Goal: Task Accomplishment & Management: Complete application form

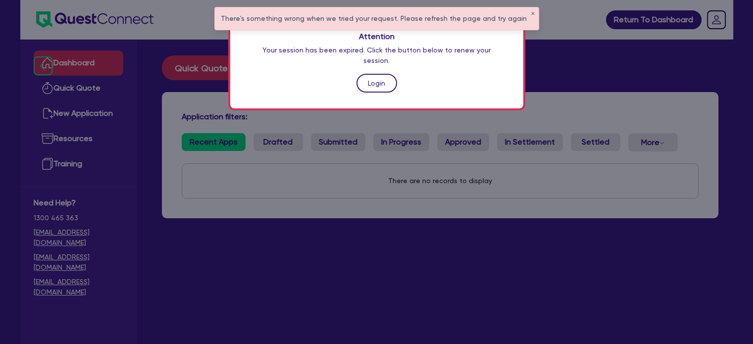
click at [378, 74] on link "Login" at bounding box center [377, 83] width 41 height 19
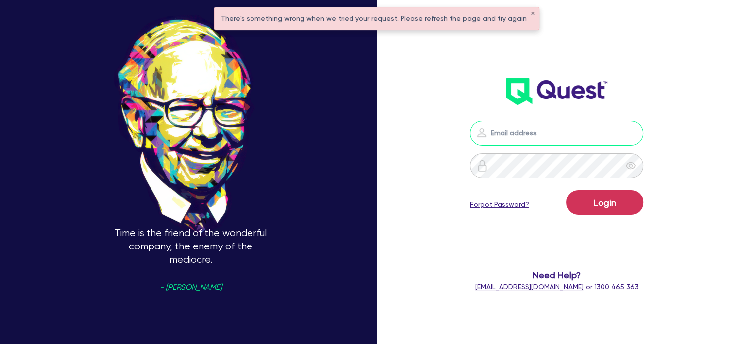
click at [531, 135] on input "email" at bounding box center [556, 133] width 173 height 25
type input "[EMAIL_ADDRESS][PERSON_NAME][DOMAIN_NAME]"
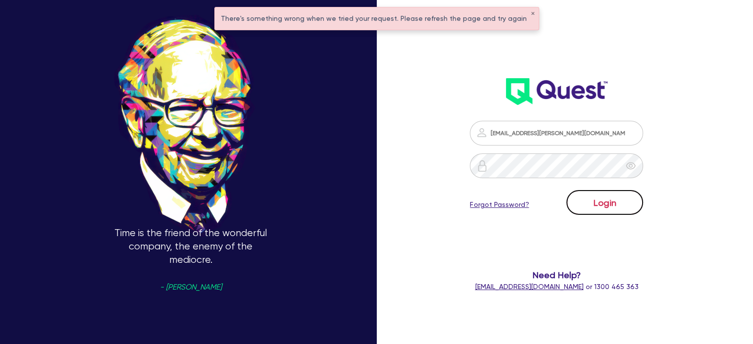
click at [606, 210] on button "Login" at bounding box center [604, 202] width 77 height 25
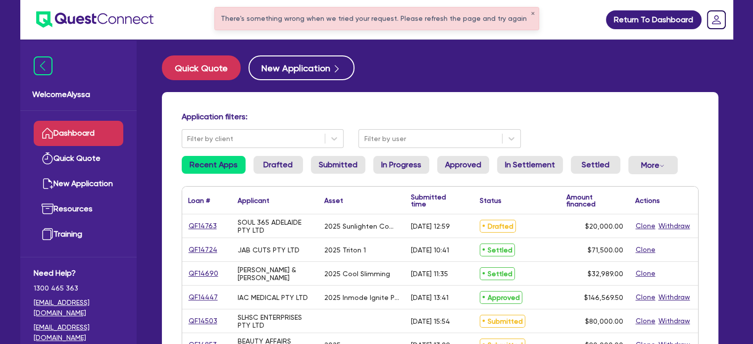
click at [527, 13] on div "There's something wrong when we tried your request. Please refresh the page and…" at bounding box center [377, 18] width 324 height 22
click at [531, 13] on button "✕" at bounding box center [533, 13] width 4 height 5
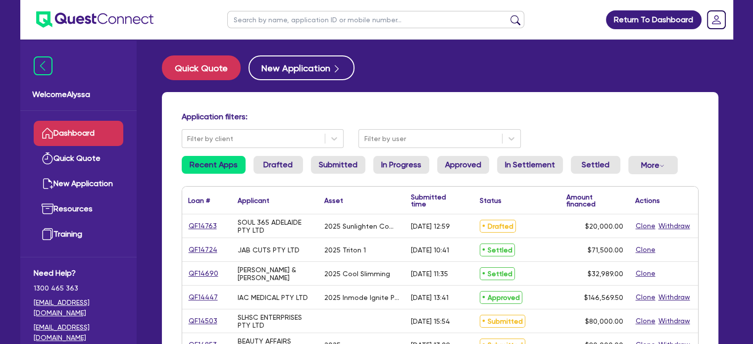
click at [471, 15] on input "text" at bounding box center [375, 19] width 297 height 17
type input "shatha"
click at [508, 15] on button "submit" at bounding box center [516, 22] width 16 height 14
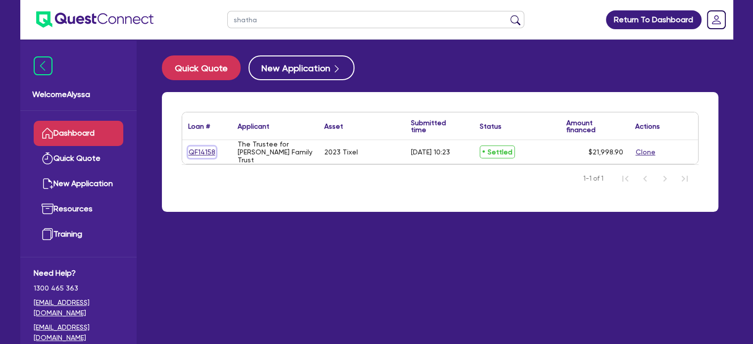
click at [197, 154] on link "QF14158" at bounding box center [202, 152] width 28 height 11
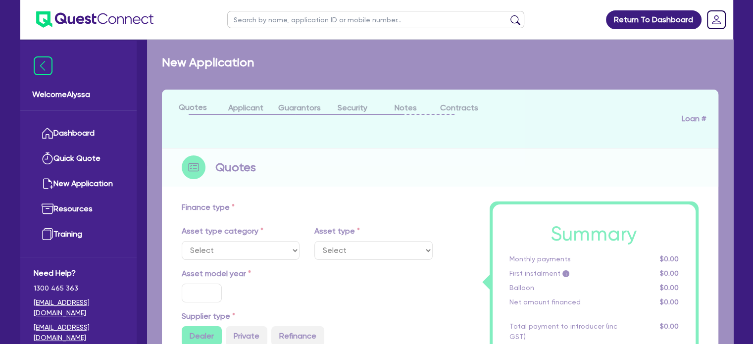
select select "TERTIARY_ASSETS"
type input "2023"
radio input "true"
type input "21,998.9"
type input "4.54"
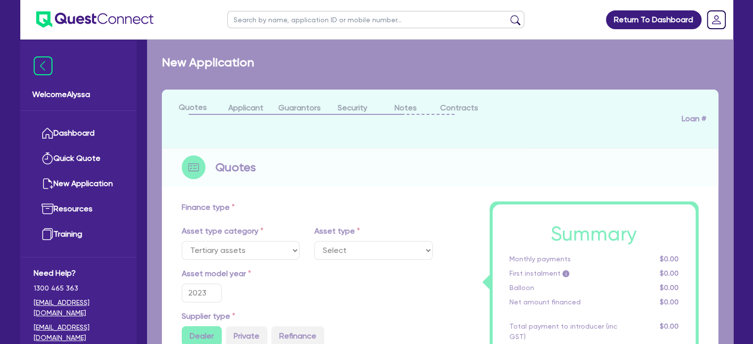
type input "999.95"
type input "10.5"
type input "350"
select select "BEAUTY_EQUIPMENT"
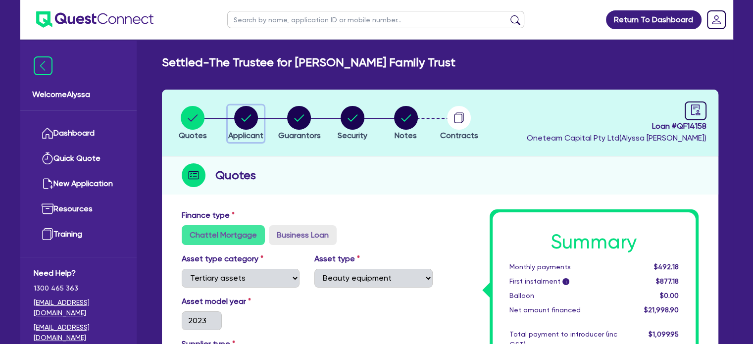
click at [243, 126] on circle "button" at bounding box center [246, 118] width 24 height 24
select select "TRUST"
select select "INDIVIDUAL"
select select "HEALTH_BEAUTY"
select select "HAIR_BEAUTY_SALONS"
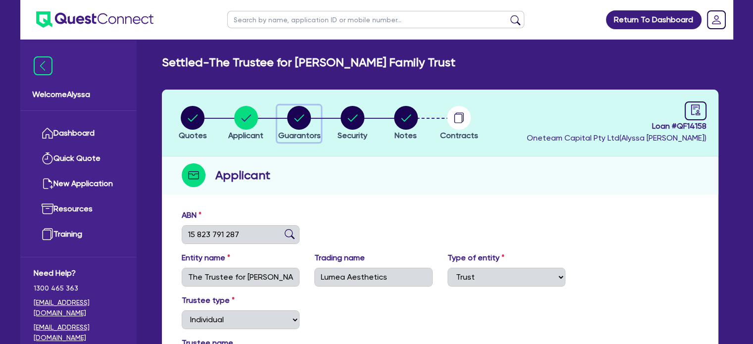
click at [298, 116] on circle "button" at bounding box center [299, 118] width 24 height 24
select select "MRS"
select select "VIC"
select select "MARRIED"
select select "PROPERTY"
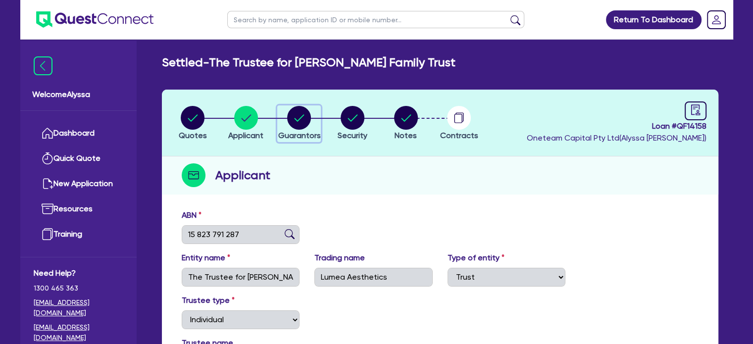
select select "INVESTMENT_PROPERTY"
select select "VEHICLE"
select select "OTHER"
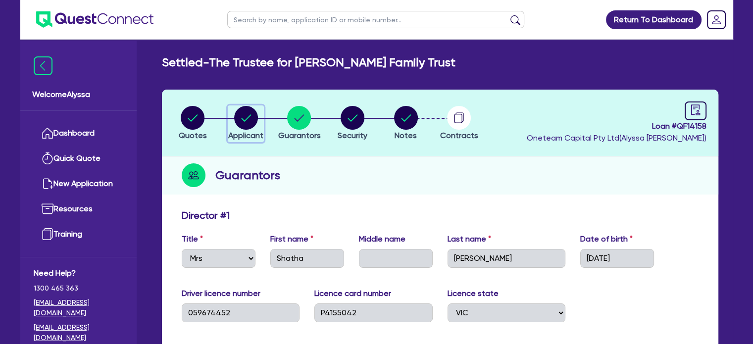
click at [241, 122] on circle "button" at bounding box center [246, 118] width 24 height 24
select select "TRUST"
select select "INDIVIDUAL"
select select "HEALTH_BEAUTY"
select select "HAIR_BEAUTY_SALONS"
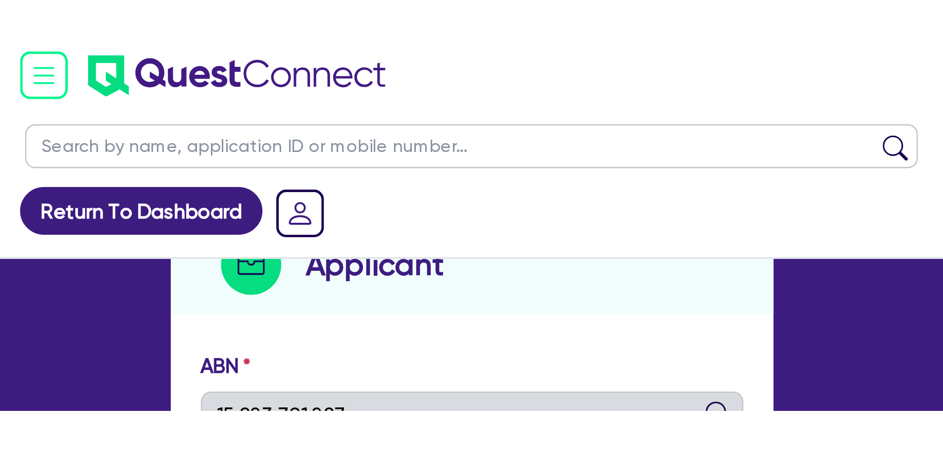
scroll to position [159, 0]
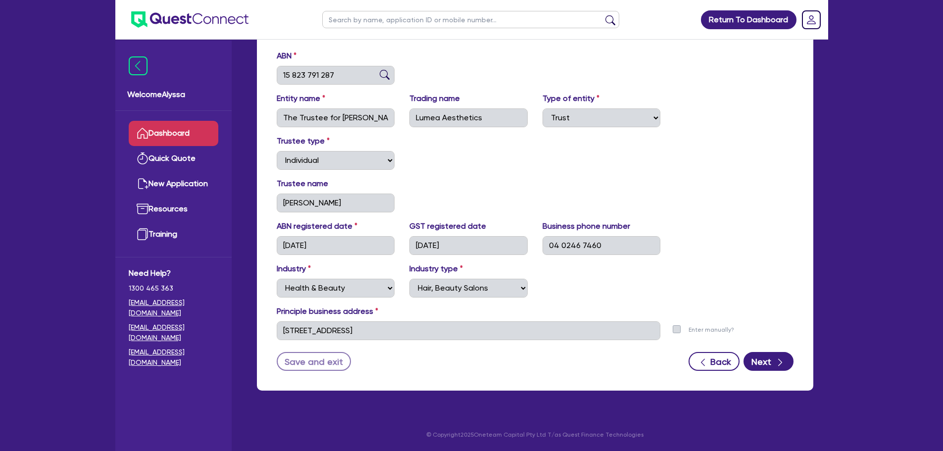
click at [195, 139] on link "Dashboard" at bounding box center [174, 133] width 90 height 25
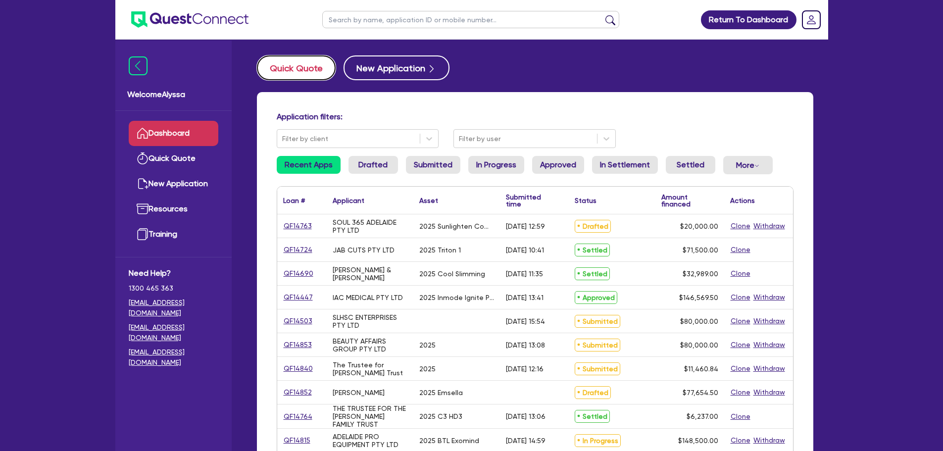
click at [292, 68] on button "Quick Quote" at bounding box center [296, 67] width 79 height 25
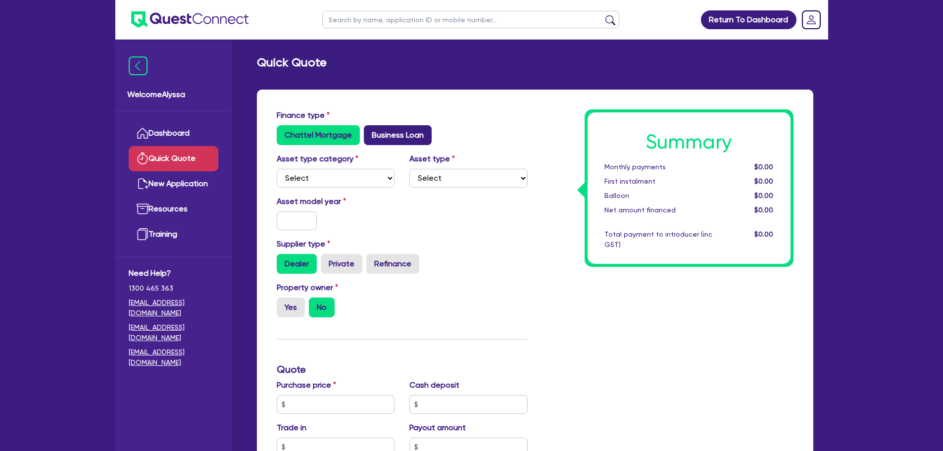
click at [391, 127] on label "Business Loan" at bounding box center [398, 135] width 68 height 20
click at [370, 127] on input "Business Loan" at bounding box center [367, 128] width 6 height 6
radio input "true"
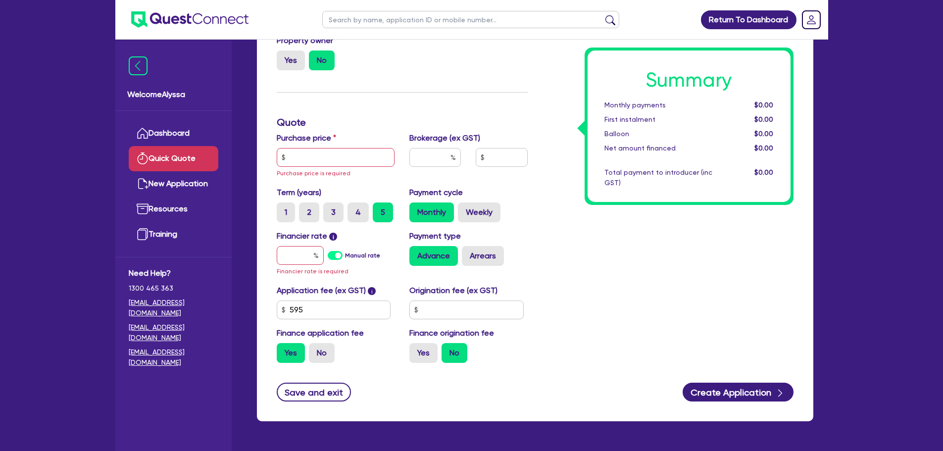
scroll to position [149, 0]
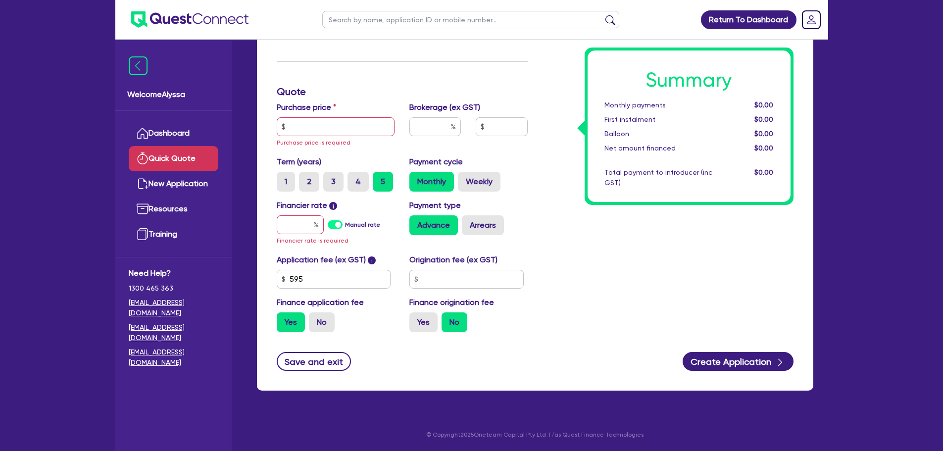
click at [339, 115] on div "Purchase price Purchase price is required" at bounding box center [335, 125] width 133 height 47
click at [317, 128] on input "text" at bounding box center [336, 126] width 118 height 19
drag, startPoint x: 738, startPoint y: 456, endPoint x: 714, endPoint y: 474, distance: 30.7
click at [714, 344] on html "Return To Dashboard Edit Profile Logout Welcome Alyssa Dashboard Quick Quote Ne…" at bounding box center [471, 151] width 943 height 600
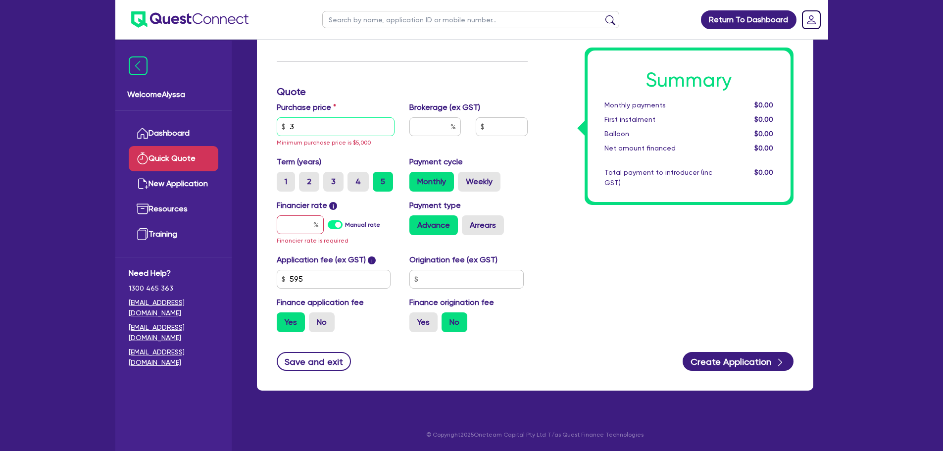
click at [301, 132] on input "3" at bounding box center [336, 126] width 118 height 19
type input "31,900"
click at [444, 124] on input "text" at bounding box center [435, 130] width 51 height 19
type input "4"
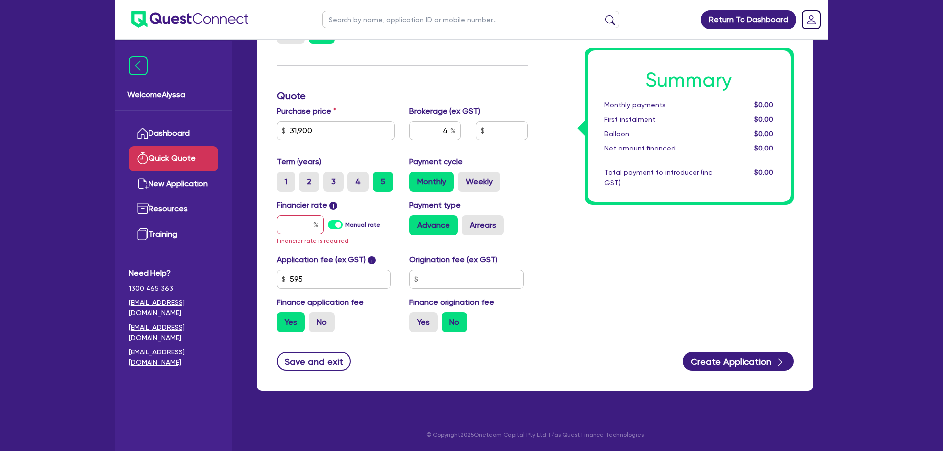
click at [289, 234] on div "Financier rate i Manual rate Financier rate is required" at bounding box center [335, 223] width 133 height 47
click at [287, 224] on input "text" at bounding box center [300, 224] width 47 height 19
type input "0"
type input "1"
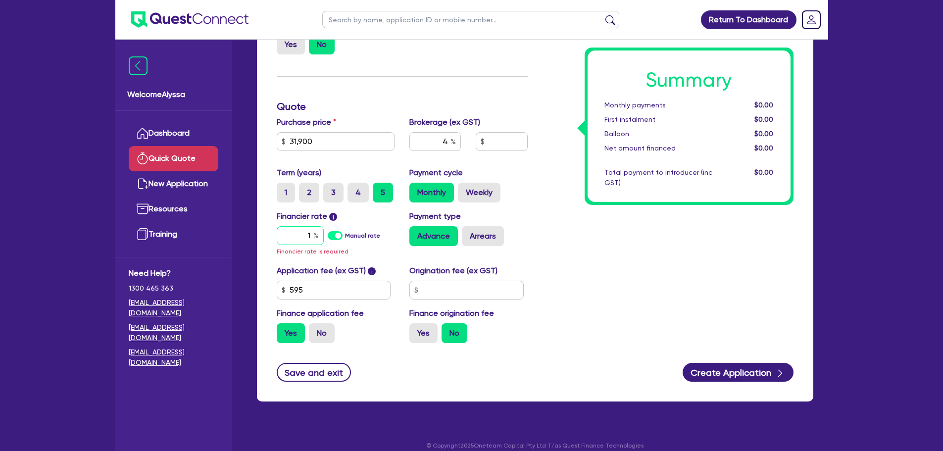
type input "1,302.18"
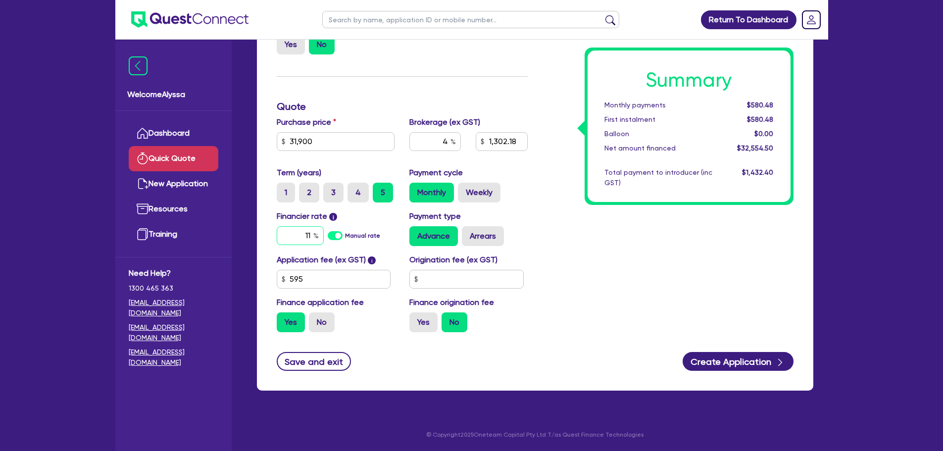
type input "11"
click at [565, 208] on div "Summary Monthly payments $580.48 First instalment $580.48 Balloon $0.00 Net amo…" at bounding box center [668, 157] width 266 height 365
type input "1,302.18"
click at [483, 235] on label "Arrears" at bounding box center [483, 236] width 42 height 20
click at [468, 233] on input "Arrears" at bounding box center [465, 229] width 6 height 6
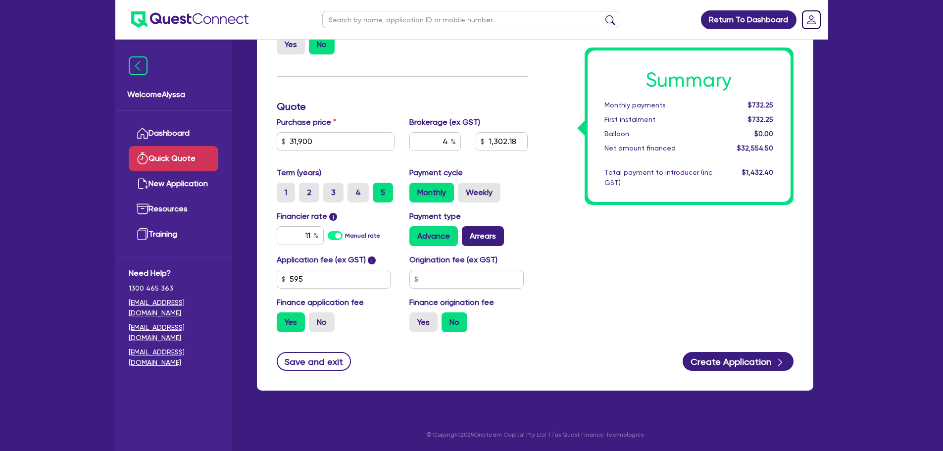
radio input "true"
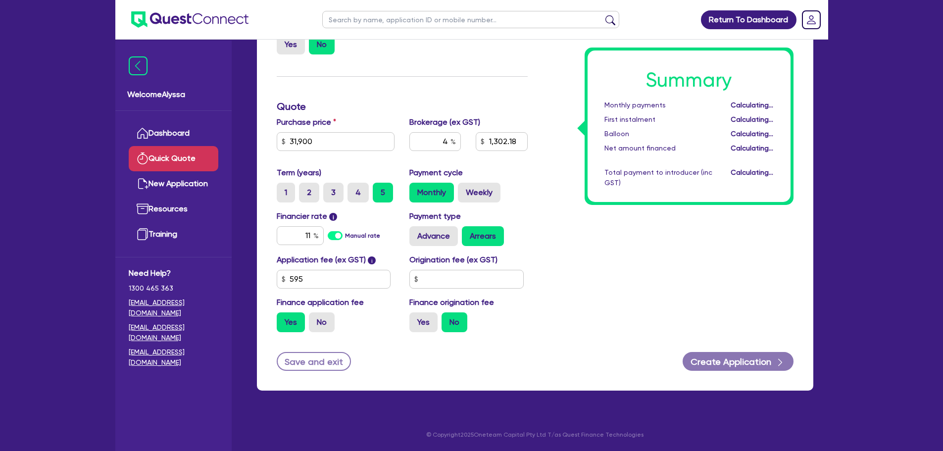
type input "1,302.18"
click at [597, 190] on div "Summary Monthly payments $738.96 First instalment $738.96 Balloon $0.00 Net amo…" at bounding box center [689, 127] width 203 height 152
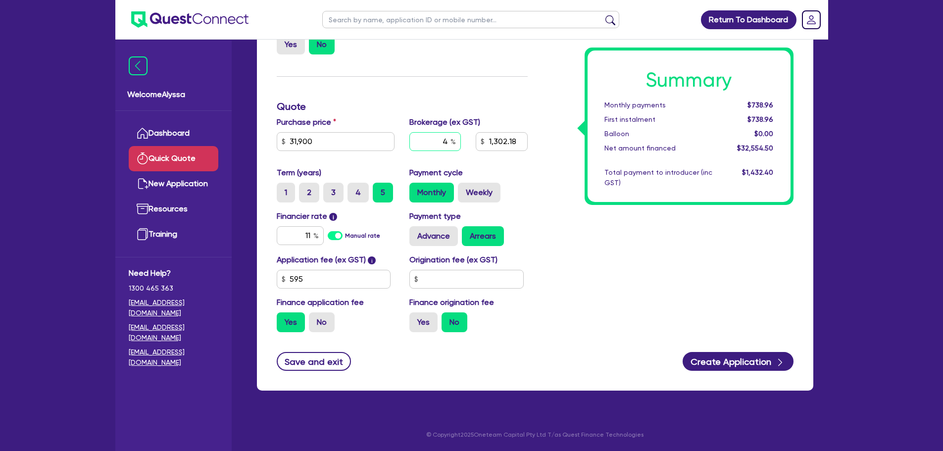
click at [446, 145] on input "4" at bounding box center [435, 141] width 51 height 19
type input "5"
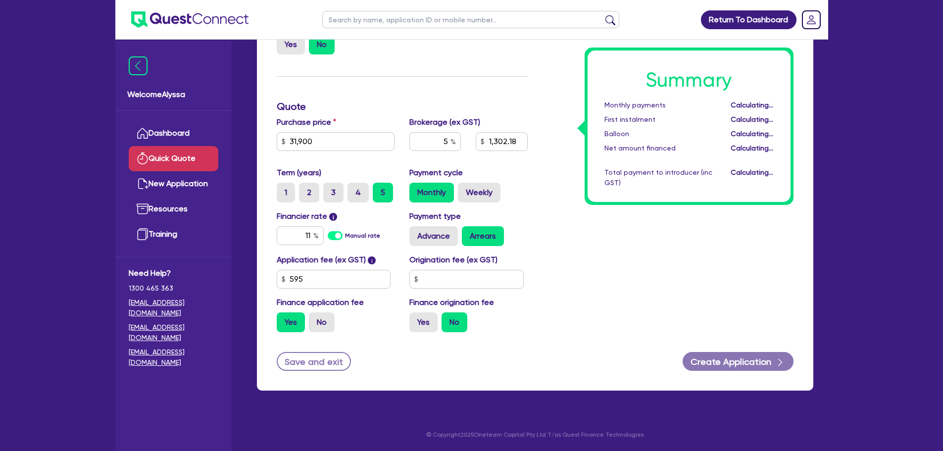
click at [617, 199] on div "Summary Monthly payments Calculating... First instalment Calculating... Balloon…" at bounding box center [689, 127] width 203 height 152
type input "1,627.73"
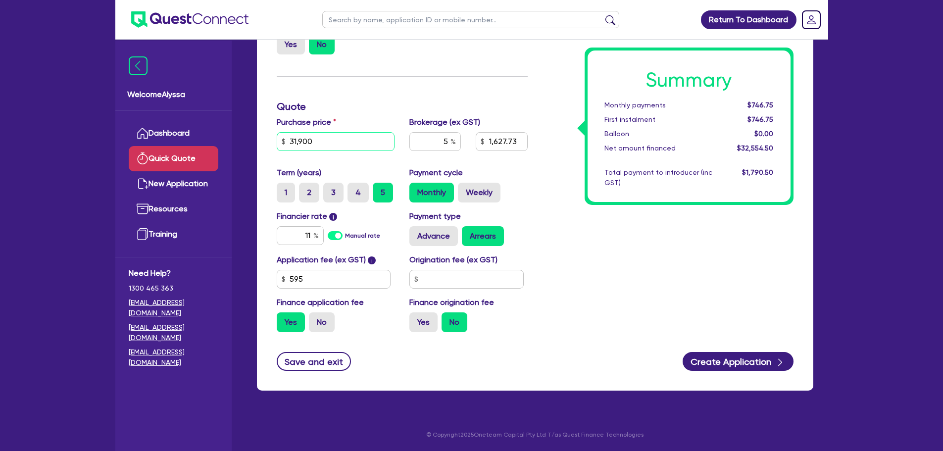
drag, startPoint x: 310, startPoint y: 141, endPoint x: 267, endPoint y: 141, distance: 43.1
click at [267, 141] on div "Finance type Chattel Mortgage Business Loan Asset type category Select Cars and…" at bounding box center [535, 172] width 557 height 435
type input "60,500"
click at [427, 166] on div "Purchase price 60,500 Cash deposit Trade in Payout amount Balloon Brokerage (ex…" at bounding box center [402, 141] width 266 height 51
type input "3,057.73"
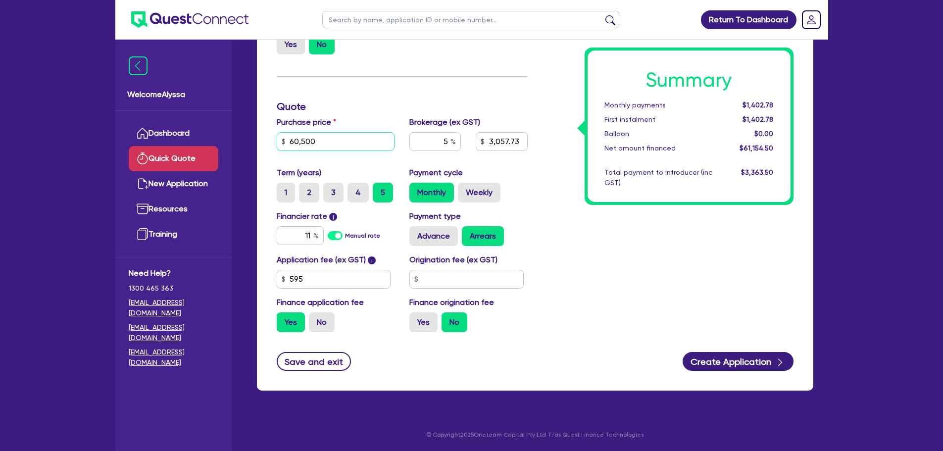
drag, startPoint x: 348, startPoint y: 143, endPoint x: 243, endPoint y: 128, distance: 106.1
click at [243, 128] on div "Quick Quote Finance type Chattel Mortgage Business Loan Asset type category Sel…" at bounding box center [535, 161] width 586 height 481
type input "94,200"
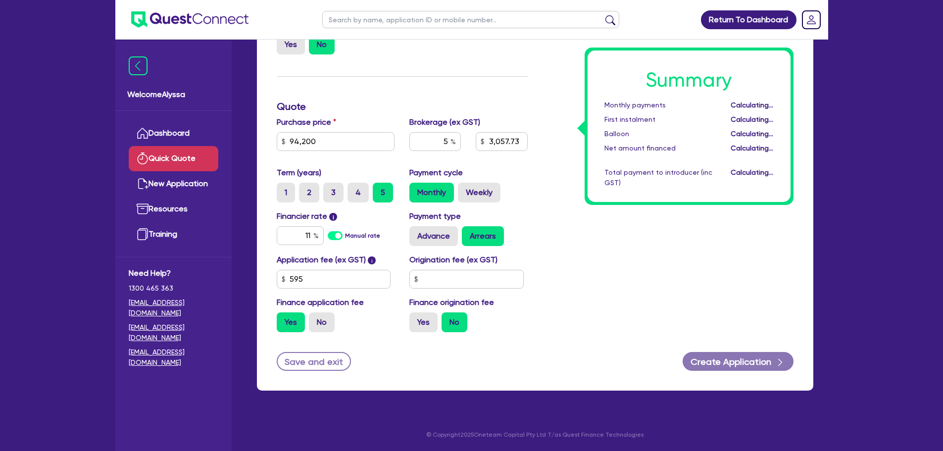
click at [661, 252] on div "Summary Monthly payments Calculating... First instalment Calculating... Balloon…" at bounding box center [668, 157] width 266 height 365
type input "4,742.73"
click at [411, 21] on input "text" at bounding box center [470, 19] width 297 height 17
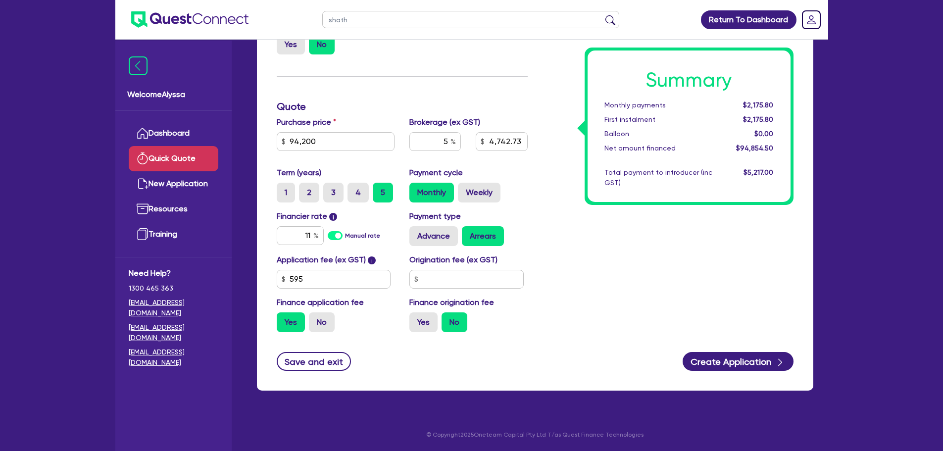
type input "shatha"
click button "submit" at bounding box center [611, 22] width 16 height 14
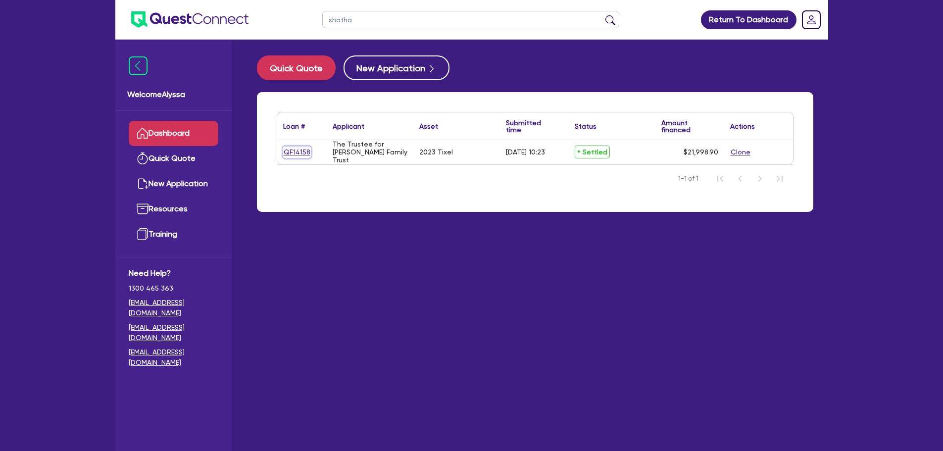
click at [292, 154] on link "QF14158" at bounding box center [297, 152] width 28 height 11
select select "TERTIARY_ASSETS"
select select "BEAUTY_EQUIPMENT"
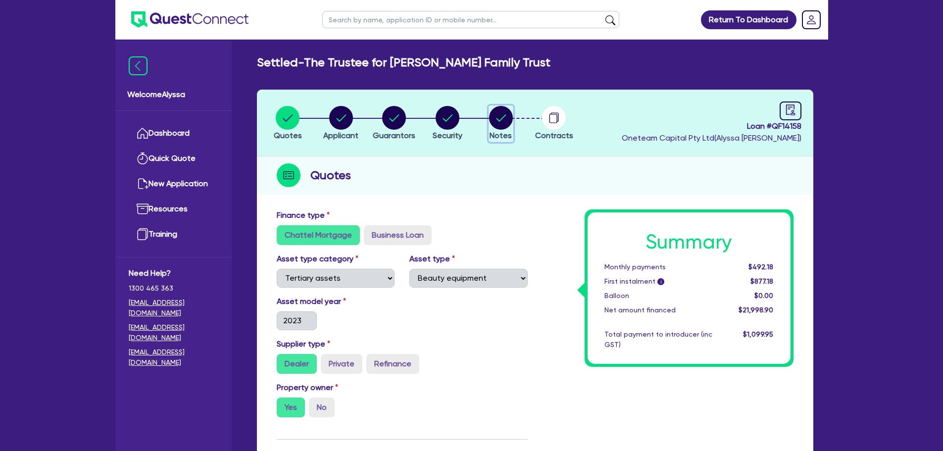
click at [503, 113] on circle "button" at bounding box center [501, 118] width 24 height 24
select select "Other"
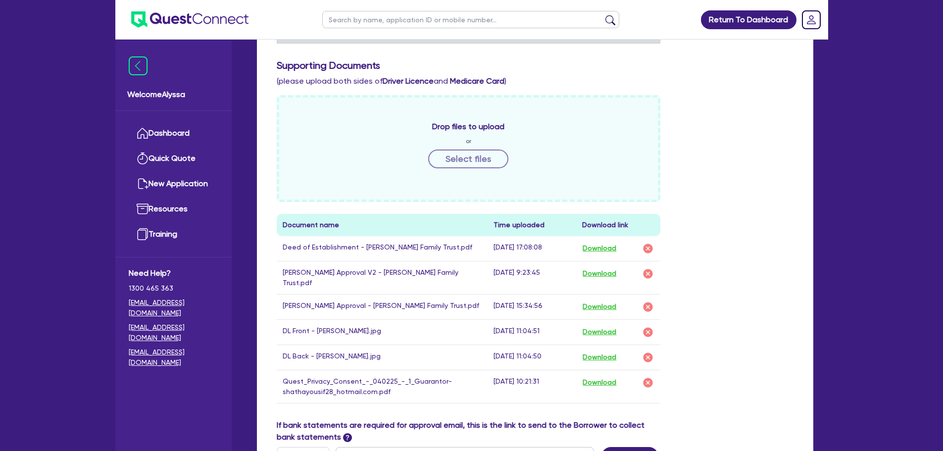
scroll to position [376, 0]
click at [170, 138] on link "Dashboard" at bounding box center [174, 133] width 90 height 25
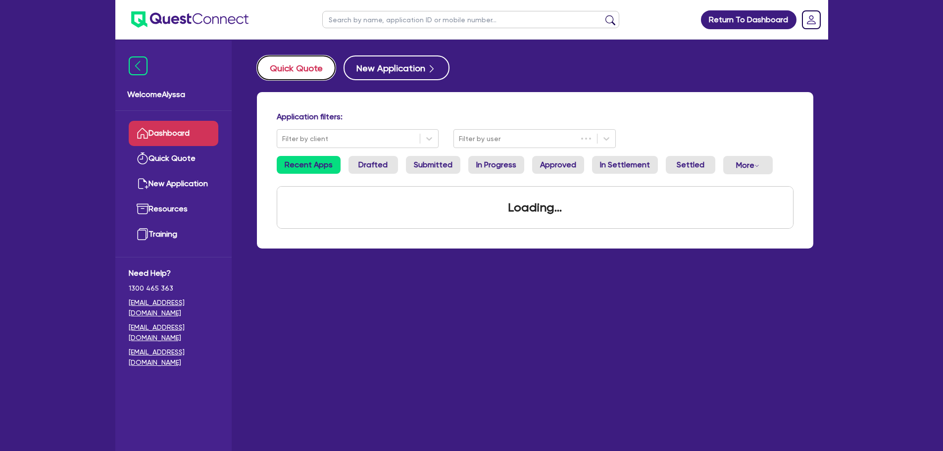
click at [309, 66] on button "Quick Quote" at bounding box center [296, 67] width 79 height 25
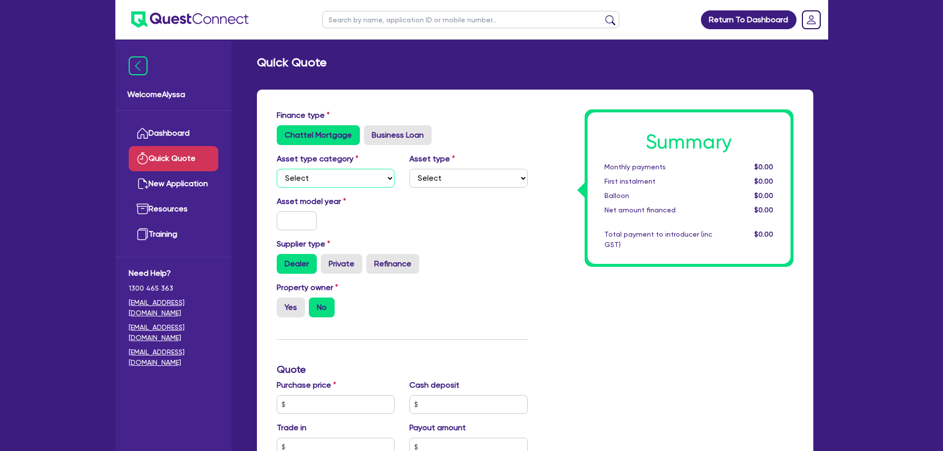
click at [297, 184] on select "Select Cars and light trucks Primary assets Secondary assets Tertiary assets" at bounding box center [336, 178] width 118 height 19
select select "TERTIARY_ASSETS"
click at [277, 169] on select "Select Cars and light trucks Primary assets Secondary assets Tertiary assets" at bounding box center [336, 178] width 118 height 19
click at [432, 179] on select "Select Beauty equipment IT equipment IT software Watercraft Other" at bounding box center [469, 178] width 118 height 19
select select "BEAUTY_EQUIPMENT"
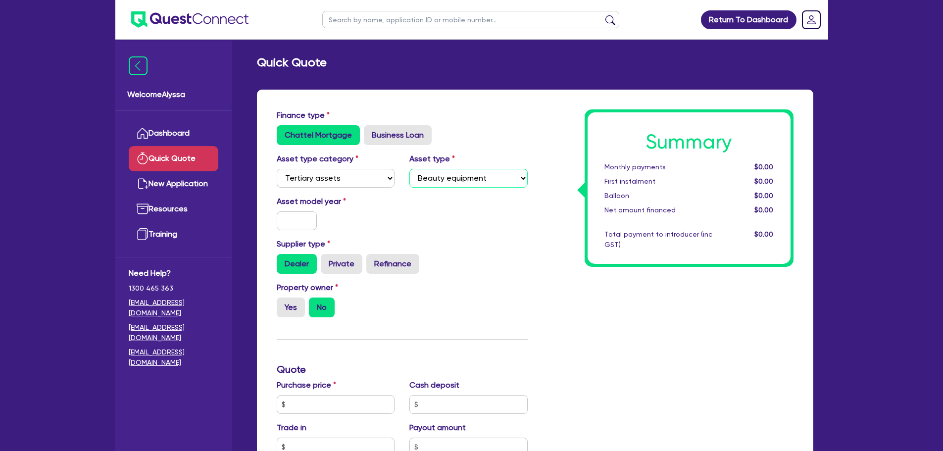
click at [410, 169] on select "Select Beauty equipment IT equipment IT software Watercraft Other" at bounding box center [469, 178] width 118 height 19
click at [286, 226] on input "text" at bounding box center [297, 220] width 41 height 19
type input "2025"
click at [290, 306] on label "Yes" at bounding box center [291, 308] width 28 height 20
click at [283, 304] on input "Yes" at bounding box center [280, 301] width 6 height 6
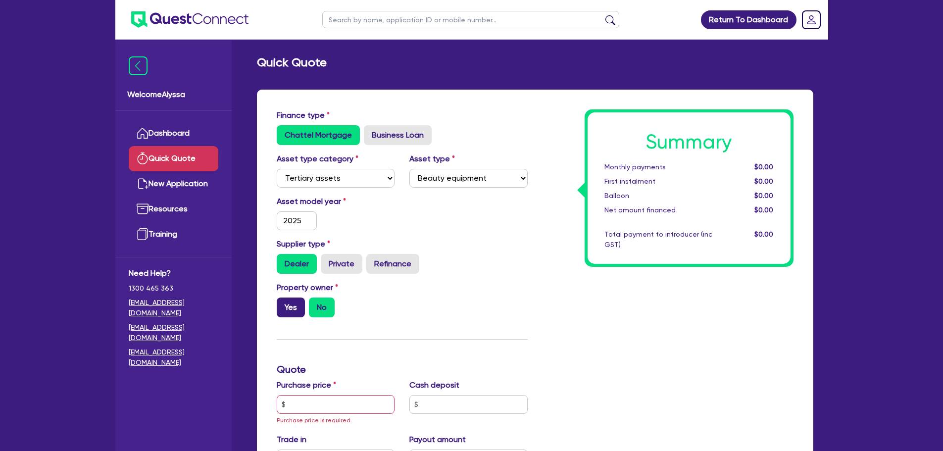
radio input "true"
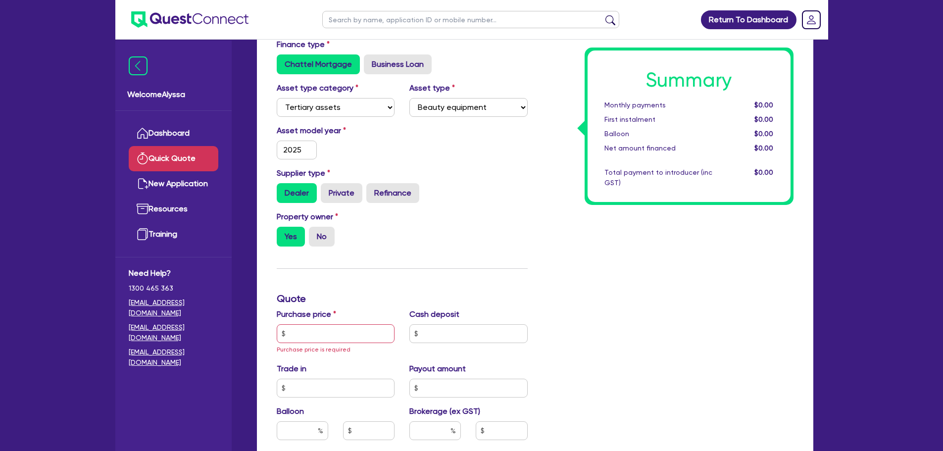
scroll to position [71, 0]
click at [305, 338] on input "text" at bounding box center [336, 333] width 118 height 19
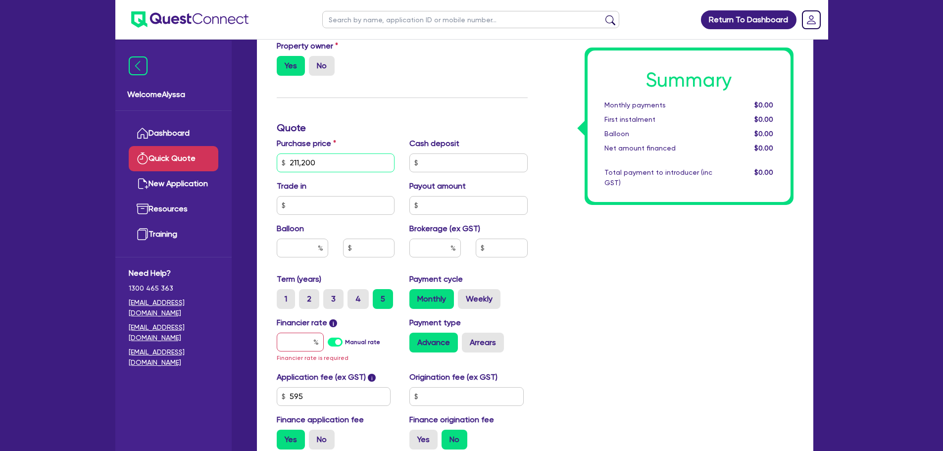
scroll to position [242, 0]
type input "211,200"
click at [281, 344] on input "text" at bounding box center [300, 341] width 47 height 19
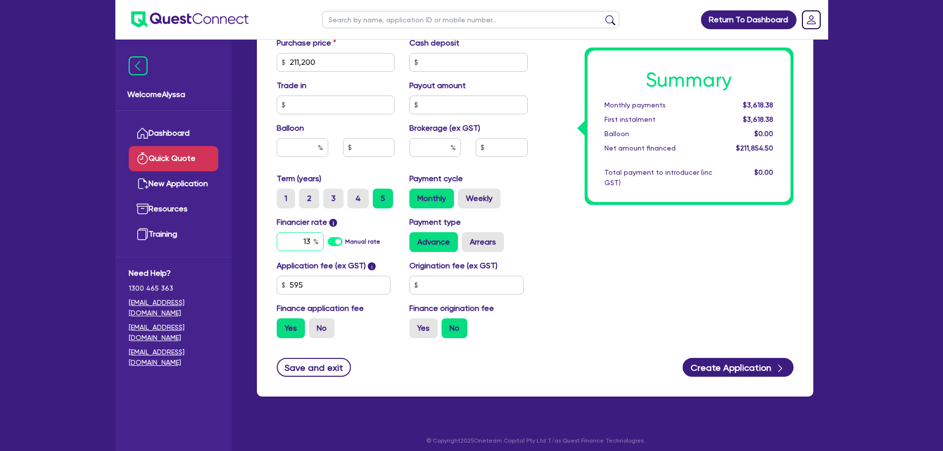
scroll to position [348, 0]
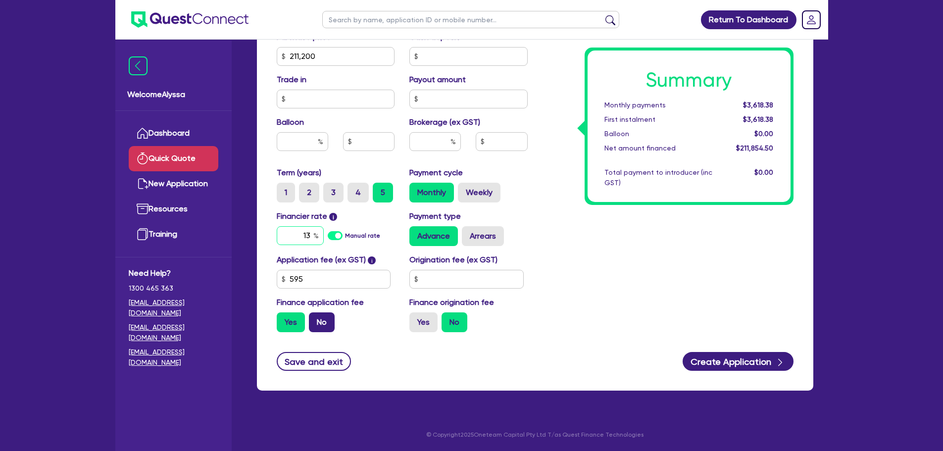
type input "13"
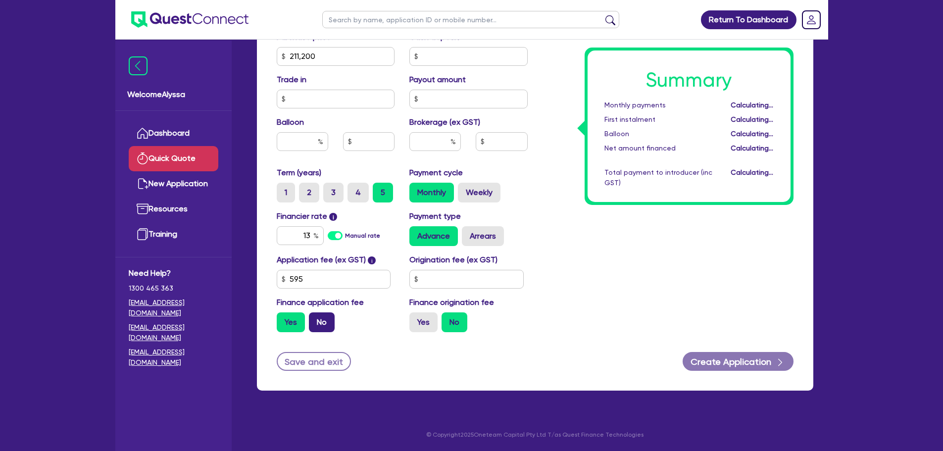
click at [312, 322] on label "No" at bounding box center [322, 322] width 26 height 20
click at [312, 319] on input "No" at bounding box center [312, 315] width 6 height 6
radio input "true"
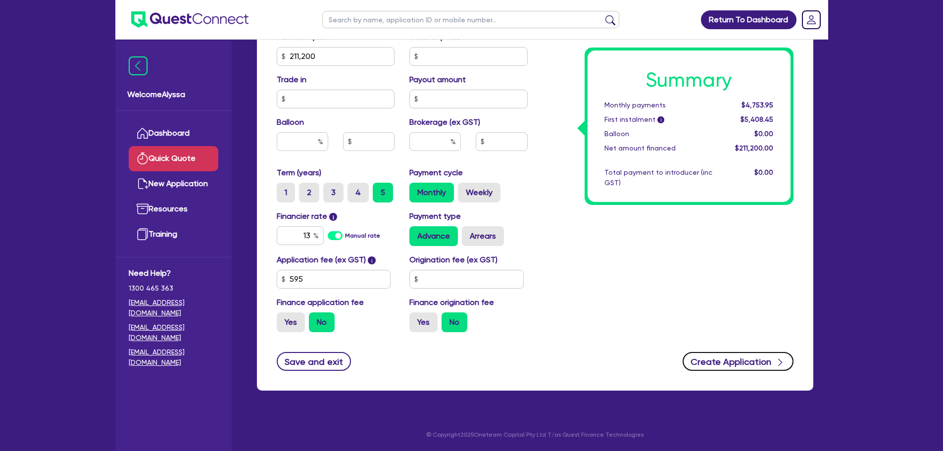
click at [720, 344] on button "Create Application" at bounding box center [738, 361] width 111 height 19
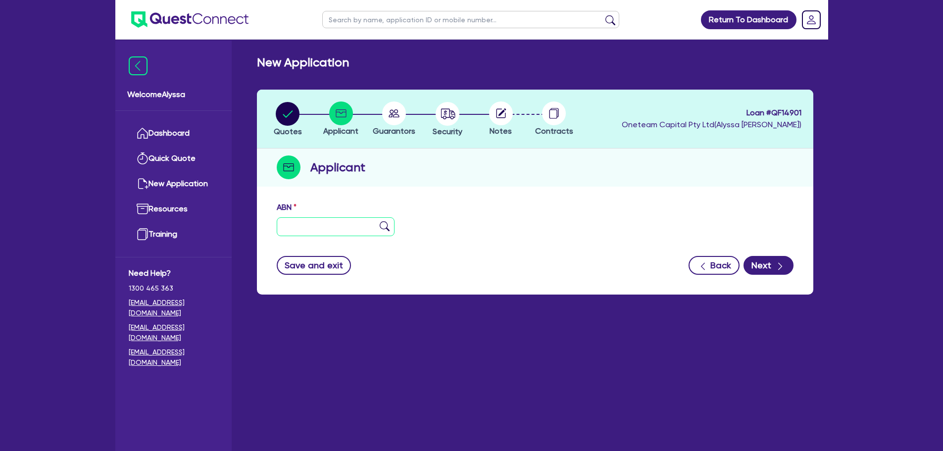
click at [311, 228] on input "text" at bounding box center [336, 226] width 118 height 19
paste input "48 780 633 950"
type input "48 780 633 950"
click at [388, 223] on img at bounding box center [385, 226] width 10 height 10
type input "The Trustee for Hair & Scalp Trust"
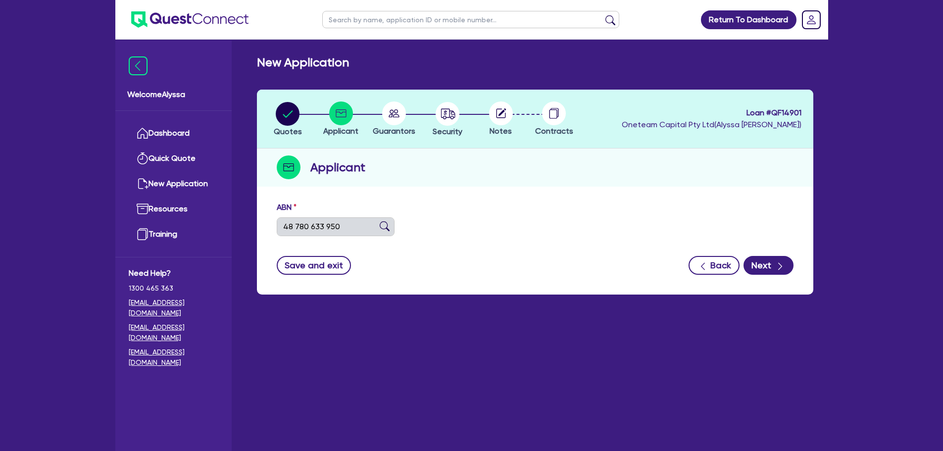
select select "TRUST"
type input "[DATE]"
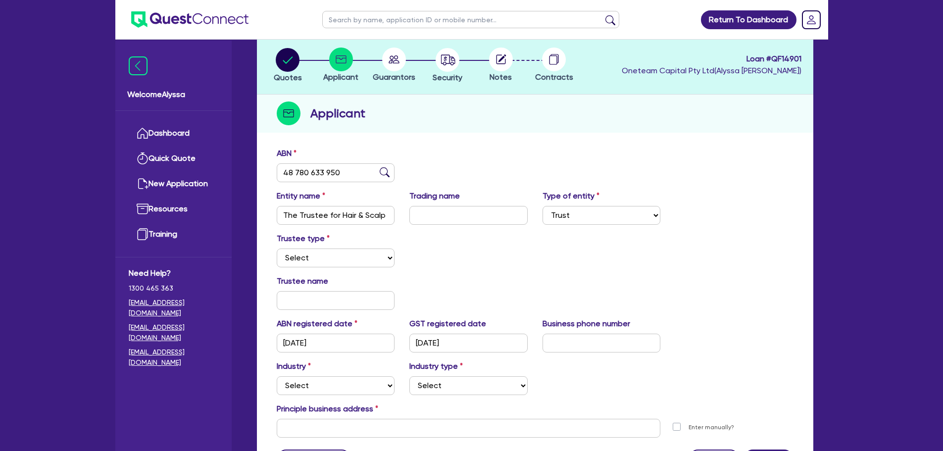
scroll to position [54, 0]
click at [316, 256] on select "Select Individual Company" at bounding box center [336, 257] width 118 height 19
select select "INDIVIDUAL"
click at [277, 248] on select "Select Individual Company" at bounding box center [336, 257] width 118 height 19
click at [298, 295] on input "text" at bounding box center [336, 300] width 118 height 19
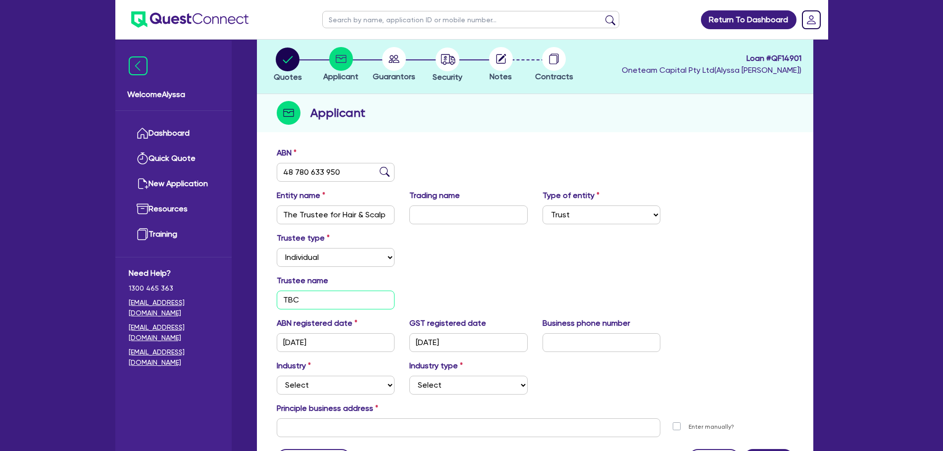
type input "TBC"
select select "HEALTH_BEAUTY"
click at [277, 344] on select "Select Accomodation & Food Services Administrative & Support Services Agricultu…" at bounding box center [336, 385] width 118 height 19
click at [469, 344] on select "Select [MEDICAL_DATA], [MEDICAL_DATA] Services Cosmetics Supplies Day Spas, Hea…" at bounding box center [469, 385] width 118 height 19
select select "HAIR_BEAUTY_SALONS"
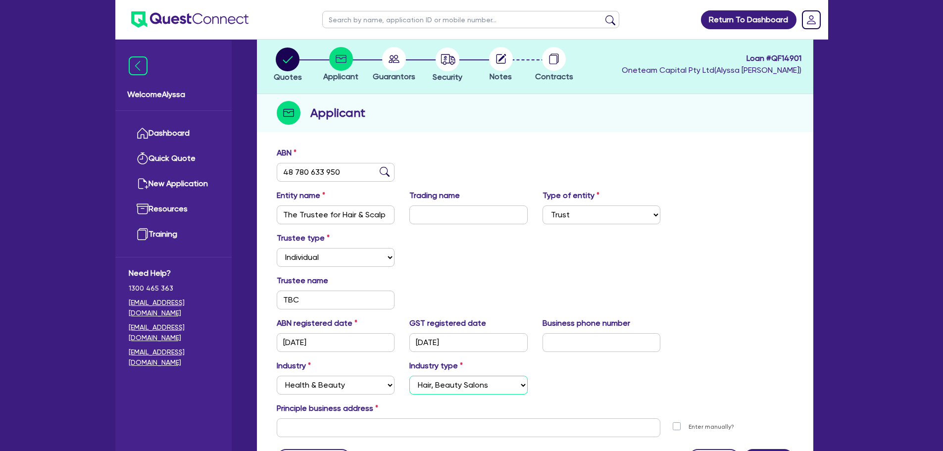
click at [410, 344] on select "Select [MEDICAL_DATA], [MEDICAL_DATA] Services Cosmetics Supplies Day Spas, Hea…" at bounding box center [469, 385] width 118 height 19
click at [300, 344] on input "text" at bounding box center [469, 427] width 384 height 19
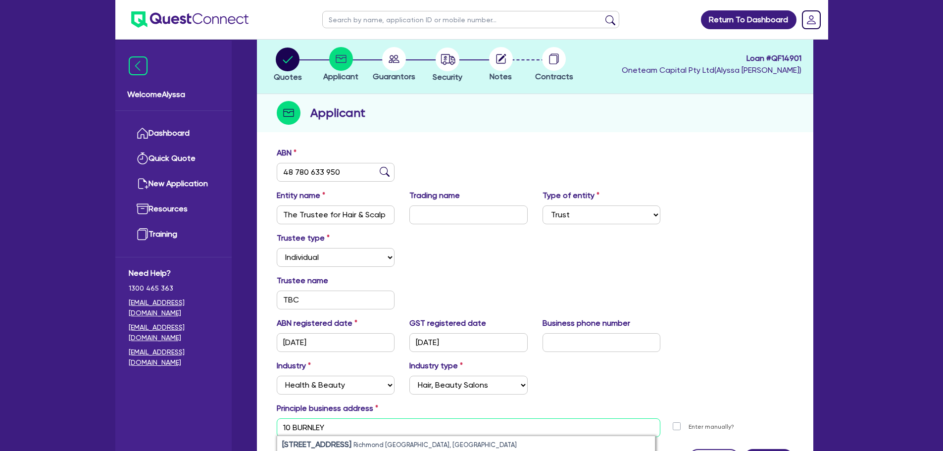
scroll to position [152, 0]
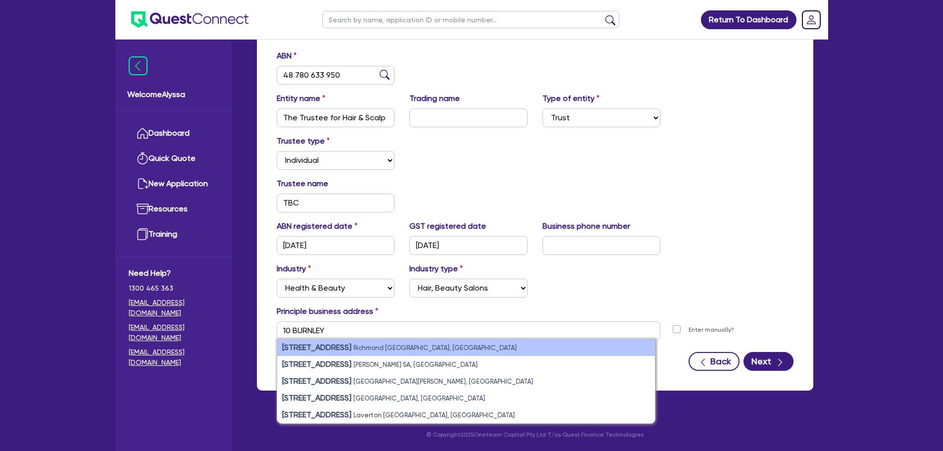
click at [341, 344] on strong "[STREET_ADDRESS]" at bounding box center [316, 347] width 69 height 9
type input "[STREET_ADDRESS]"
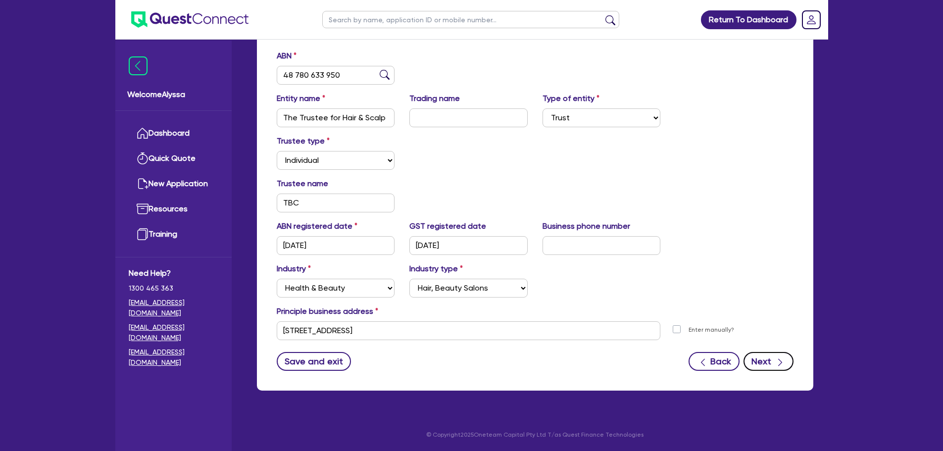
click at [753, 344] on button "Next" at bounding box center [769, 361] width 50 height 19
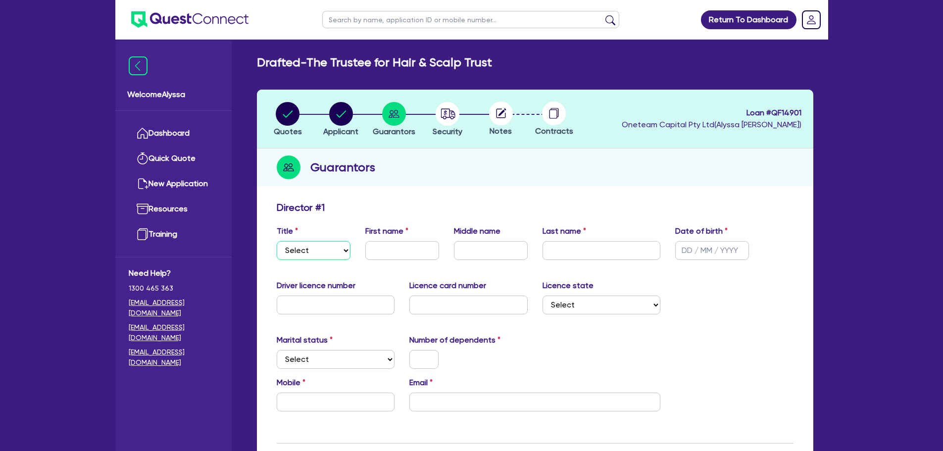
click at [330, 259] on select "Select Mr Mrs Ms Miss Dr" at bounding box center [314, 250] width 74 height 19
select select "MRS"
click at [277, 241] on select "Select Mr Mrs Ms Miss Dr" at bounding box center [314, 250] width 74 height 19
click at [412, 249] on input "text" at bounding box center [402, 250] width 74 height 19
type input "Sena"
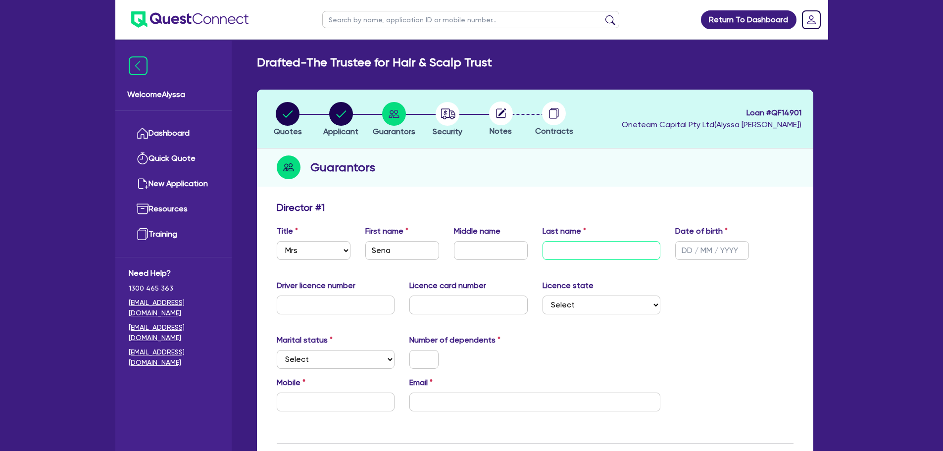
click at [565, 242] on input "text" at bounding box center [602, 250] width 118 height 19
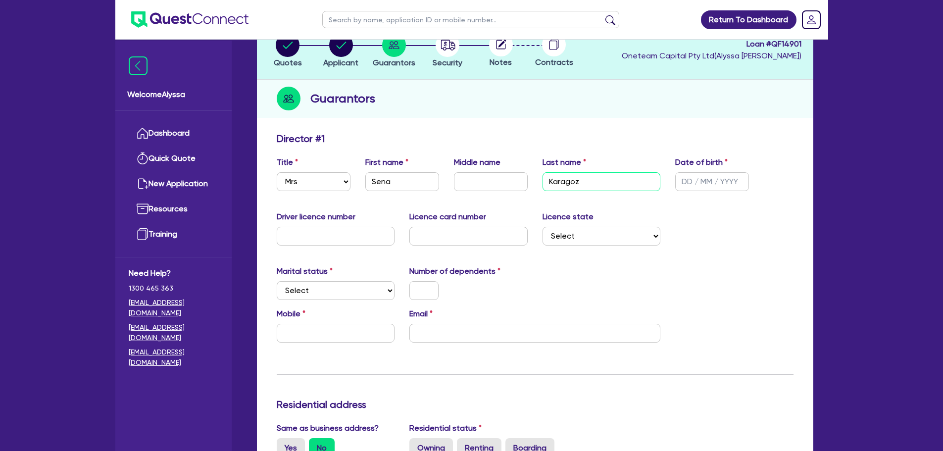
scroll to position [76, 0]
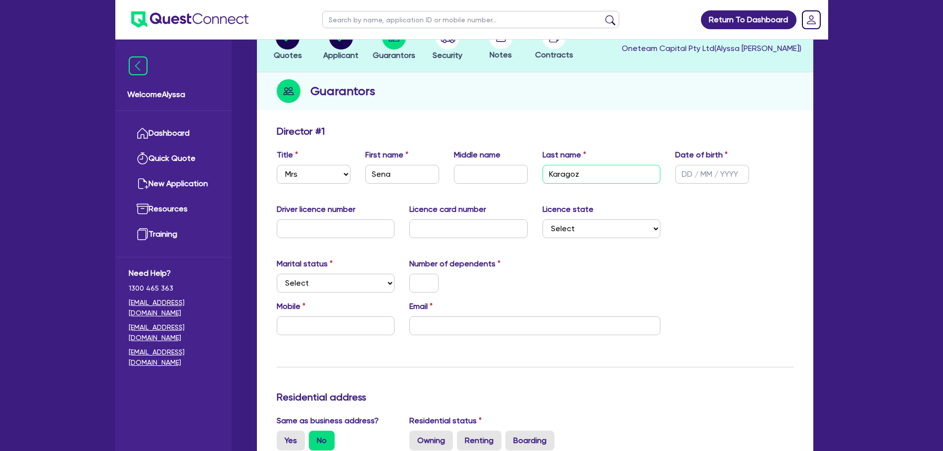
type input "Karagoz"
click at [294, 289] on select "Select Single Married De Facto / Partner" at bounding box center [336, 283] width 118 height 19
select select "MARRIED"
click at [277, 274] on select "Select Single Married De Facto / Partner" at bounding box center [336, 283] width 118 height 19
click at [361, 333] on input "text" at bounding box center [336, 325] width 118 height 19
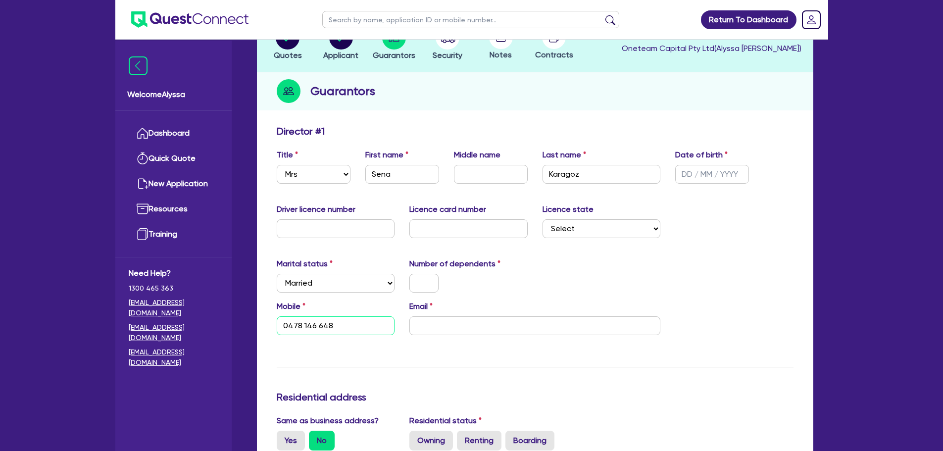
type input "0478 146 648"
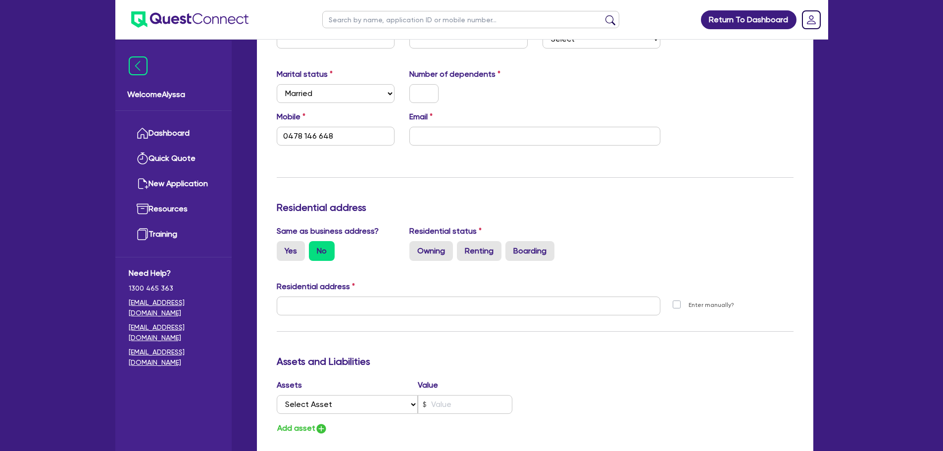
scroll to position [268, 0]
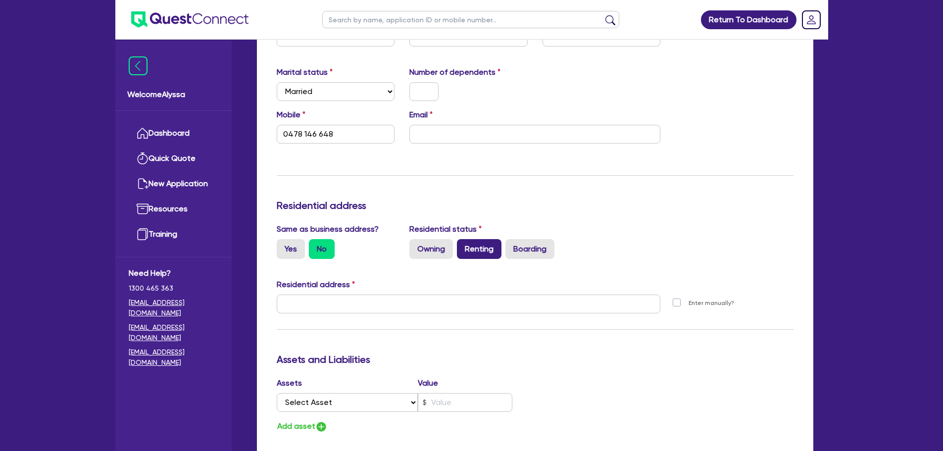
click at [474, 249] on label "Renting" at bounding box center [479, 249] width 45 height 20
click at [463, 246] on input "Renting" at bounding box center [460, 242] width 6 height 6
radio input "true"
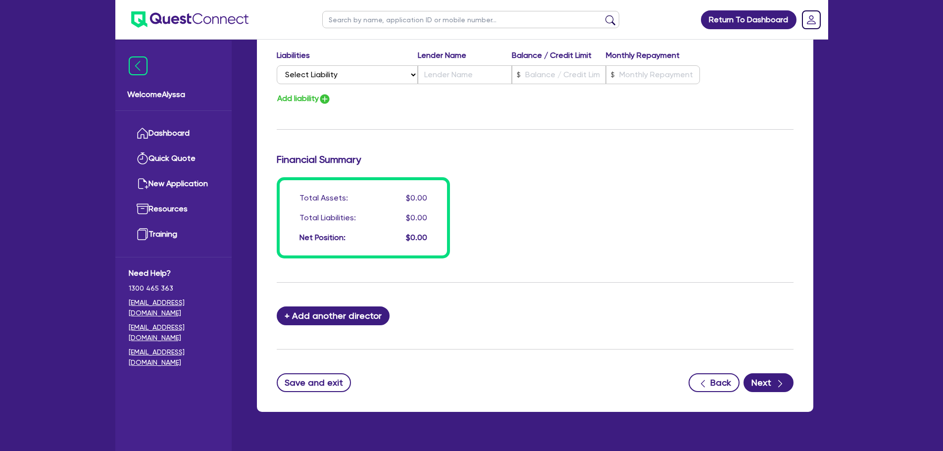
scroll to position [686, 0]
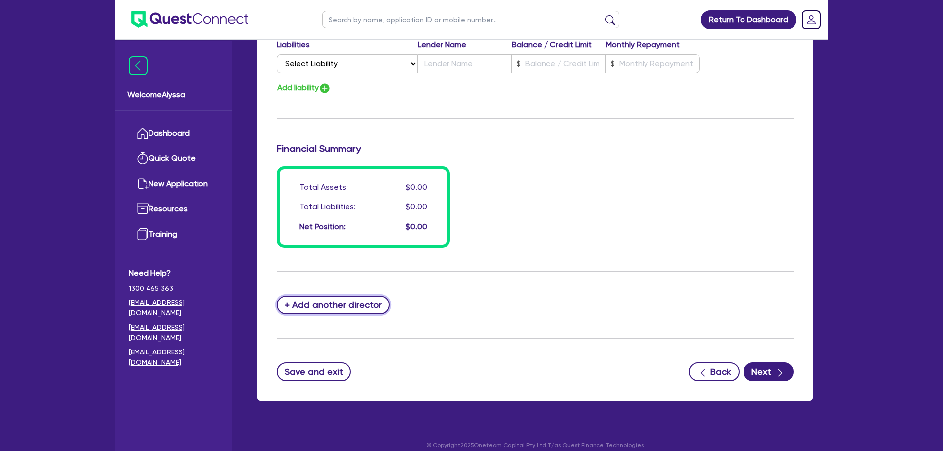
click at [333, 309] on button "+ Add another director" at bounding box center [333, 305] width 113 height 19
type input "0478146648"
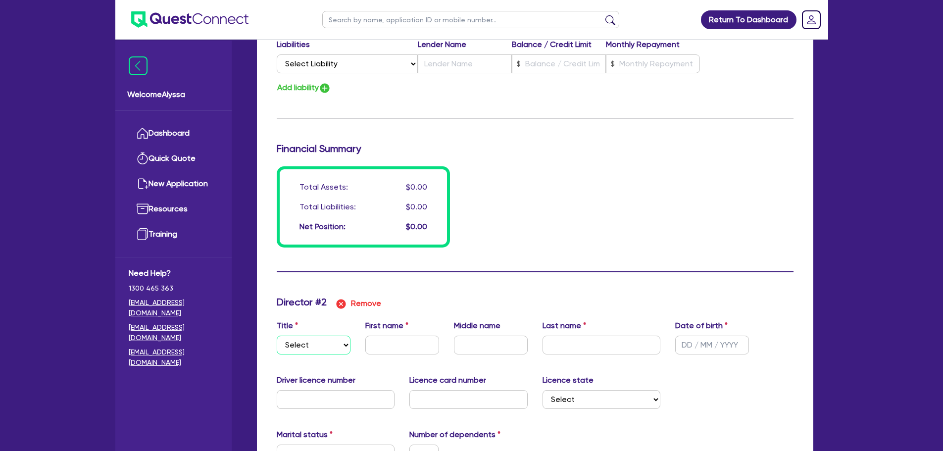
click at [311, 344] on select "Select Mr Mrs Ms Miss Dr" at bounding box center [314, 345] width 74 height 19
select select "MR"
click at [277, 336] on select "Select Mr Mrs Ms Miss Dr" at bounding box center [314, 345] width 74 height 19
type input "0478146648"
type input "B"
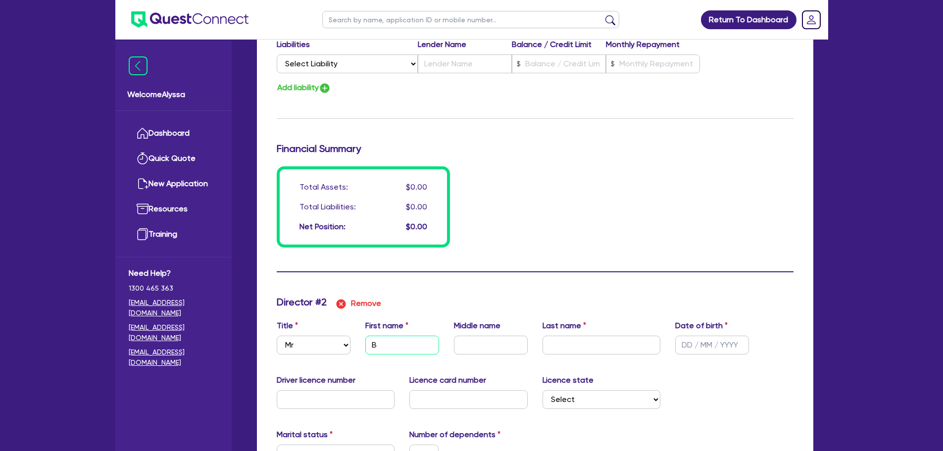
type input "0478146648"
type input "Ba"
type input "0478146648"
type input "Bat"
type input "0478146648"
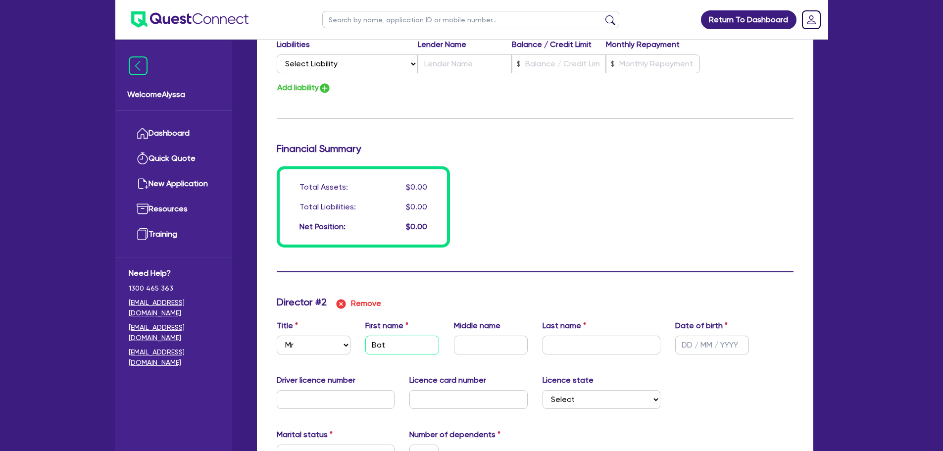
type input "Batu"
type input "0478146648"
type input "Batuh"
type input "0478146648"
type input "Batuha"
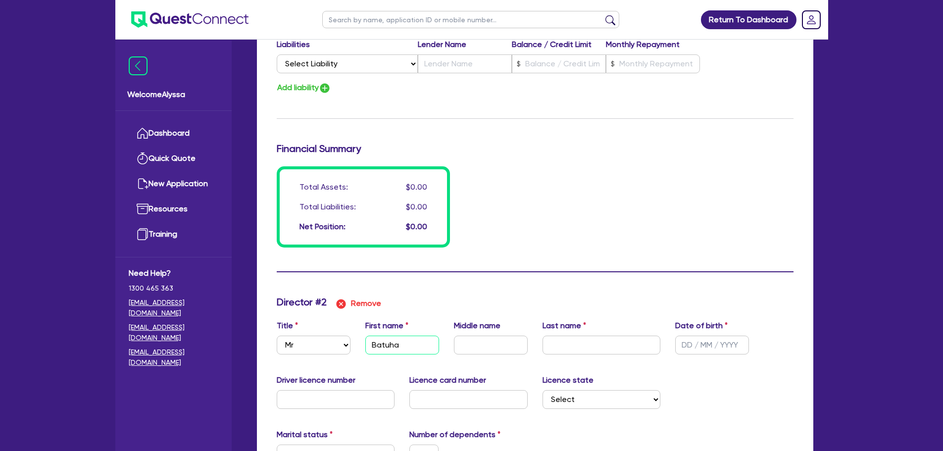
type input "0478146648"
type input "Batuhan"
type input "0478146648"
type input "K"
type input "0478146648"
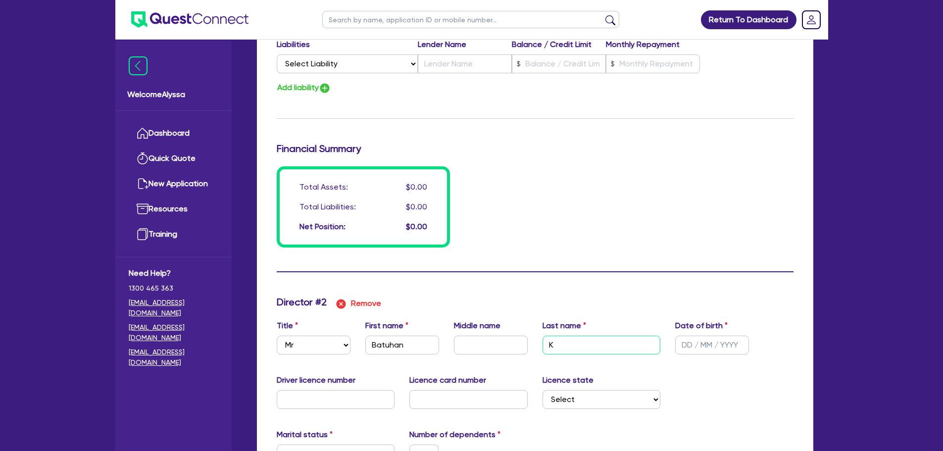
type input "Ka"
type input "0478146648"
type input "Kar"
type input "0478146648"
type input "[PERSON_NAME]"
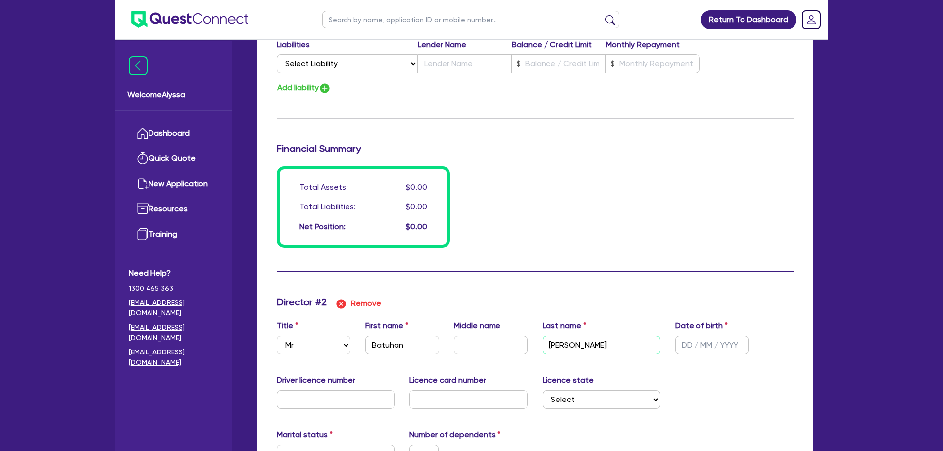
type input "0478146648"
type input "Karag"
type input "0478146648"
type input "Karago"
type input "0478146648"
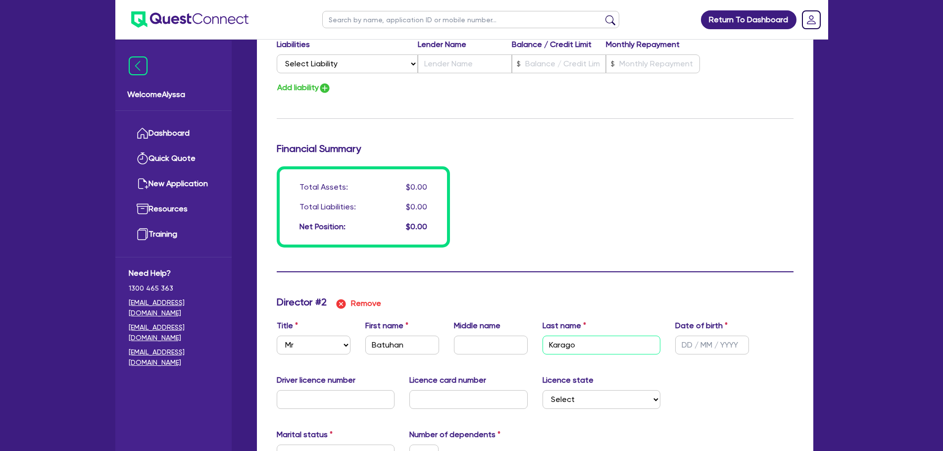
type input "Karagox"
type input "0478146648"
type input "Karago"
type input "0478146648"
type input "Karagoz"
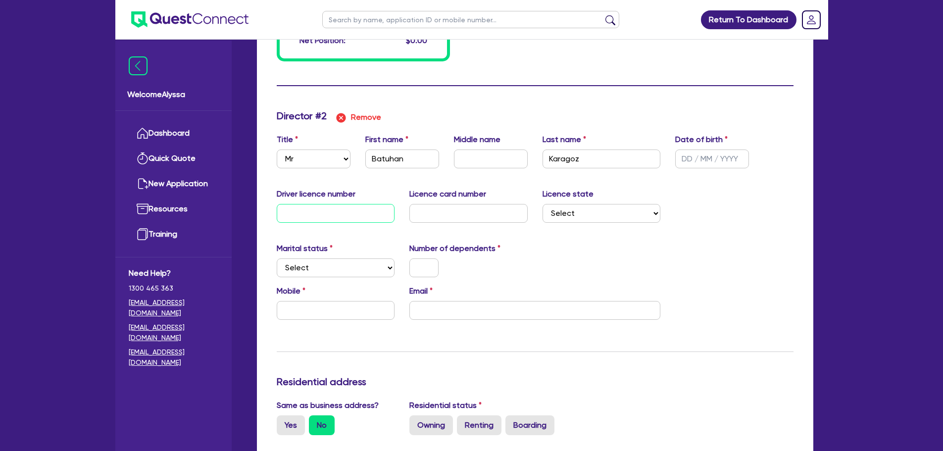
scroll to position [873, 0]
click at [334, 267] on select "Select Single Married De Facto / Partner" at bounding box center [336, 267] width 118 height 19
select select "MARRIED"
click at [277, 258] on select "Select Single Married De Facto / Partner" at bounding box center [336, 267] width 118 height 19
click at [425, 271] on input "text" at bounding box center [424, 267] width 29 height 19
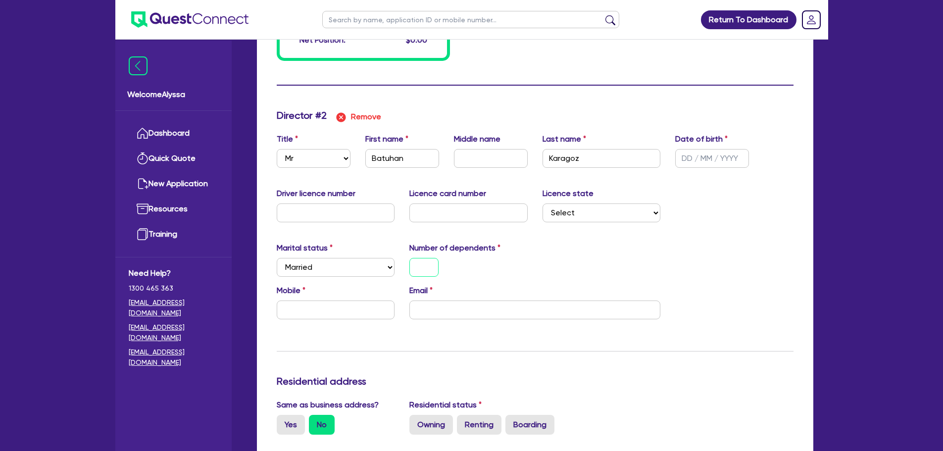
type input "0478146648"
type input "0"
click at [358, 314] on input "text" at bounding box center [336, 310] width 118 height 19
type input "0478146648"
type input "0"
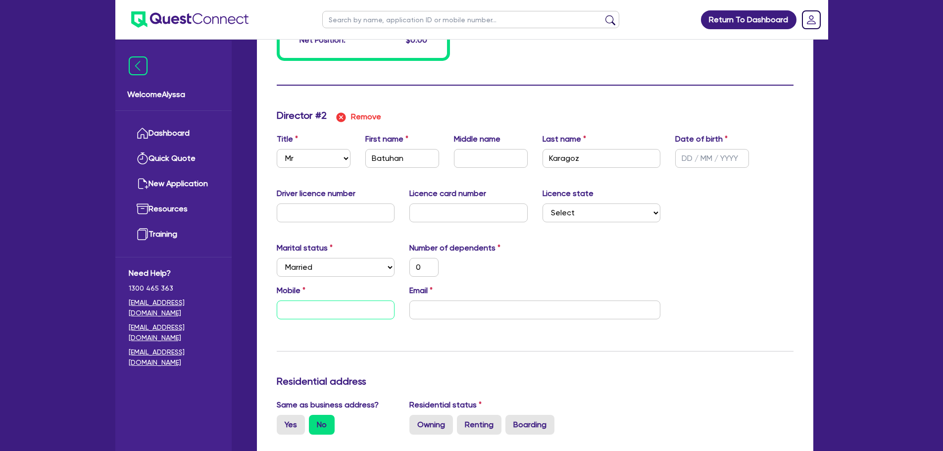
type input "0"
type input "0478146648"
type input "0"
type input "04"
type input "0478146648"
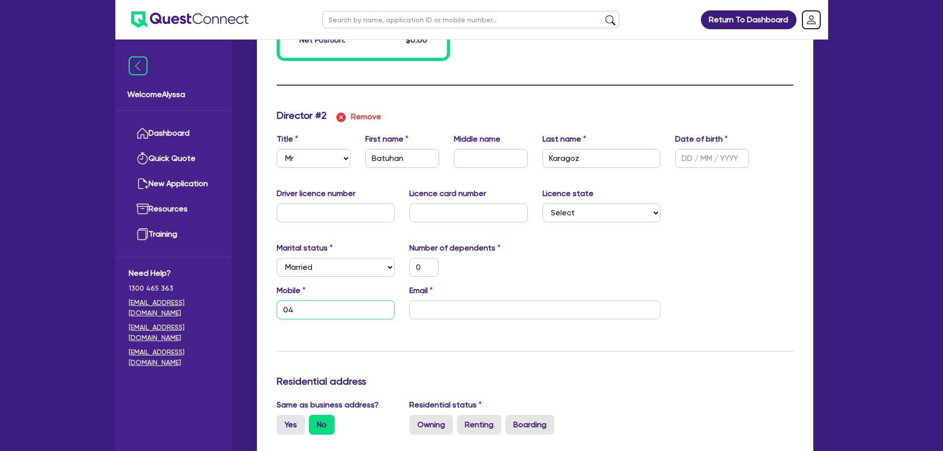
type input "0"
type input "041"
type input "0478146648"
type input "0"
type input "0415"
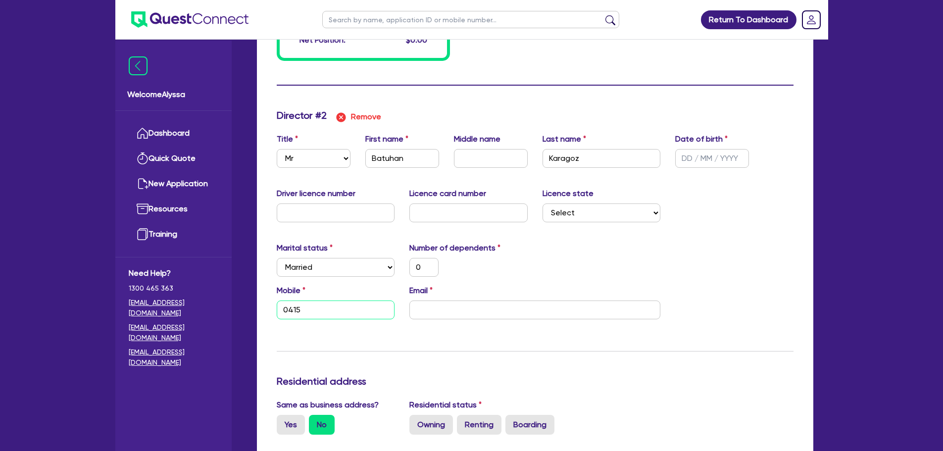
type input "0478146648"
type input "0"
type input "0415 9"
type input "0478146648"
type input "0"
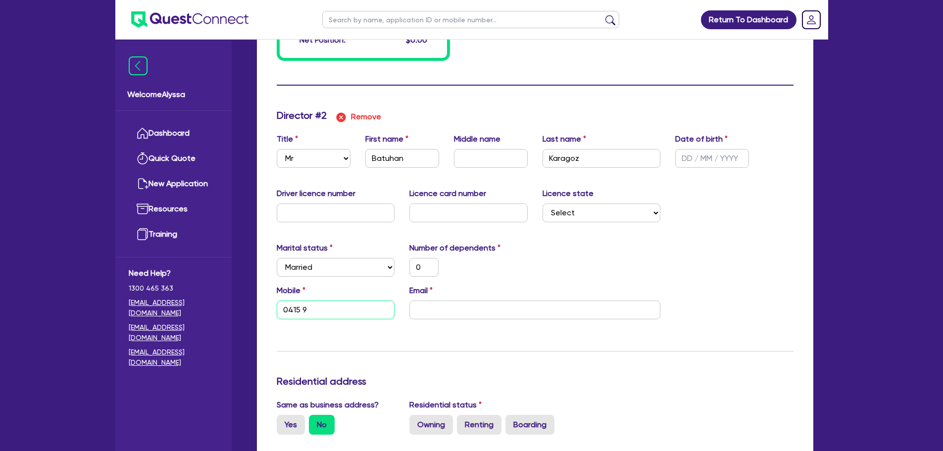
type input "0415 91"
type input "0478146648"
type input "0"
type input "0415 919"
type input "0478146648"
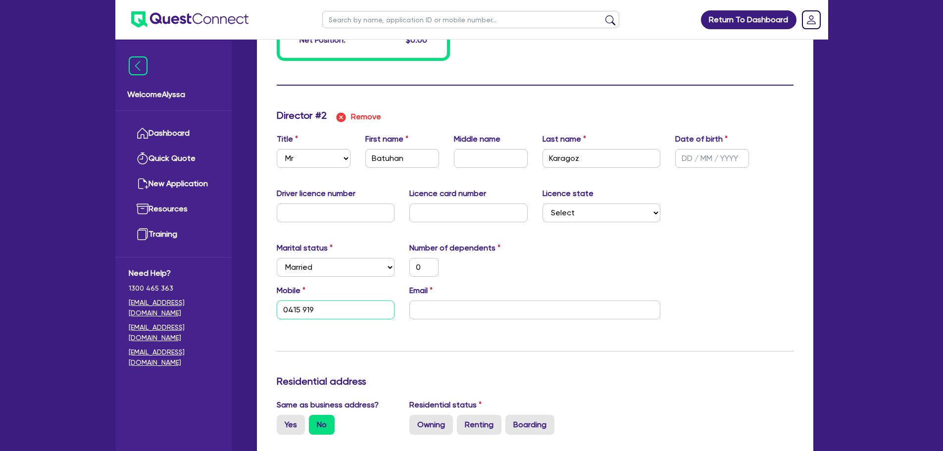
type input "0"
type input "0415 919 2"
type input "0478146648"
type input "0"
type input "0415 919 29"
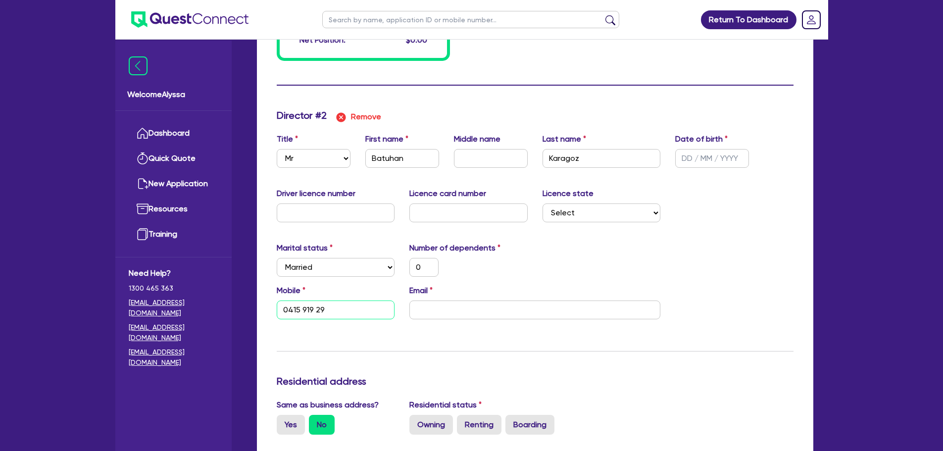
type input "0478146648"
type input "0"
type input "0415 919 299"
type input "0478146648"
type input "0"
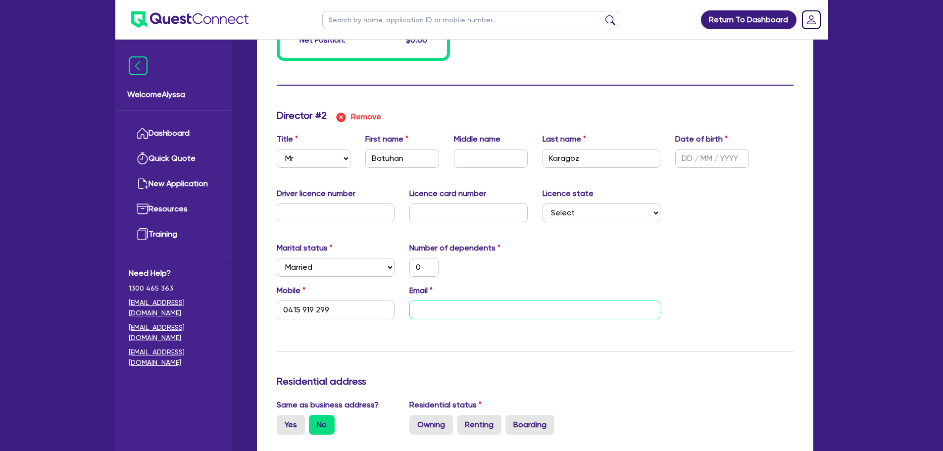
type input "0415 919 299"
type input "k"
type input "0478146648"
type input "0"
type input "0415 919 299"
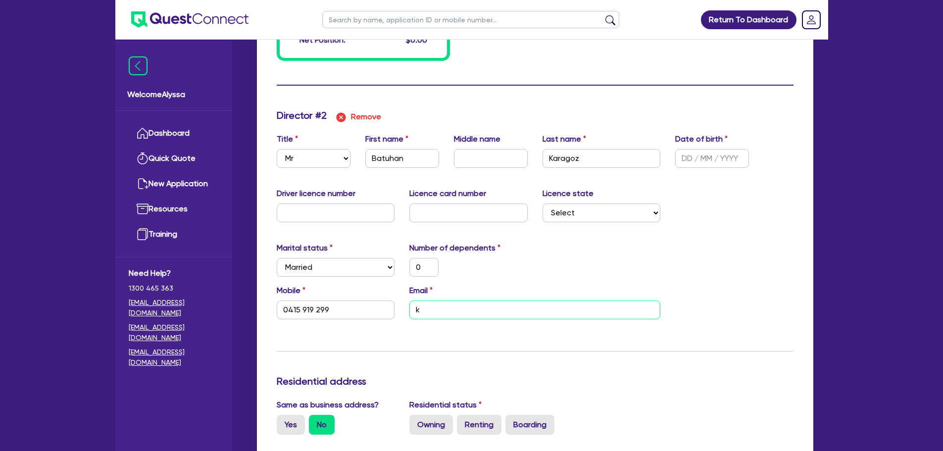
type input "ka"
type input "0478146648"
type input "0"
type input "0415 919 299"
type input "kar"
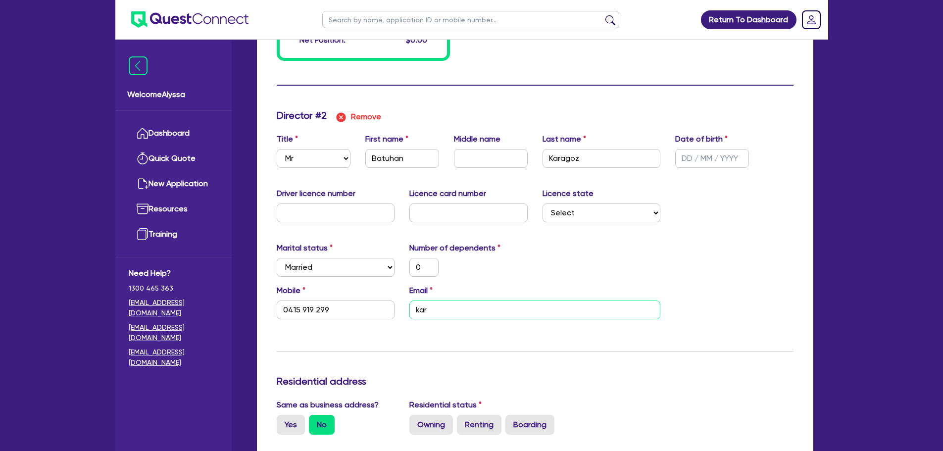
type input "0478146648"
type input "0"
type input "0415 919 299"
type input "kara"
type input "0478146648"
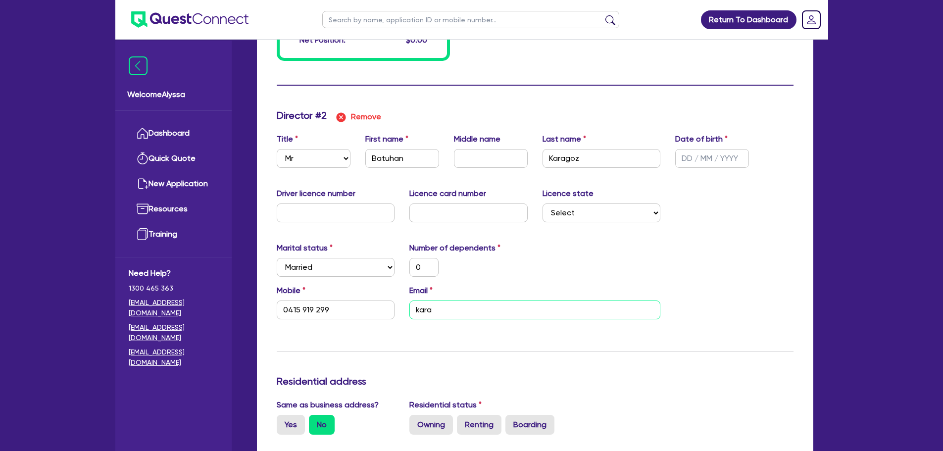
type input "0"
type input "0415 919 299"
type input "karag"
type input "0478146648"
type input "0"
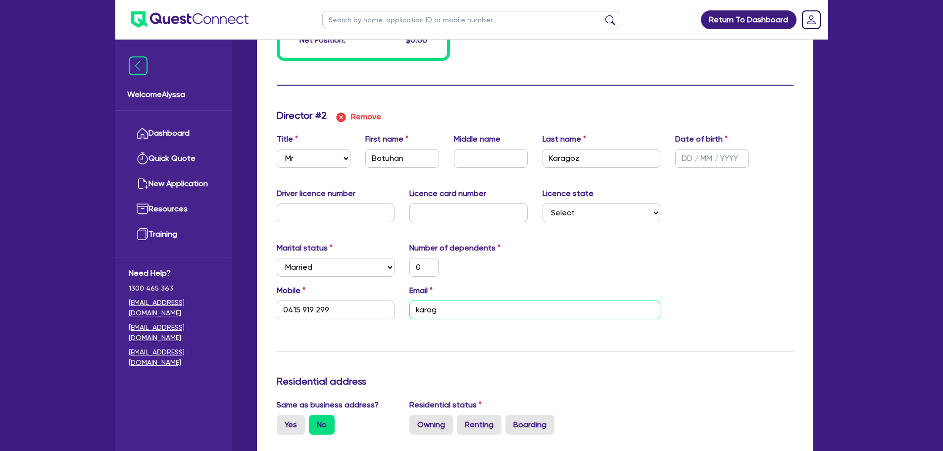
type input "0415 919 299"
type input "karago"
type input "0478146648"
type input "0"
type input "0415 919 299"
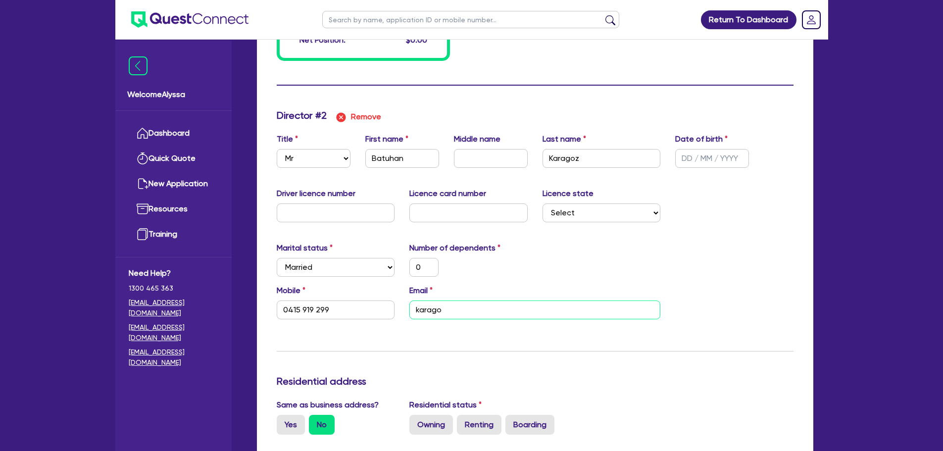
type input "karagox"
type input "0478146648"
type input "0"
type input "0415 919 299"
type input "karagoxs"
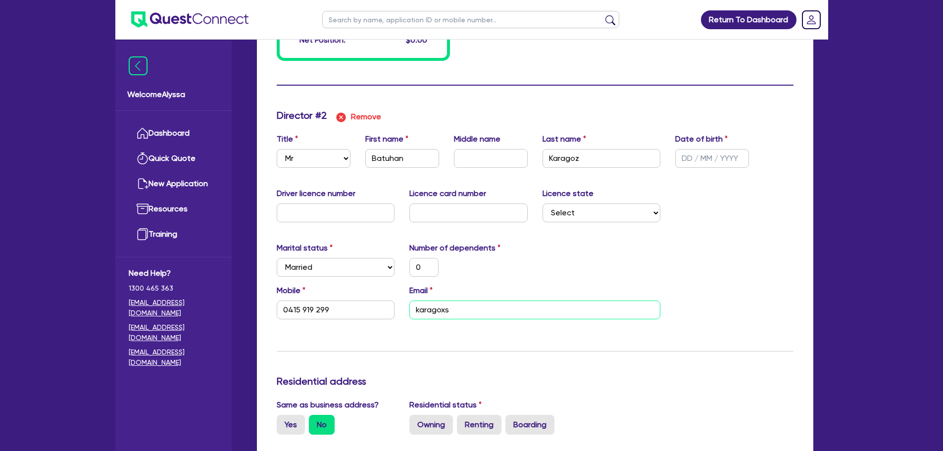
type input "0478146648"
type input "0"
type input "0415 919 299"
type input "karagoxsh"
type input "0478146648"
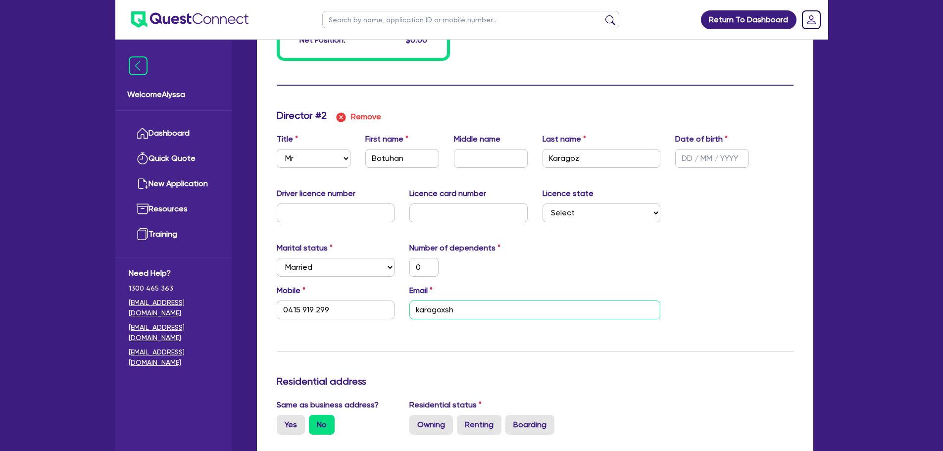
type input "0"
type input "0415 919 299"
type input "karagoxshi"
type input "0478146648"
type input "0"
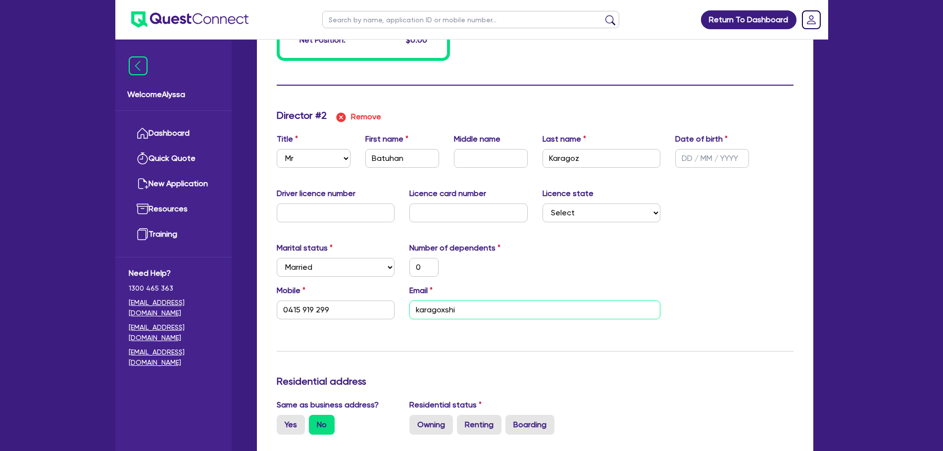
type input "0415 919 299"
type input "karagoxsh"
type input "0478146648"
type input "0"
type input "0415 919 299"
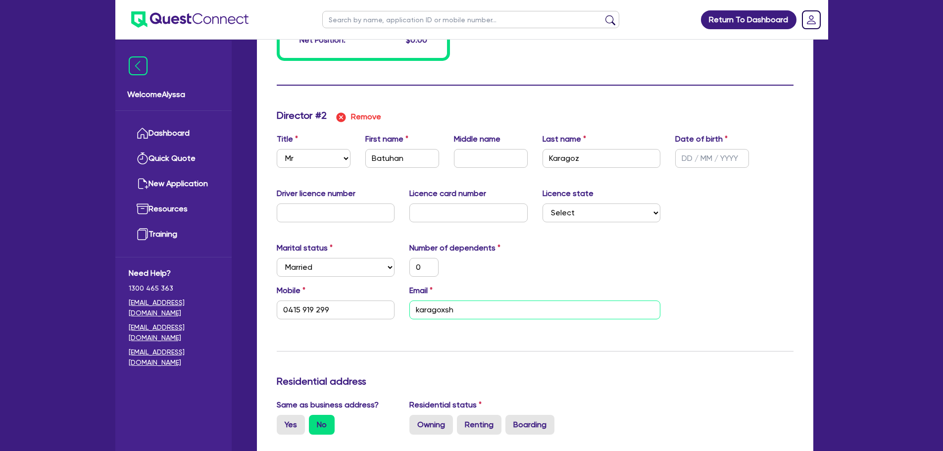
type input "karagoxsho"
type input "0478146648"
type input "0"
type input "0415 919 299"
type input "karagoxshop"
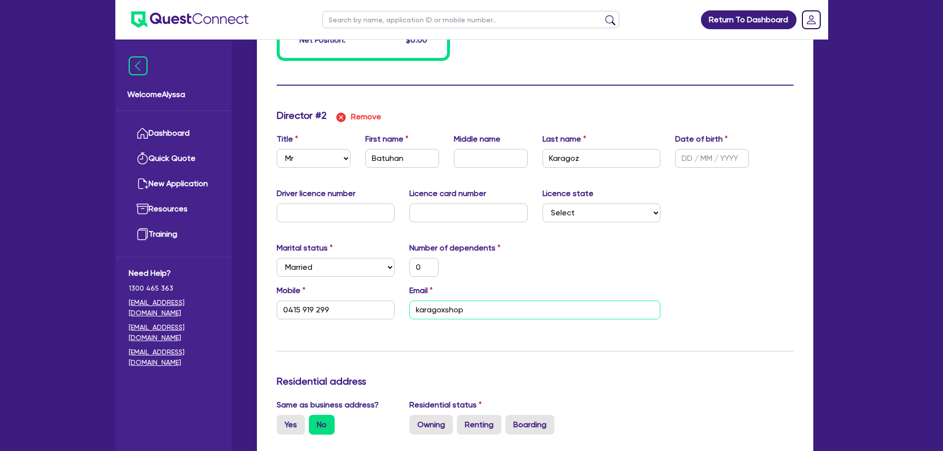
type input "0478146648"
type input "0"
type input "0415 919 299"
type input "karagoxshop@"
type input "0478146648"
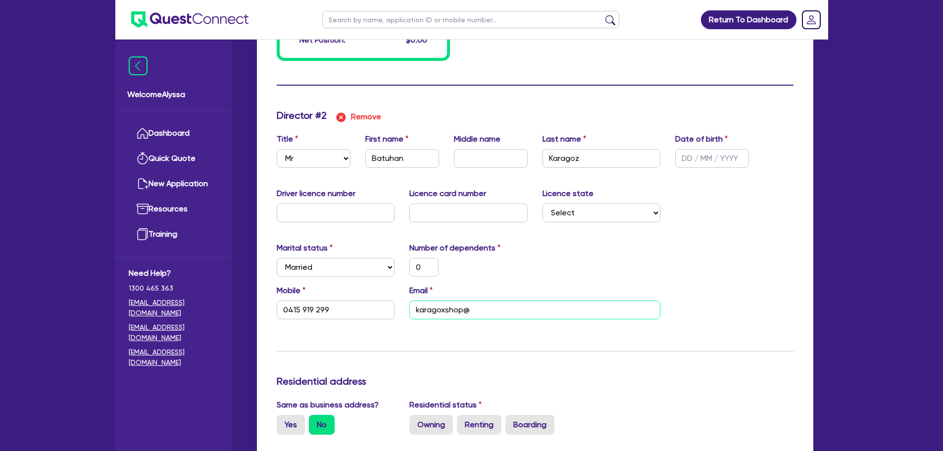
type input "0"
type input "0415 919 299"
type input "karagoxshop@o"
type input "0478146648"
type input "0"
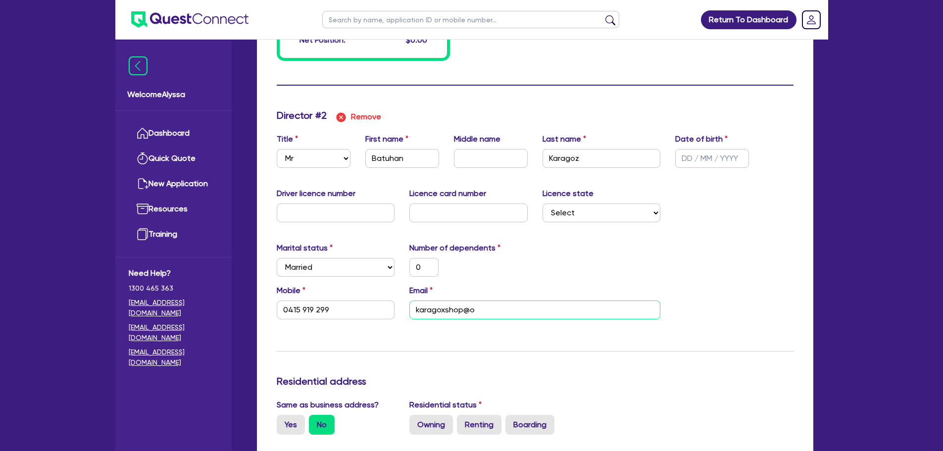
type input "0415 919 299"
type input "karagoxshop@ou"
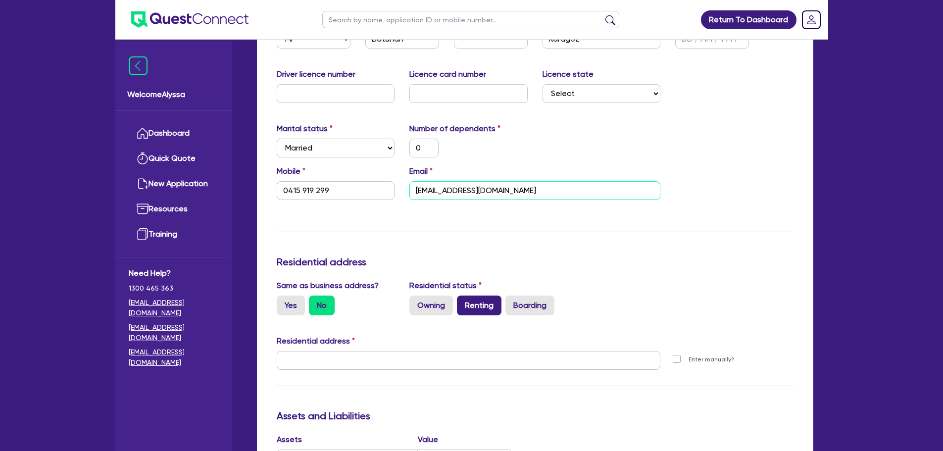
scroll to position [993, 0]
click at [467, 305] on label "Renting" at bounding box center [479, 305] width 45 height 20
click at [463, 302] on input "Renting" at bounding box center [460, 298] width 6 height 6
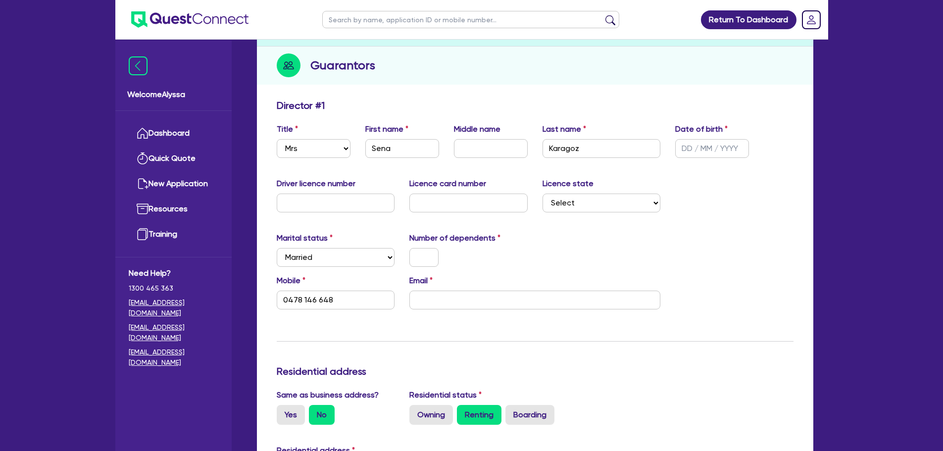
scroll to position [103, 0]
click at [420, 257] on input "text" at bounding box center [424, 257] width 29 height 19
click at [341, 205] on input "text" at bounding box center [336, 202] width 118 height 19
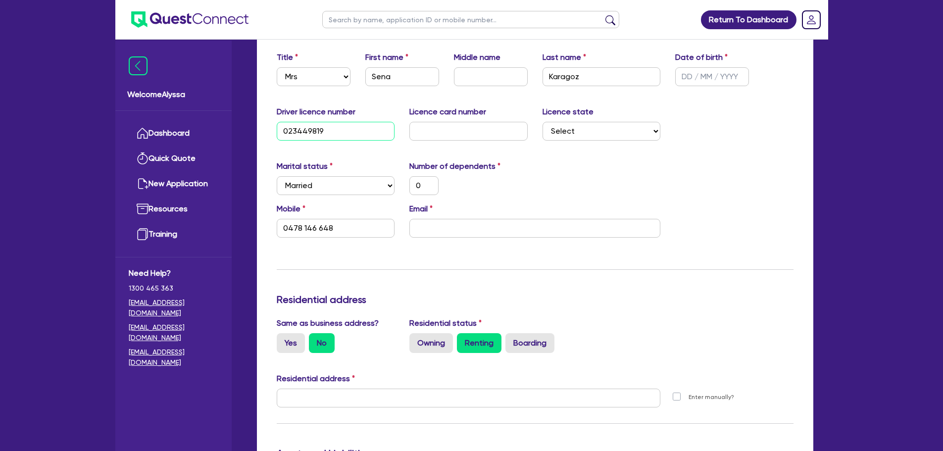
scroll to position [174, 0]
click at [307, 344] on input "text" at bounding box center [469, 397] width 384 height 19
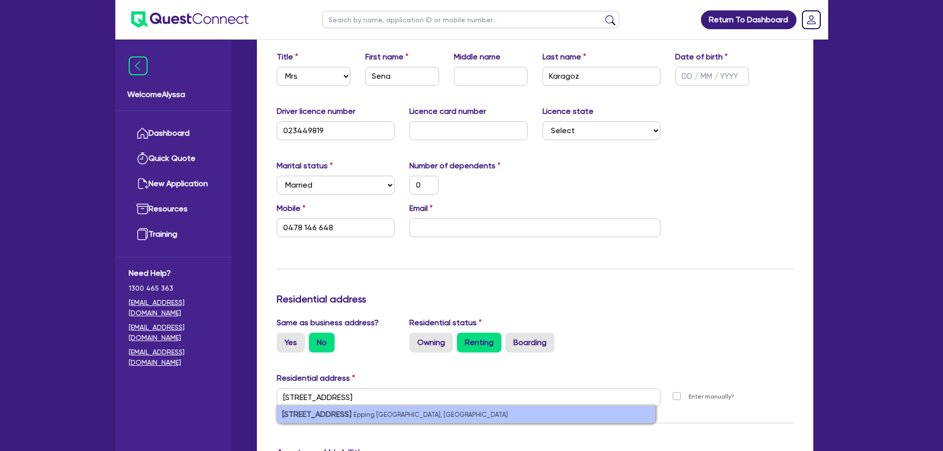
click at [317, 344] on strong "[STREET_ADDRESS]" at bounding box center [316, 414] width 69 height 9
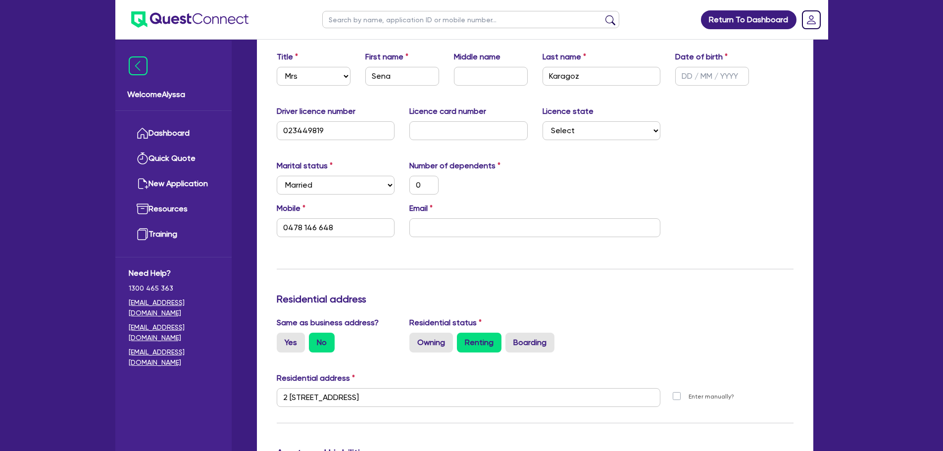
scroll to position [177, 0]
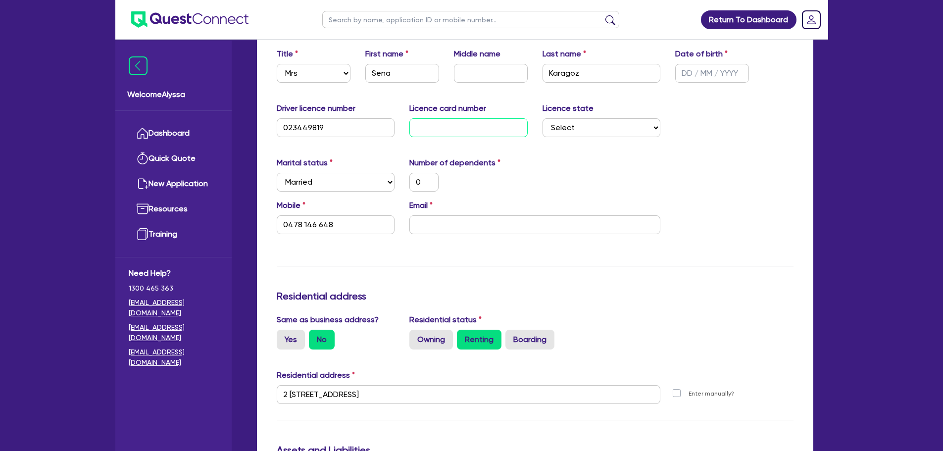
click at [437, 134] on input "text" at bounding box center [469, 127] width 118 height 19
click at [609, 221] on input "email" at bounding box center [535, 224] width 251 height 19
paste input "[EMAIL_ADDRESS][DOMAIN_NAME]"
click at [382, 252] on div "Update residential status for Director #1 Boarding is only acceptable when the …" at bounding box center [535, 390] width 517 height 732
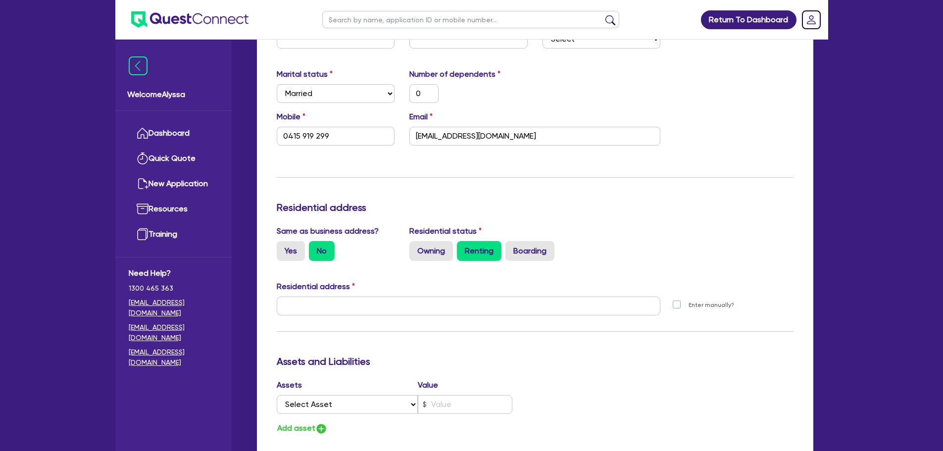
scroll to position [1049, 0]
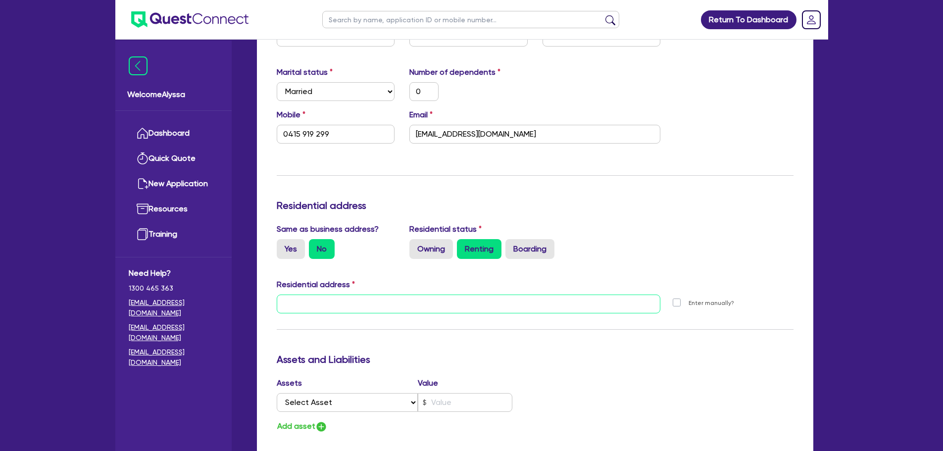
click at [344, 309] on input "text" at bounding box center [469, 304] width 384 height 19
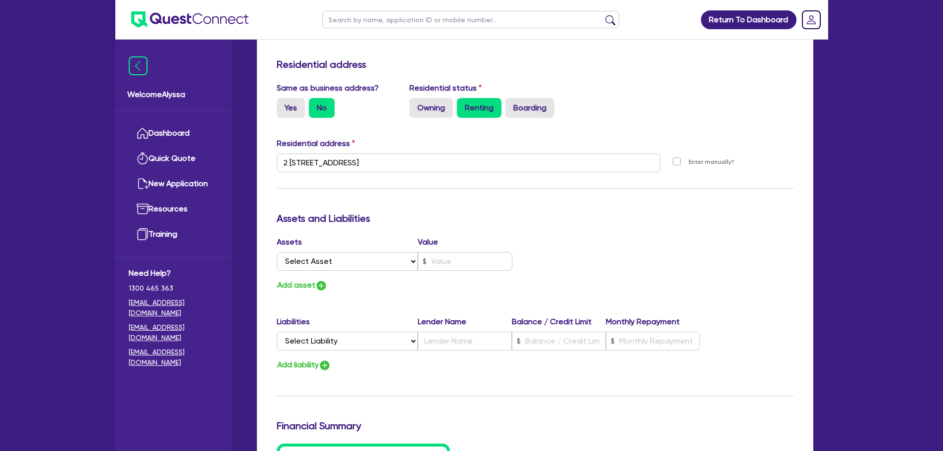
scroll to position [409, 0]
drag, startPoint x: 408, startPoint y: 157, endPoint x: 263, endPoint y: 151, distance: 144.7
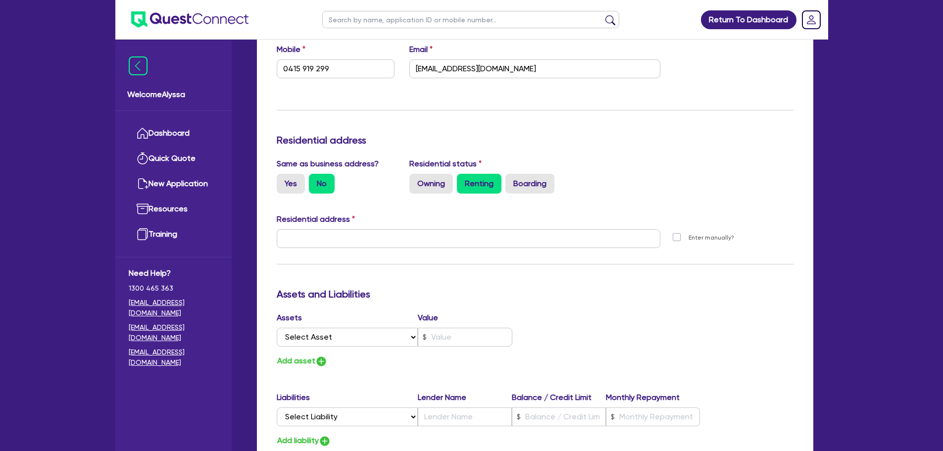
scroll to position [1115, 0]
click at [307, 236] on input "text" at bounding box center [469, 237] width 384 height 19
paste input "2 [STREET_ADDRESS]"
click at [617, 260] on div "Update residential status for Director #2 Boarding is only acceptable when the …" at bounding box center [535, 233] width 517 height 732
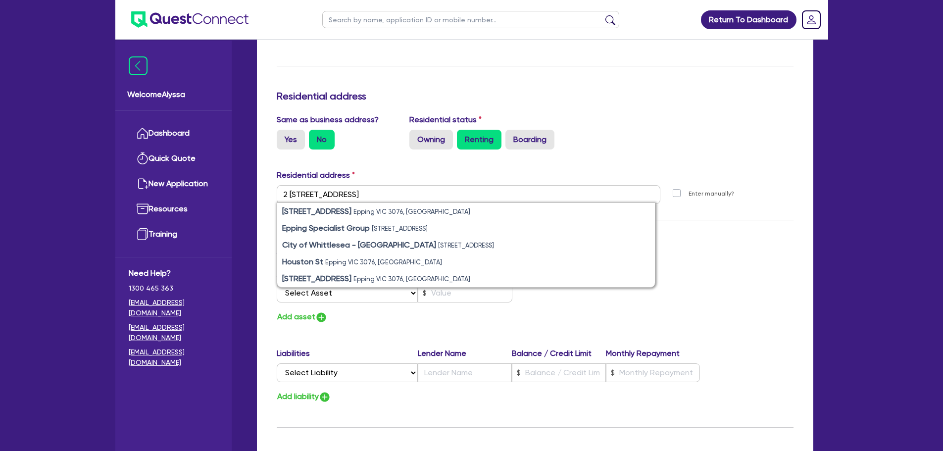
scroll to position [1158, 0]
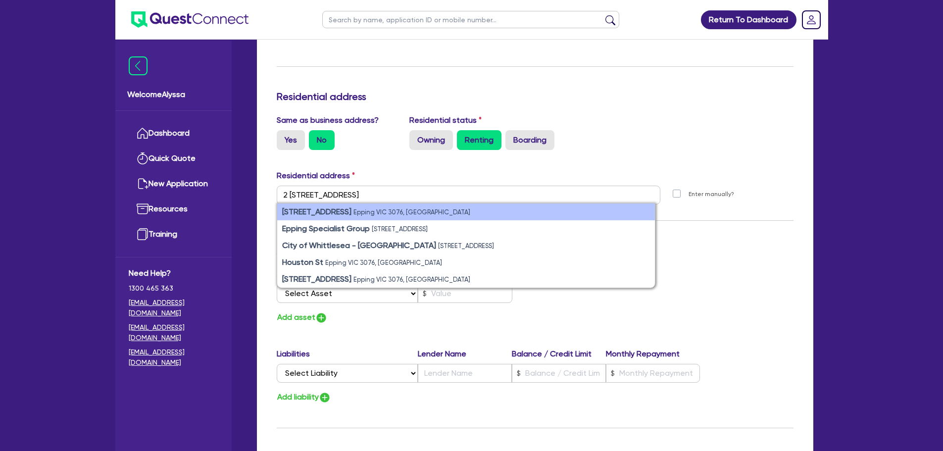
click at [331, 208] on strong "[STREET_ADDRESS]" at bounding box center [316, 211] width 69 height 9
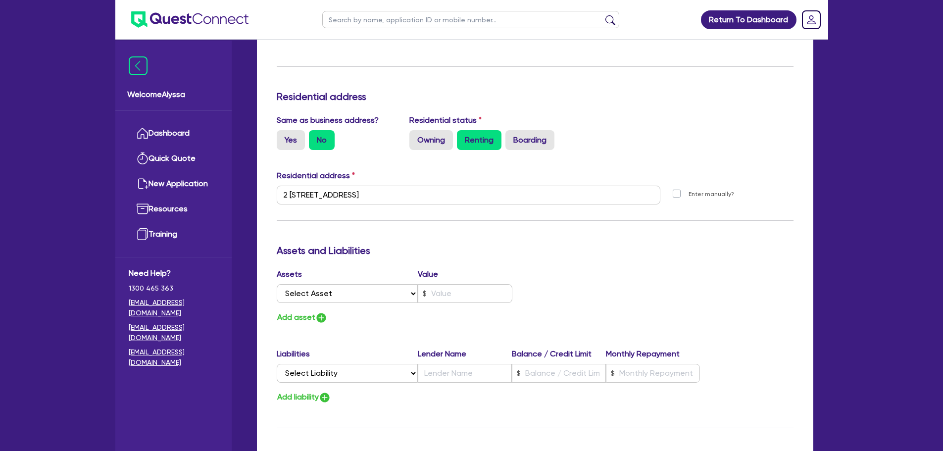
click at [600, 245] on h3 "Assets and Liabilities" at bounding box center [535, 251] width 517 height 12
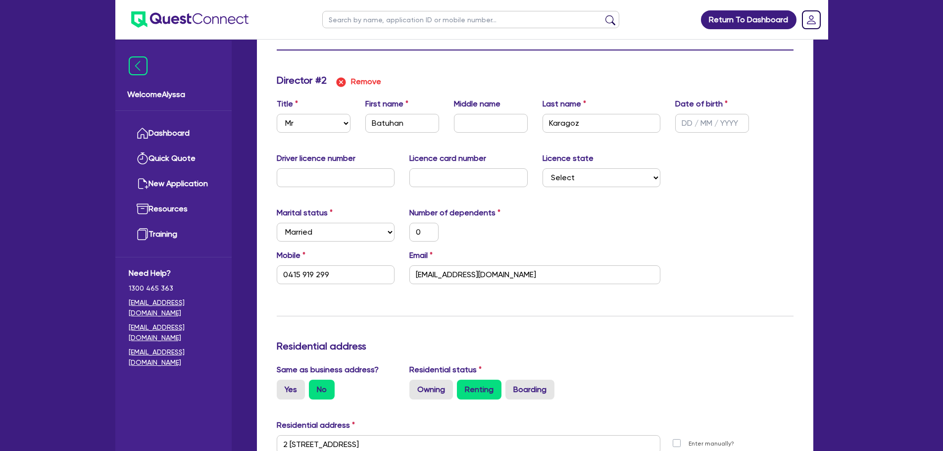
scroll to position [908, 0]
click at [351, 179] on input "text" at bounding box center [336, 178] width 118 height 19
click at [474, 181] on input "text" at bounding box center [469, 178] width 118 height 19
click at [560, 179] on select "Select [GEOGRAPHIC_DATA] [GEOGRAPHIC_DATA] [GEOGRAPHIC_DATA] [GEOGRAPHIC_DATA] …" at bounding box center [602, 178] width 118 height 19
click at [543, 169] on select "Select [GEOGRAPHIC_DATA] [GEOGRAPHIC_DATA] [GEOGRAPHIC_DATA] [GEOGRAPHIC_DATA] …" at bounding box center [602, 178] width 118 height 19
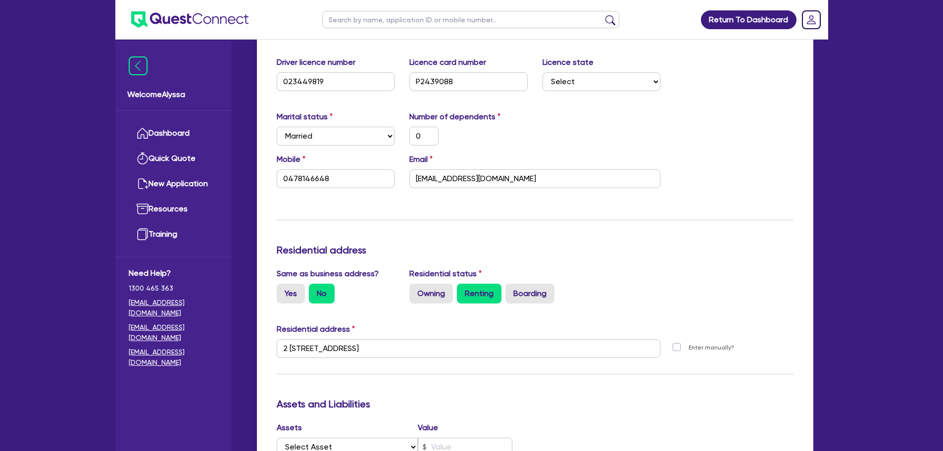
scroll to position [190, 0]
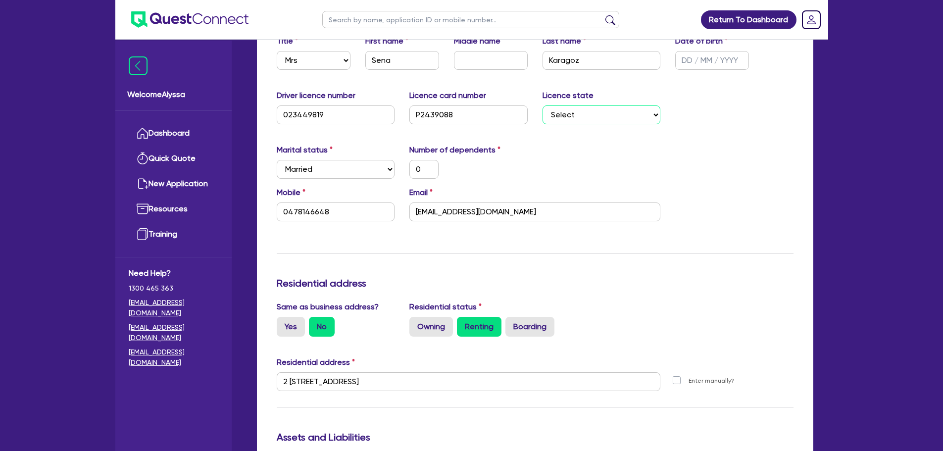
click at [554, 111] on select "Select [GEOGRAPHIC_DATA] [GEOGRAPHIC_DATA] [GEOGRAPHIC_DATA] [GEOGRAPHIC_DATA] …" at bounding box center [602, 114] width 118 height 19
click at [543, 105] on select "Select [GEOGRAPHIC_DATA] [GEOGRAPHIC_DATA] [GEOGRAPHIC_DATA] [GEOGRAPHIC_DATA] …" at bounding box center [602, 114] width 118 height 19
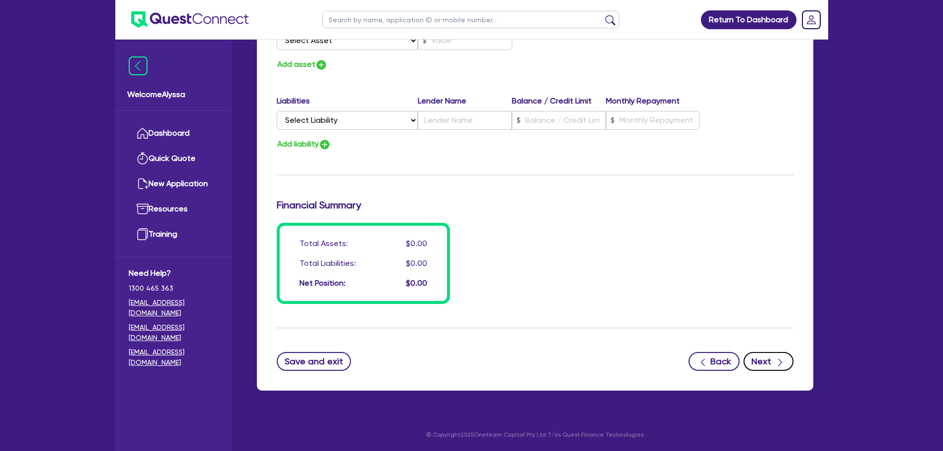
click at [753, 344] on button "Next" at bounding box center [769, 361] width 50 height 19
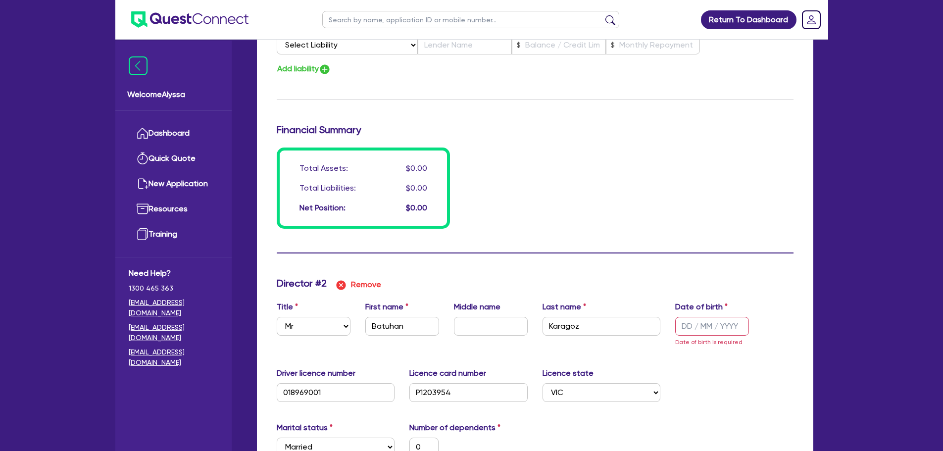
scroll to position [717, 0]
click at [688, 328] on input "text" at bounding box center [712, 326] width 74 height 19
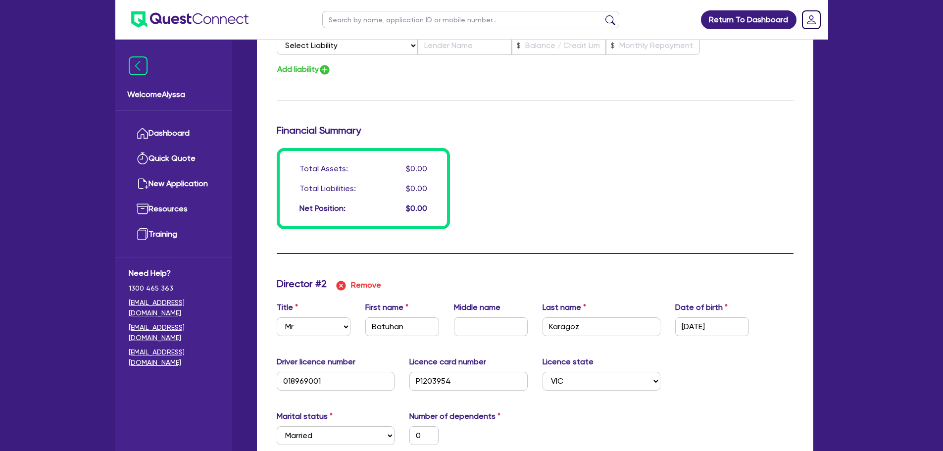
click at [629, 165] on div "Total Assets: $0.00 Total Liabilities: $0.00 Net Position: $0.00" at bounding box center [535, 188] width 532 height 81
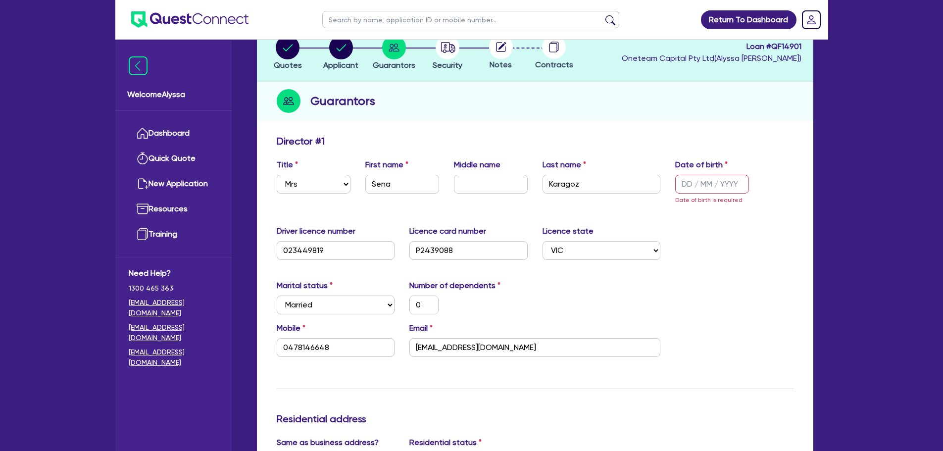
scroll to position [66, 0]
click at [704, 185] on input "text" at bounding box center [712, 184] width 74 height 19
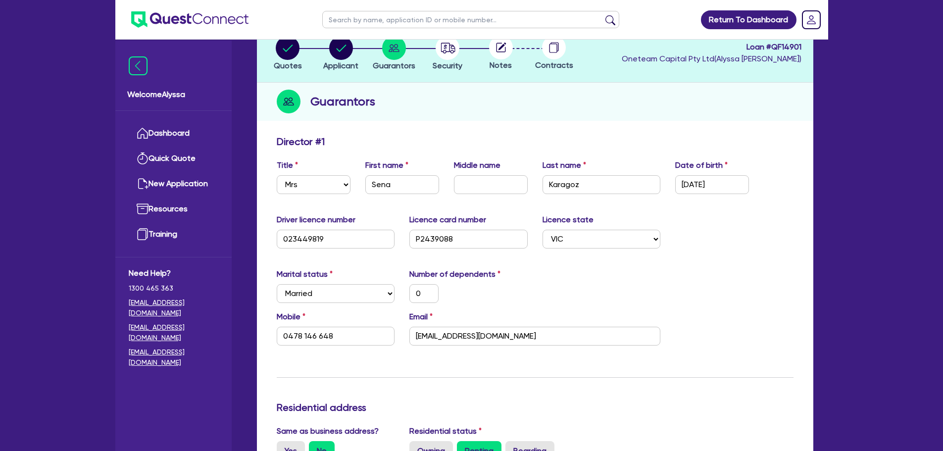
click at [732, 300] on div "Marital status Select [DEMOGRAPHIC_DATA] Married De Facto / Partner Number of d…" at bounding box center [535, 289] width 532 height 43
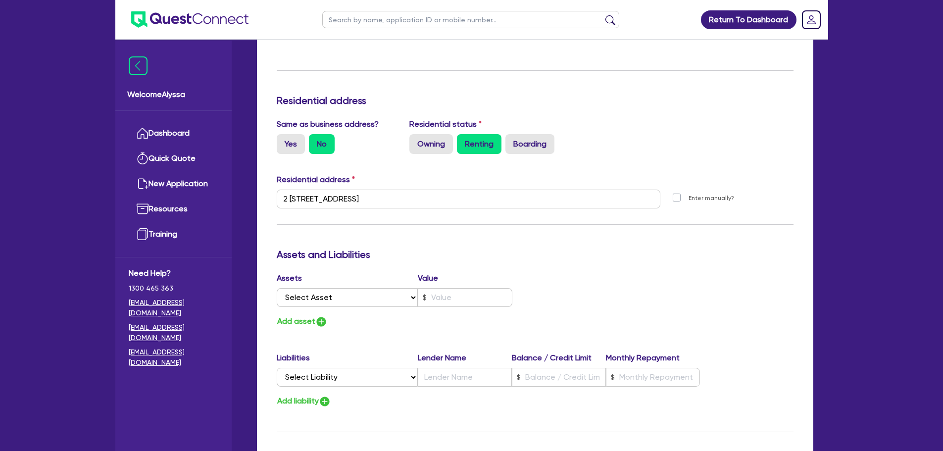
scroll to position [1411, 0]
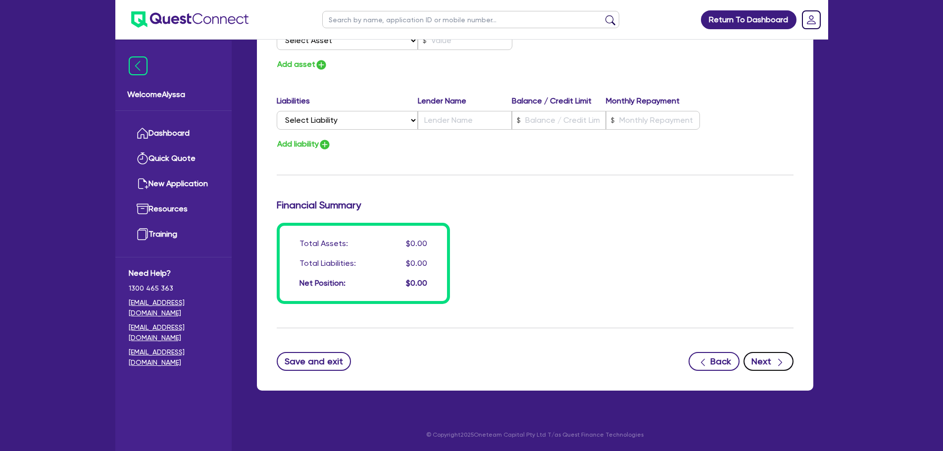
click at [753, 344] on icon "button" at bounding box center [780, 363] width 10 height 10
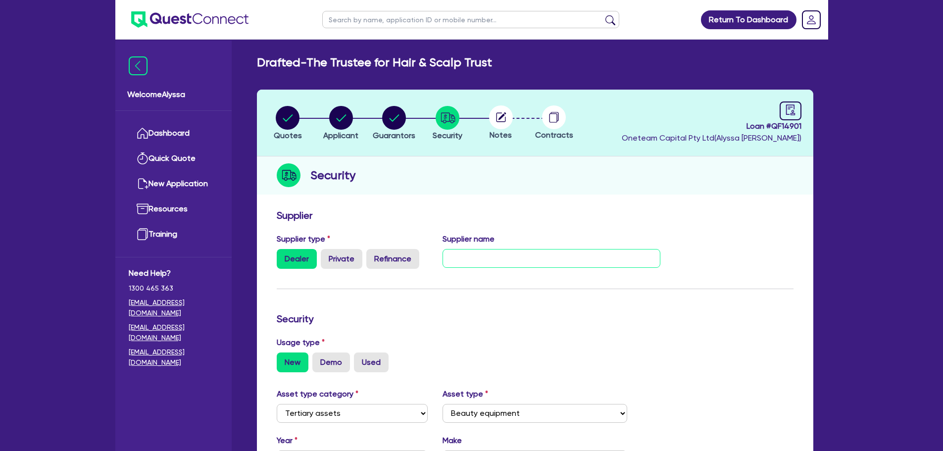
click at [544, 252] on input "text" at bounding box center [552, 258] width 218 height 19
click at [753, 112] on icon "audit" at bounding box center [790, 109] width 11 height 11
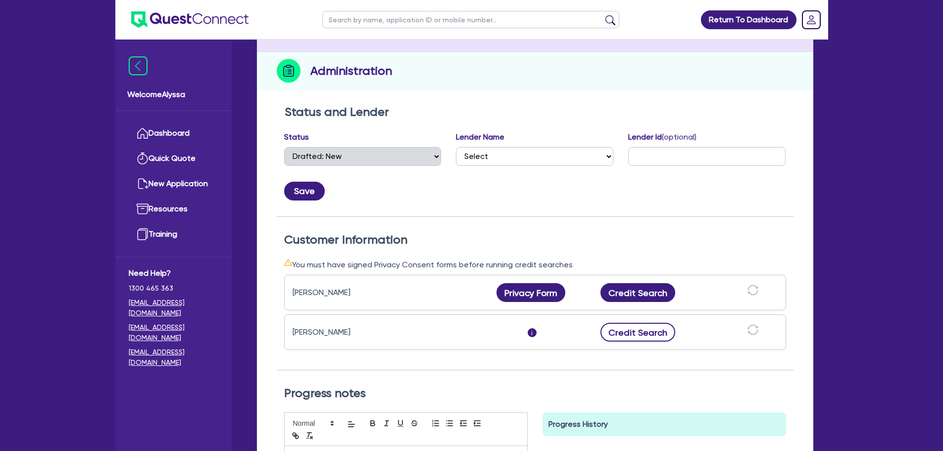
scroll to position [117, 0]
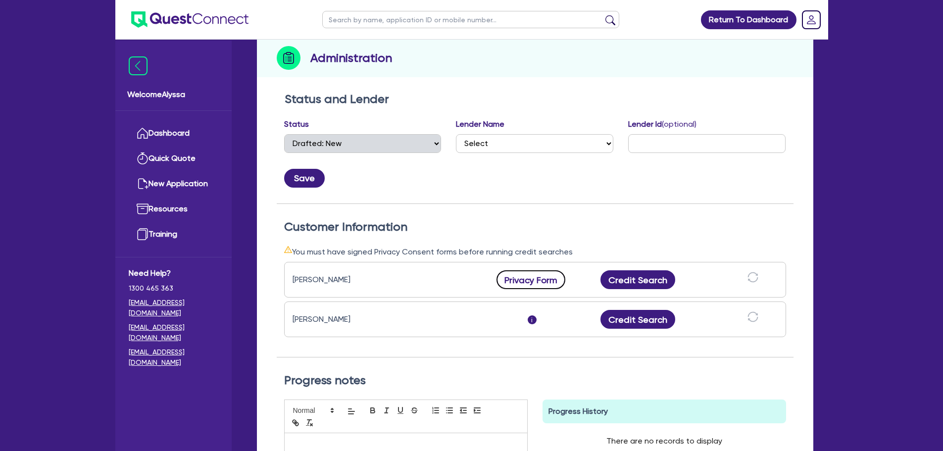
click at [545, 279] on button "Privacy Form" at bounding box center [531, 279] width 69 height 19
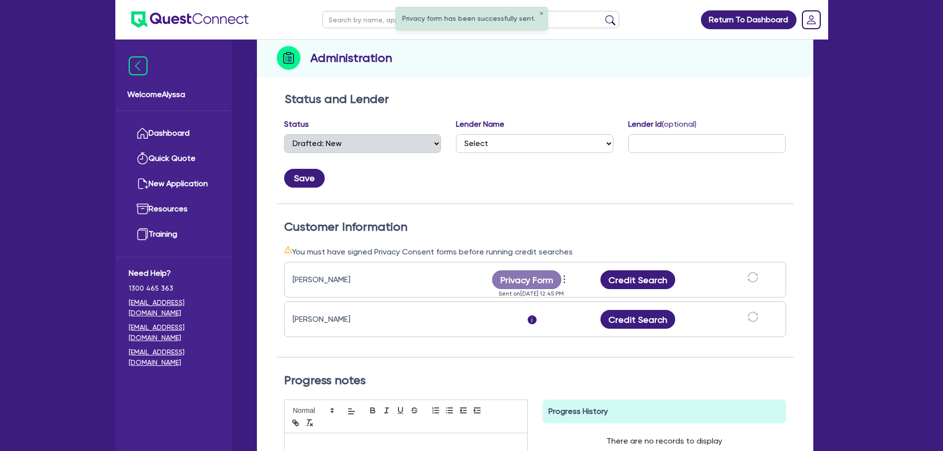
scroll to position [0, 0]
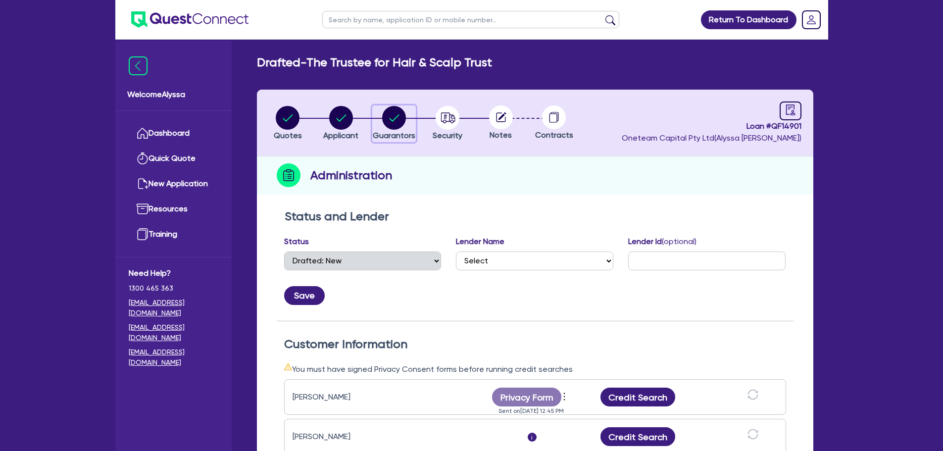
click at [389, 121] on circle "button" at bounding box center [394, 118] width 24 height 24
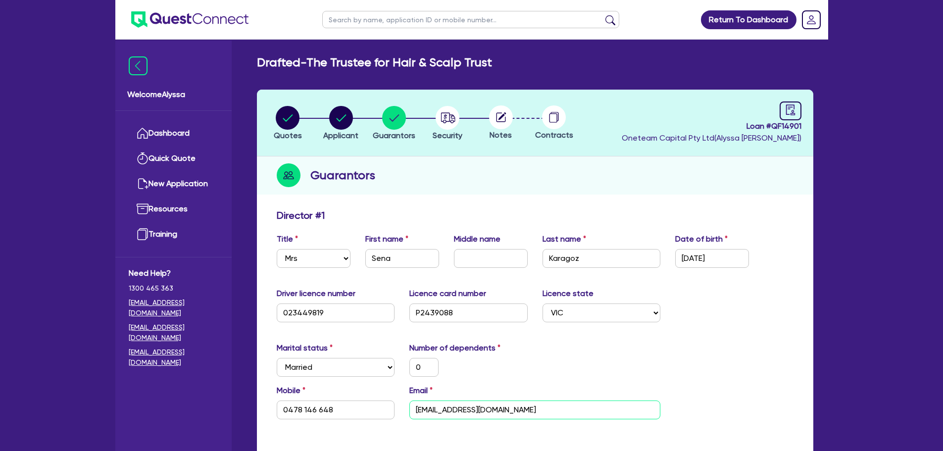
drag, startPoint x: 496, startPoint y: 412, endPoint x: 395, endPoint y: 408, distance: 100.6
click at [395, 344] on div "Mobile [PHONE_NUMBER] Email [EMAIL_ADDRESS][DOMAIN_NAME]" at bounding box center [535, 406] width 532 height 43
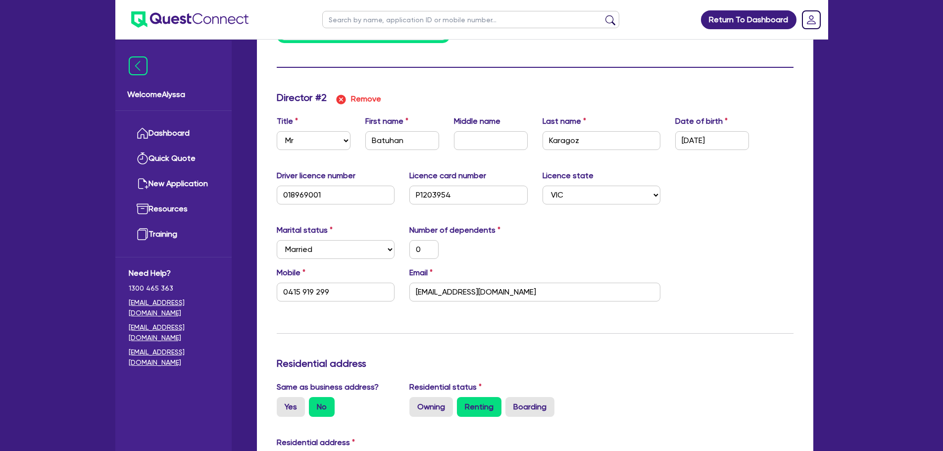
scroll to position [900, 0]
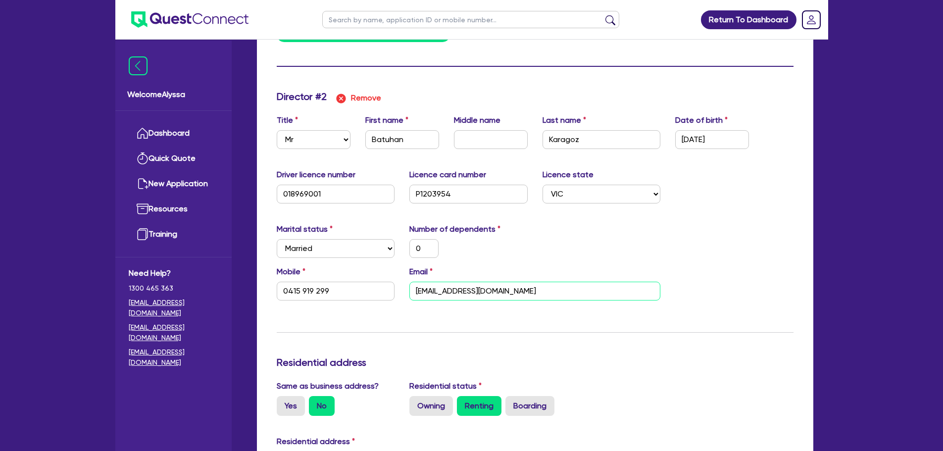
drag, startPoint x: 482, startPoint y: 298, endPoint x: 380, endPoint y: 281, distance: 103.3
click at [380, 281] on div "Mobile [PHONE_NUMBER] Email [EMAIL_ADDRESS][DOMAIN_NAME]" at bounding box center [535, 287] width 532 height 43
paste input "z"
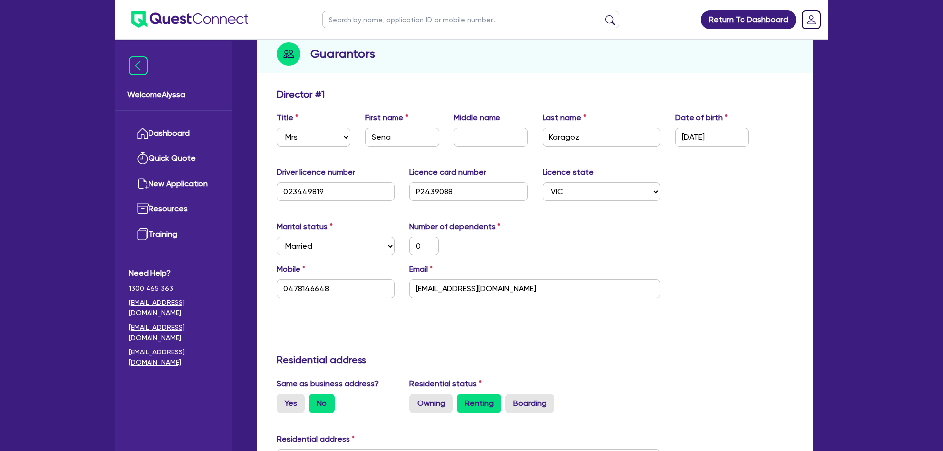
scroll to position [0, 0]
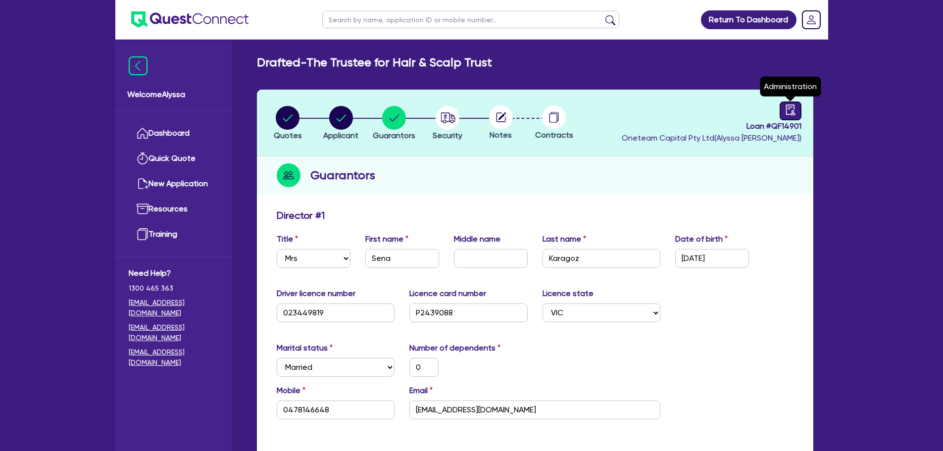
click at [753, 112] on icon "audit" at bounding box center [790, 109] width 11 height 11
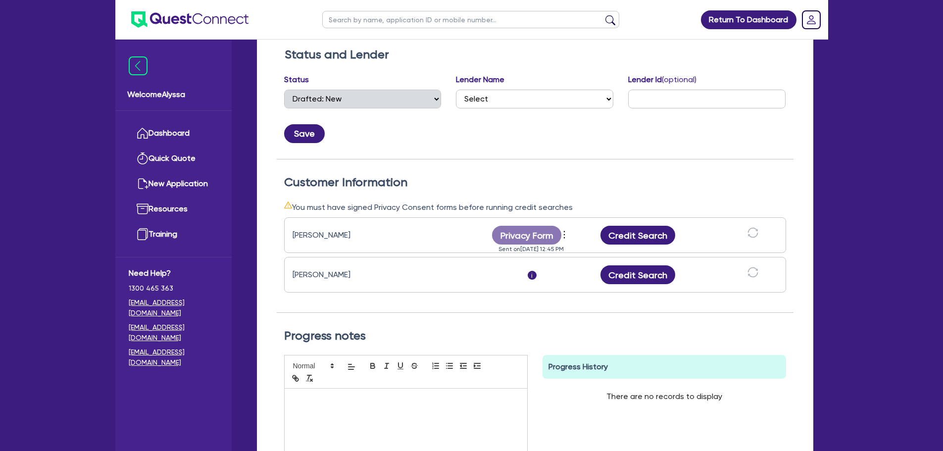
scroll to position [162, 0]
click at [566, 236] on icon "more" at bounding box center [565, 234] width 10 height 15
click at [600, 249] on link "Send new privacy form" at bounding box center [617, 251] width 95 height 14
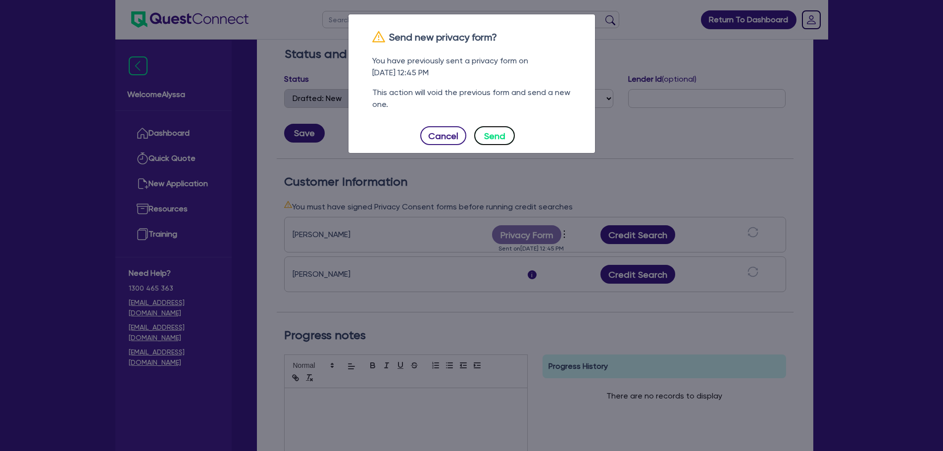
click at [486, 135] on button "Send" at bounding box center [494, 135] width 41 height 19
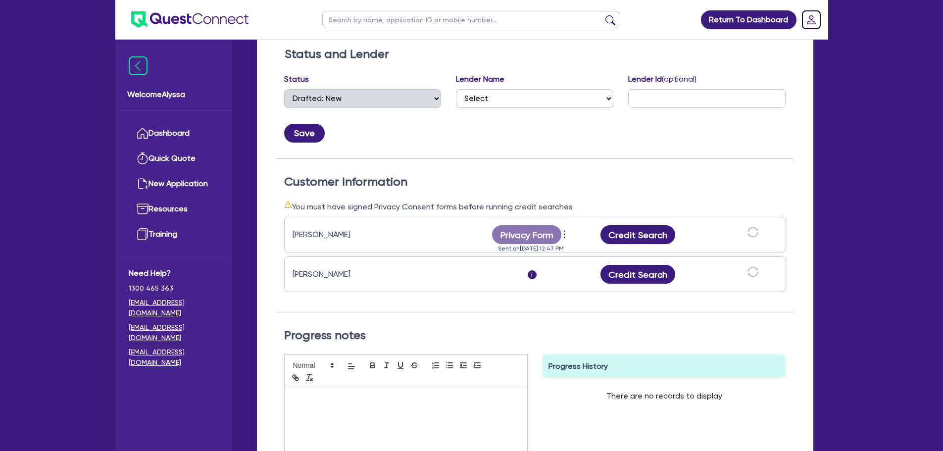
scroll to position [0, 0]
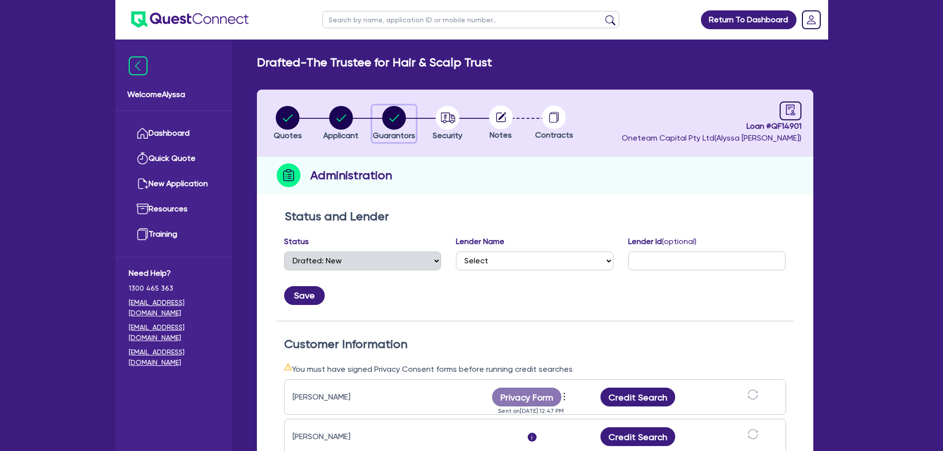
click at [400, 120] on circle "button" at bounding box center [394, 118] width 24 height 24
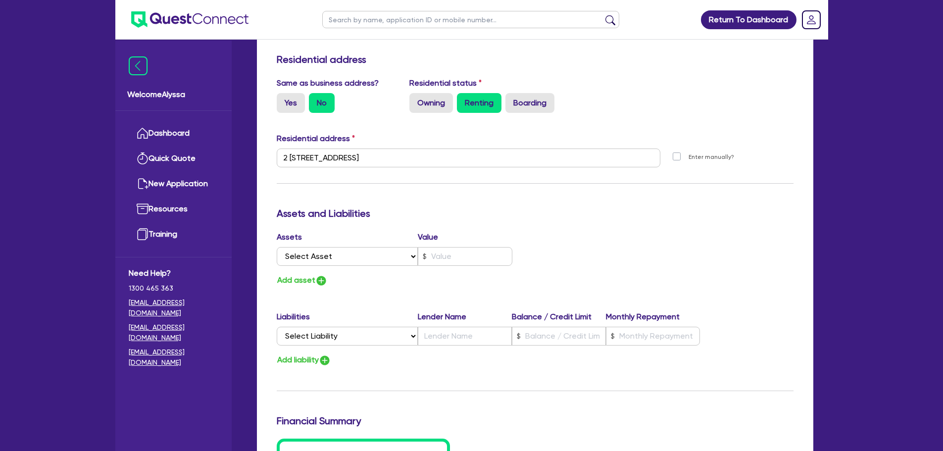
scroll to position [1208, 0]
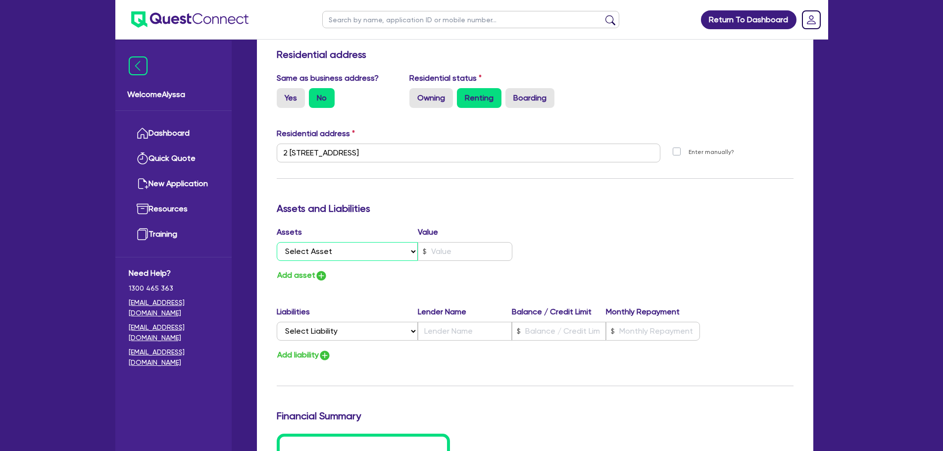
click at [300, 249] on select "Select Asset Cash Property Investment property Vehicle Truck Trailer Equipment …" at bounding box center [348, 251] width 142 height 19
click at [277, 242] on select "Select Asset Cash Property Investment property Vehicle Truck Trailer Equipment …" at bounding box center [348, 251] width 142 height 19
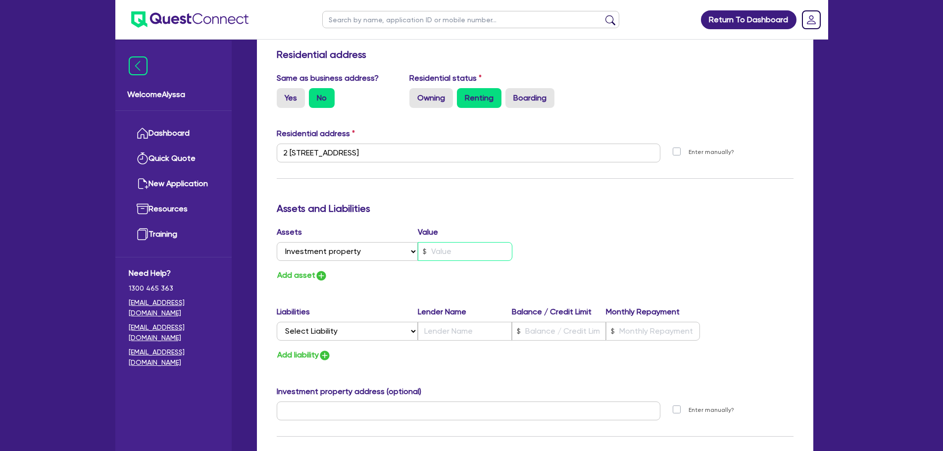
click at [462, 247] on input "text" at bounding box center [465, 251] width 95 height 19
click at [316, 277] on img "button" at bounding box center [321, 276] width 12 height 12
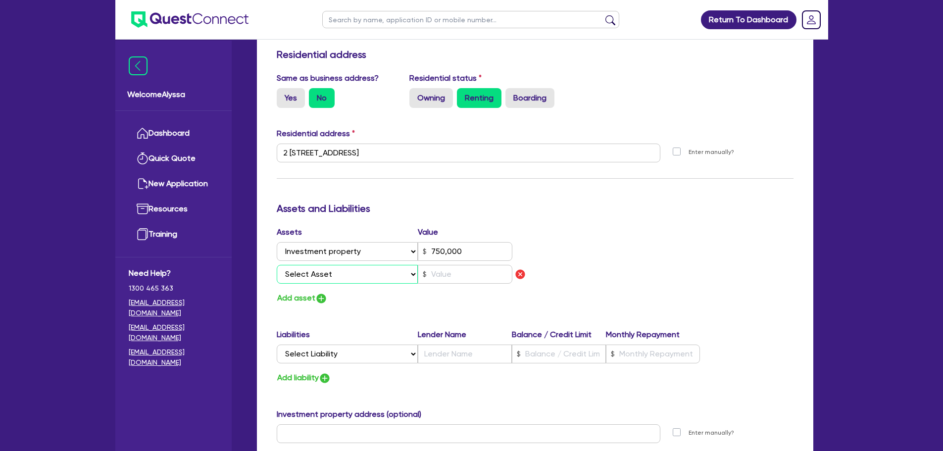
click at [301, 276] on select "Select Asset Cash Property Investment property Vehicle Truck Trailer Equipment …" at bounding box center [348, 274] width 142 height 19
click at [277, 265] on select "Select Asset Cash Property Investment property Vehicle Truck Trailer Equipment …" at bounding box center [348, 274] width 142 height 19
click at [329, 344] on select "Select Liability Credit card Mortgage Investment property loan Vehicle loan Tru…" at bounding box center [347, 354] width 141 height 19
click at [277, 344] on select "Select Liability Credit card Mortgage Investment property loan Vehicle loan Tru…" at bounding box center [347, 354] width 141 height 19
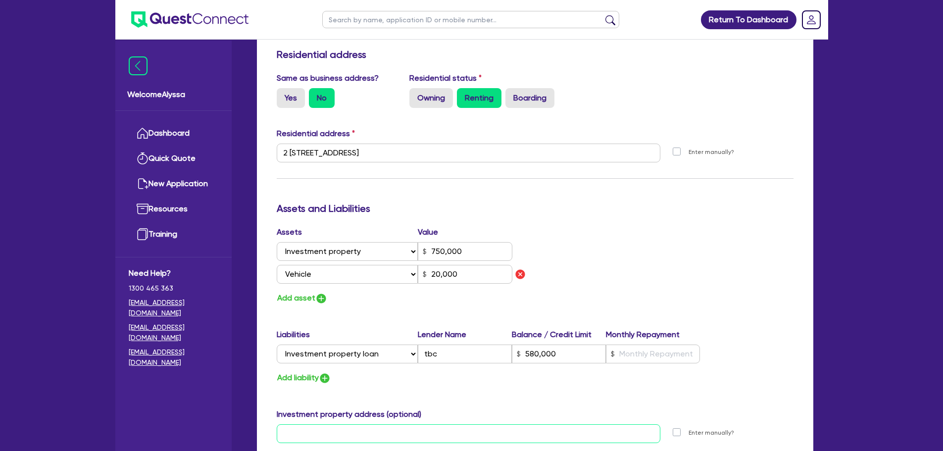
click at [394, 344] on input "text" at bounding box center [469, 433] width 384 height 19
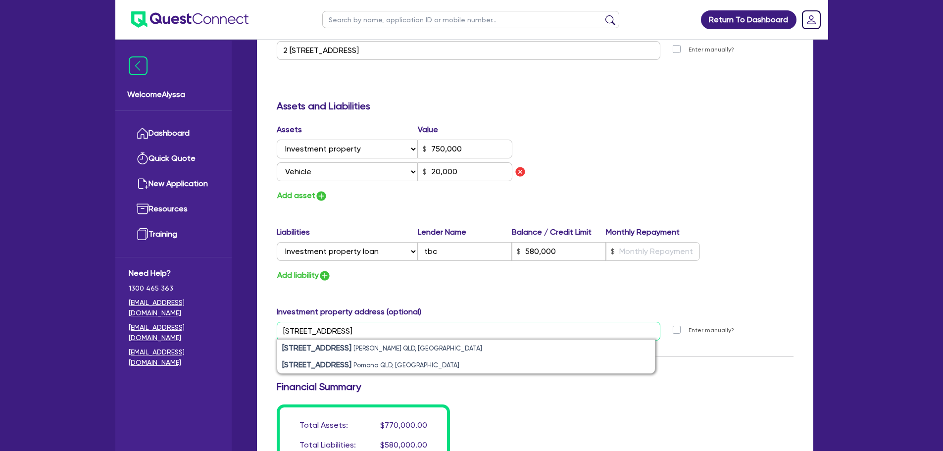
scroll to position [1314, 0]
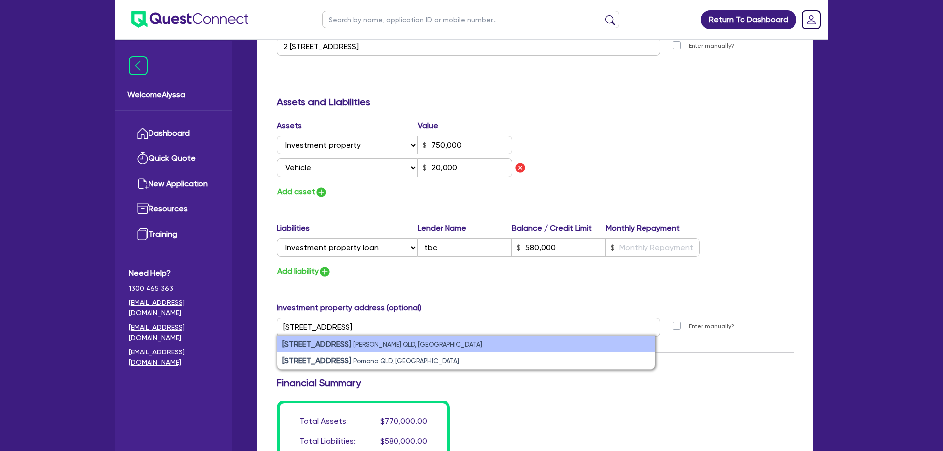
click at [326, 344] on strong "[STREET_ADDRESS]" at bounding box center [316, 343] width 69 height 9
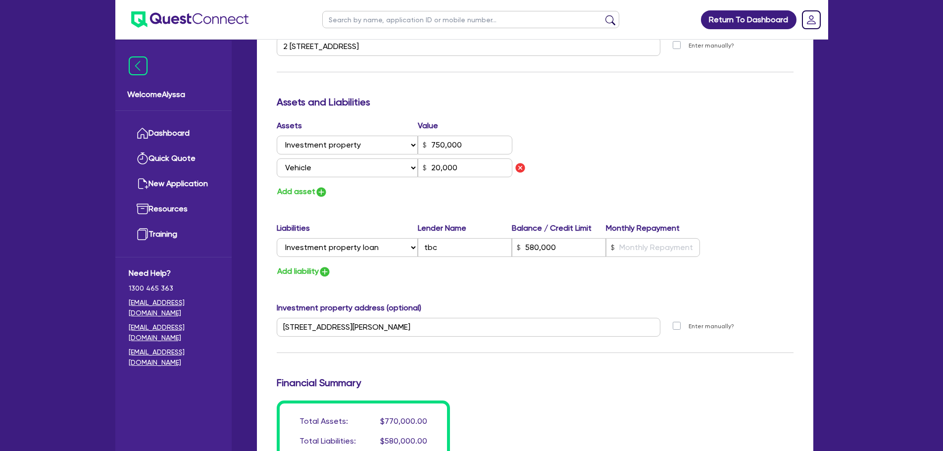
scroll to position [1492, 0]
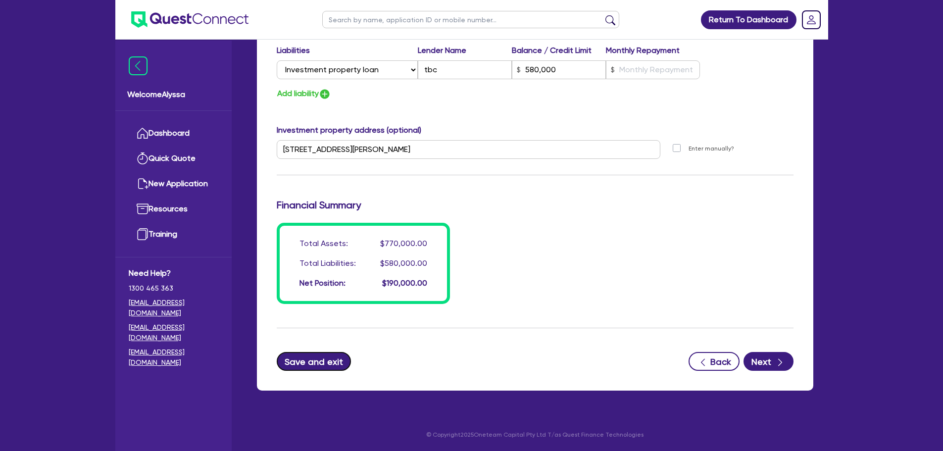
click at [318, 344] on button "Save and exit" at bounding box center [314, 361] width 75 height 19
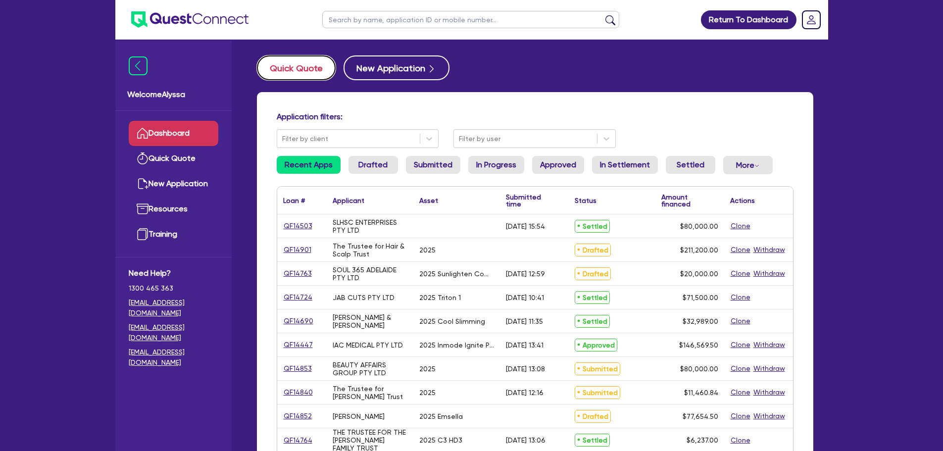
click at [323, 61] on button "Quick Quote" at bounding box center [296, 67] width 79 height 25
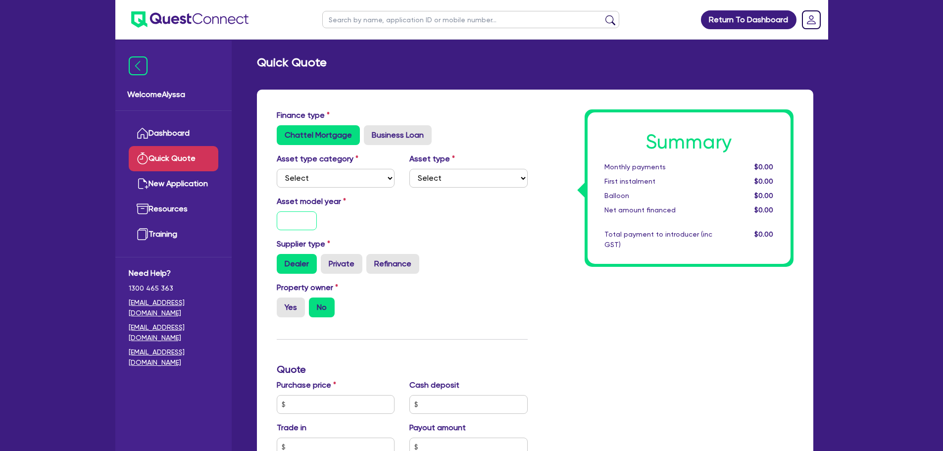
click at [293, 224] on input "text" at bounding box center [297, 220] width 41 height 19
click at [303, 191] on div "Asset type category Select Cars and light trucks Primary assets Secondary asset…" at bounding box center [402, 174] width 266 height 43
click at [282, 178] on select "Select Cars and light trucks Primary assets Secondary assets Tertiary assets" at bounding box center [336, 178] width 118 height 19
click at [277, 169] on select "Select Cars and light trucks Primary assets Secondary assets Tertiary assets" at bounding box center [336, 178] width 118 height 19
click at [424, 178] on select "Select Beauty equipment IT equipment IT software Watercraft Other" at bounding box center [469, 178] width 118 height 19
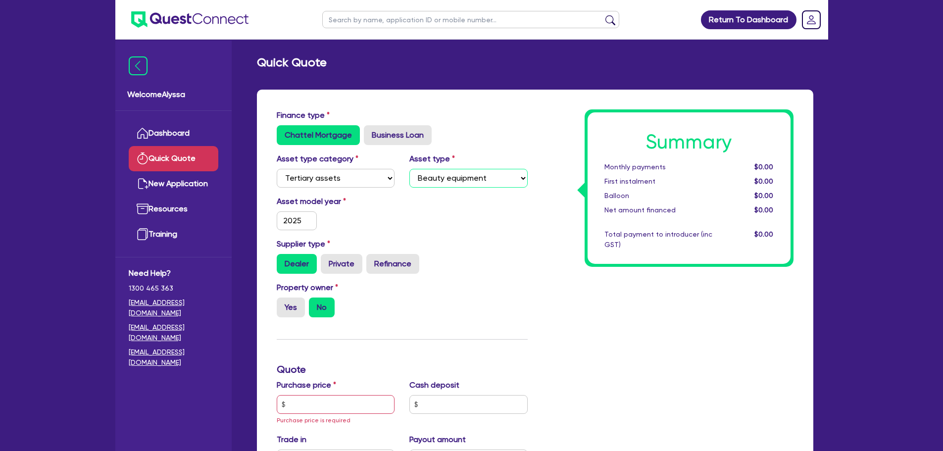
click at [410, 169] on select "Select Beauty equipment IT equipment IT software Watercraft Other" at bounding box center [469, 178] width 118 height 19
click at [324, 344] on input "text" at bounding box center [336, 404] width 118 height 19
click at [418, 293] on div "Property owner Yes No" at bounding box center [402, 304] width 266 height 44
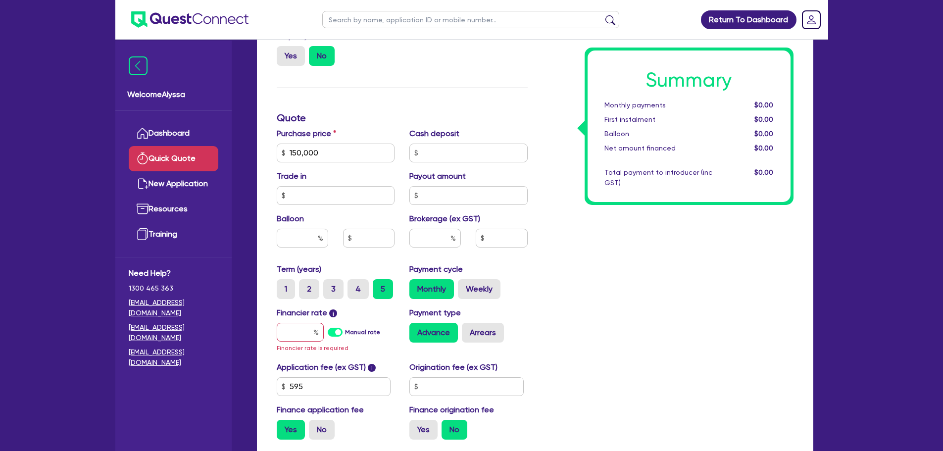
scroll to position [252, 0]
click at [279, 341] on div "Financier rate i Manual rate Financier rate is required" at bounding box center [335, 330] width 133 height 47
click at [289, 338] on input "text" at bounding box center [300, 331] width 47 height 19
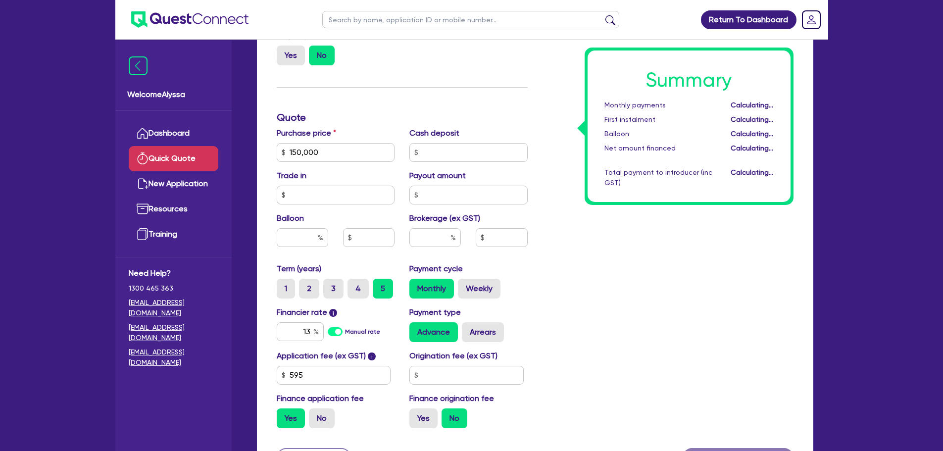
click at [613, 302] on div "Summary Monthly payments Calculating... First instalment Calculating... Balloon…" at bounding box center [668, 146] width 266 height 579
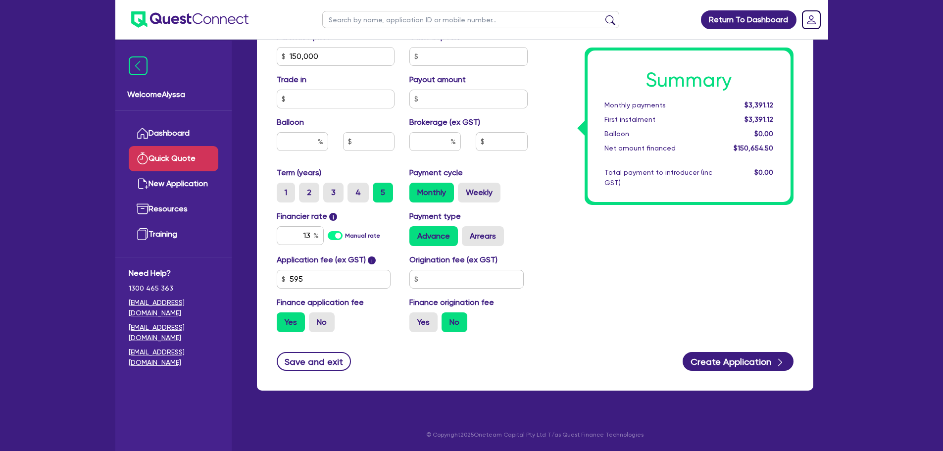
scroll to position [348, 0]
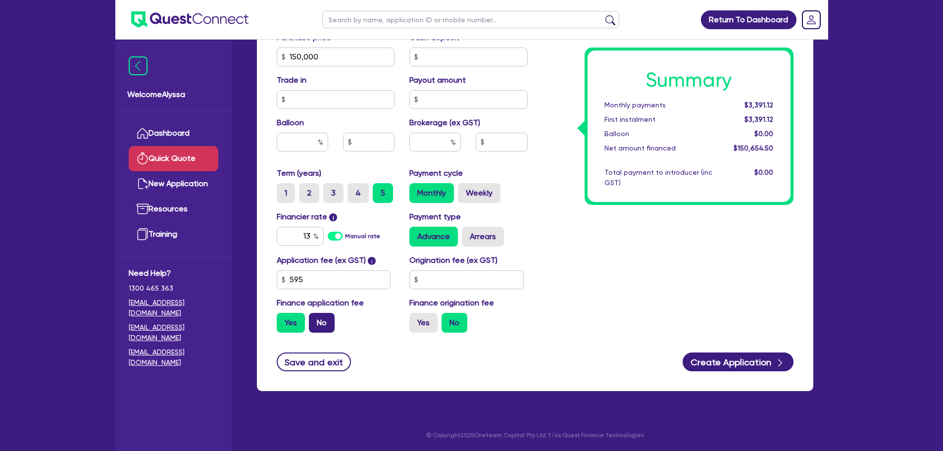
click at [316, 330] on label "No" at bounding box center [322, 323] width 26 height 20
click at [315, 319] on input "No" at bounding box center [312, 316] width 6 height 6
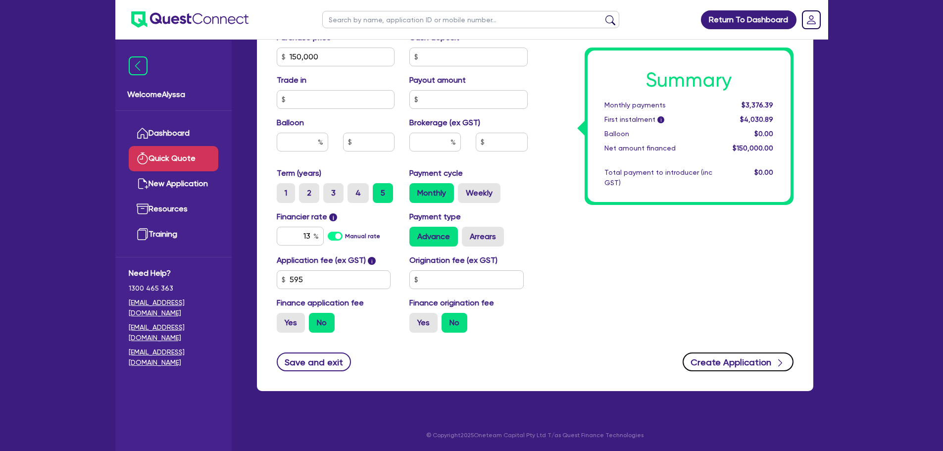
click at [724, 344] on button "Create Application" at bounding box center [738, 362] width 111 height 19
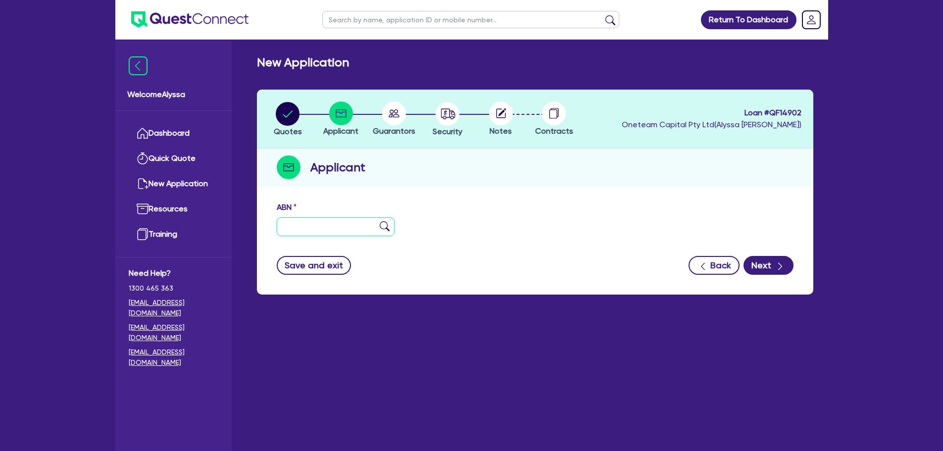
click at [325, 229] on input "text" at bounding box center [336, 226] width 118 height 19
paste input "42 239 205 315"
click at [384, 227] on img at bounding box center [385, 226] width 10 height 10
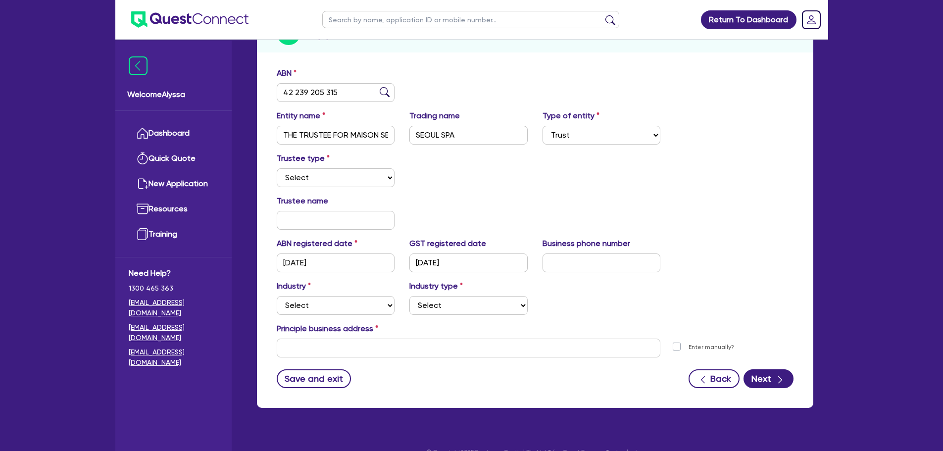
scroll to position [142, 0]
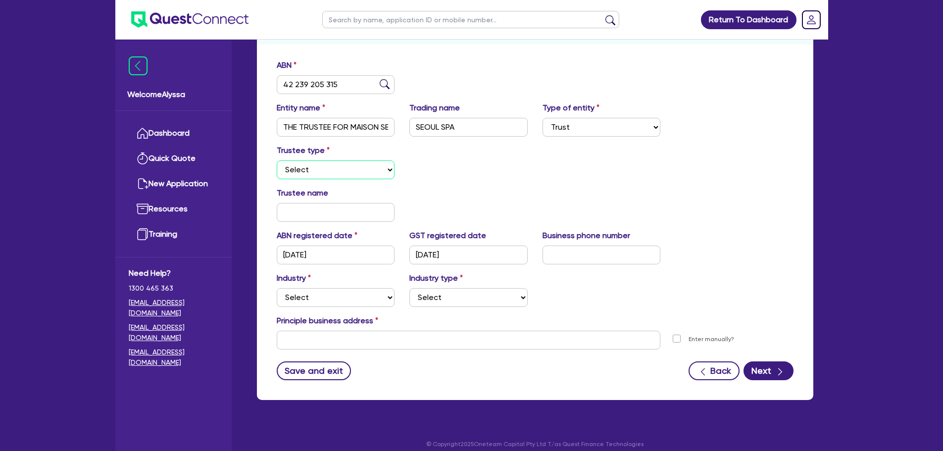
click at [333, 169] on select "Select Individual Company" at bounding box center [336, 169] width 118 height 19
click at [277, 160] on select "Select Individual Company" at bounding box center [336, 169] width 118 height 19
click at [309, 210] on input "text" at bounding box center [336, 212] width 118 height 19
click at [281, 172] on select "Select Individual Company" at bounding box center [336, 169] width 118 height 19
click at [277, 160] on select "Select Individual Company" at bounding box center [336, 169] width 118 height 19
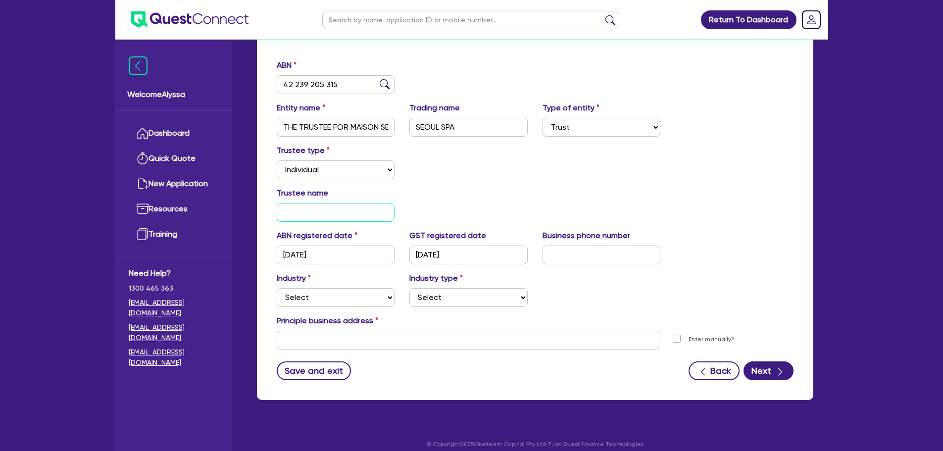
click at [306, 205] on input "text" at bounding box center [336, 212] width 118 height 19
click at [318, 294] on select "Select Accomodation & Food Services Administrative & Support Services Agricultu…" at bounding box center [336, 297] width 118 height 19
click at [277, 288] on select "Select Accomodation & Food Services Administrative & Support Services Agricultu…" at bounding box center [336, 297] width 118 height 19
click at [435, 302] on select "Select [MEDICAL_DATA], [MEDICAL_DATA] Services Cosmetics Supplies Day Spas, Hea…" at bounding box center [469, 297] width 118 height 19
click at [410, 288] on select "Select [MEDICAL_DATA], [MEDICAL_DATA] Services Cosmetics Supplies Day Spas, Hea…" at bounding box center [469, 297] width 118 height 19
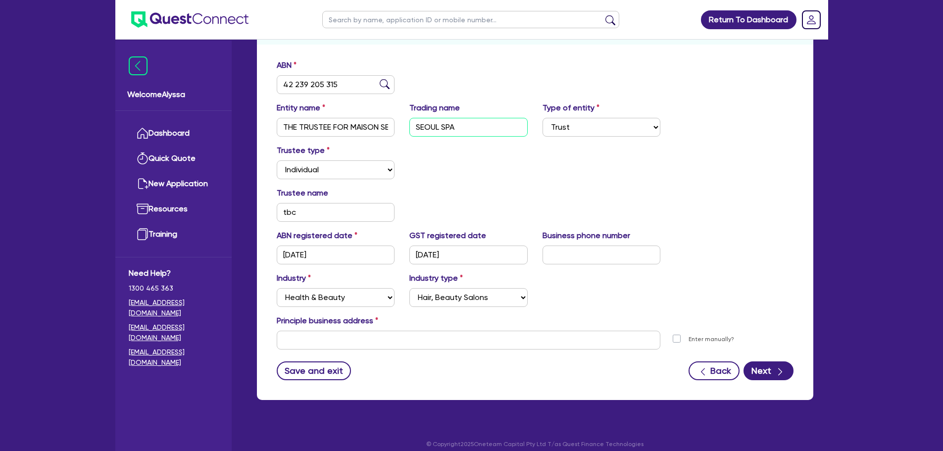
drag, startPoint x: 465, startPoint y: 129, endPoint x: 408, endPoint y: 122, distance: 57.3
click at [408, 122] on div "Trading name SEOUL SPA" at bounding box center [468, 119] width 133 height 35
click at [396, 341] on input "text" at bounding box center [469, 340] width 384 height 19
paste input "3A/[STREET_ADDRESS][PERSON_NAME]"
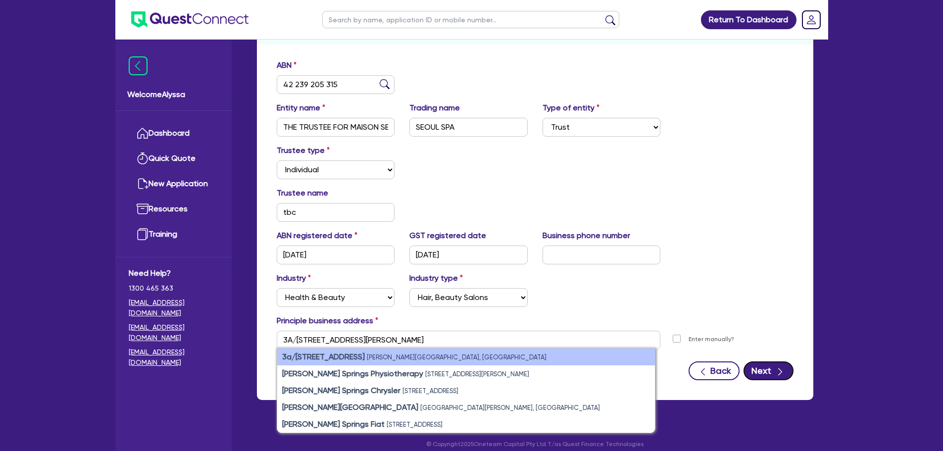
drag, startPoint x: 762, startPoint y: 373, endPoint x: 444, endPoint y: 357, distance: 318.8
click at [444, 344] on form "ABN 42 239 205 315 Entity name THE TRUSTEE FOR MAISON SEOUL FAMILY TRUST Tradin…" at bounding box center [535, 219] width 517 height 321
click at [444, 344] on small "[PERSON_NAME][GEOGRAPHIC_DATA], [GEOGRAPHIC_DATA]" at bounding box center [457, 357] width 180 height 7
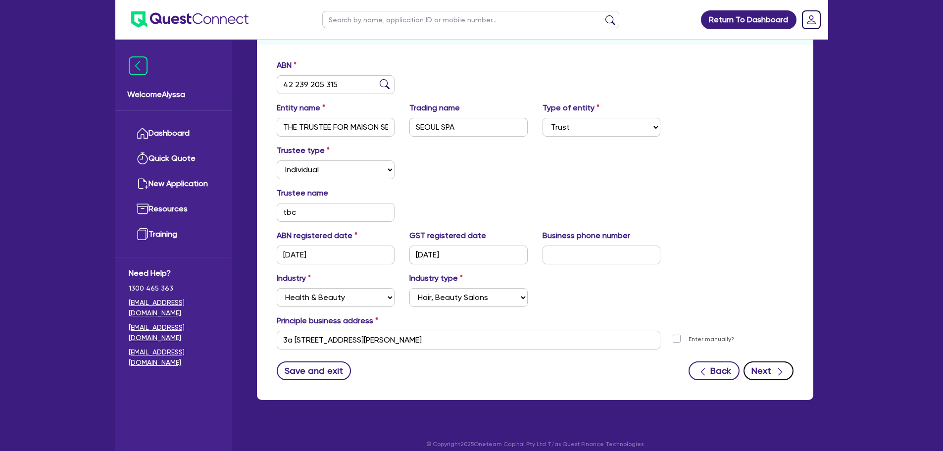
click at [753, 344] on button "Next" at bounding box center [769, 370] width 50 height 19
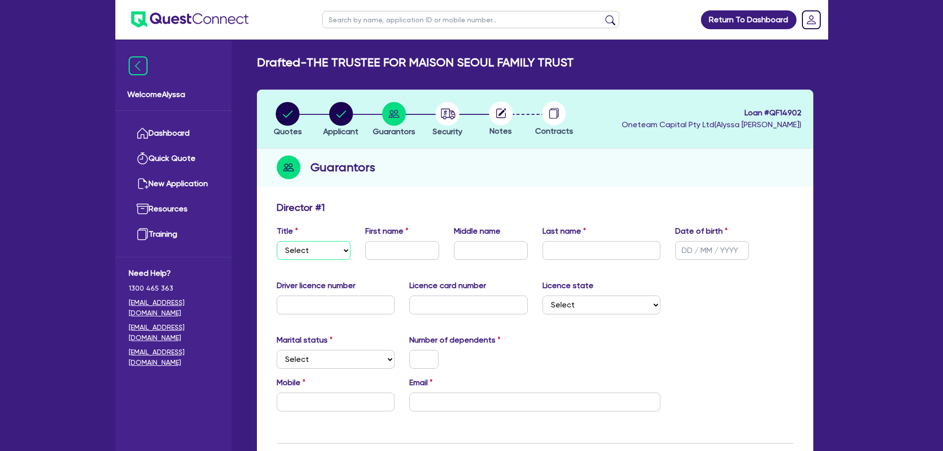
click at [308, 248] on select "Select Mr Mrs Ms Miss Dr" at bounding box center [314, 250] width 74 height 19
click at [277, 241] on select "Select Mr Mrs Ms Miss Dr" at bounding box center [314, 250] width 74 height 19
click at [292, 344] on select "Select Single Married De Facto / Partner" at bounding box center [336, 359] width 118 height 19
click at [277, 344] on select "Select Single Married De Facto / Partner" at bounding box center [336, 359] width 118 height 19
click at [309, 253] on select "Select Mr Mrs Ms Miss Dr" at bounding box center [314, 250] width 74 height 19
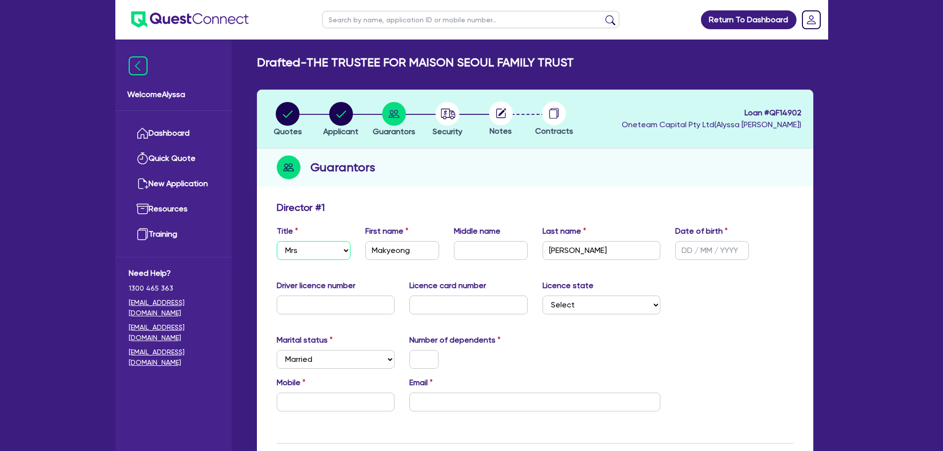
click at [277, 241] on select "Select Mr Mrs Ms Miss Dr" at bounding box center [314, 250] width 74 height 19
click at [452, 344] on input "email" at bounding box center [535, 402] width 251 height 19
paste input "[EMAIL_ADDRESS][DOMAIN_NAME]"
click at [360, 344] on input "text" at bounding box center [336, 402] width 118 height 19
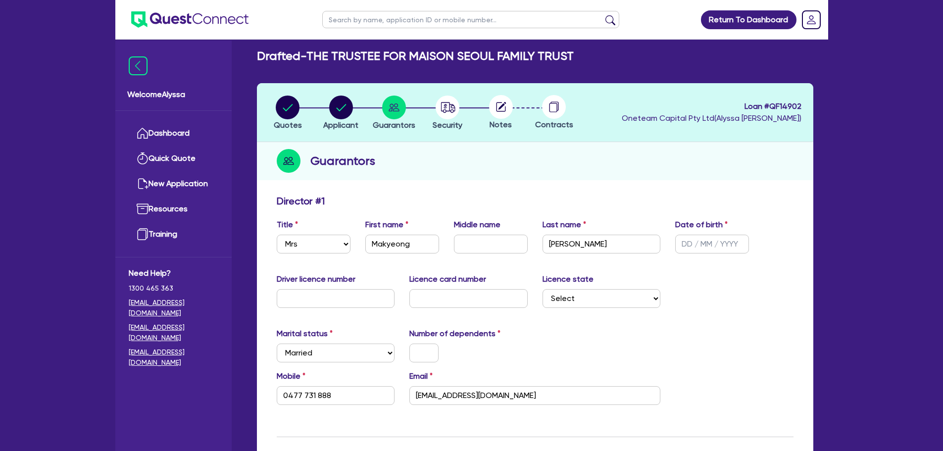
scroll to position [7, 0]
click at [414, 344] on input "text" at bounding box center [424, 352] width 29 height 19
click at [536, 331] on div "Marital status Select [DEMOGRAPHIC_DATA] Married De Facto / Partner Number of d…" at bounding box center [535, 348] width 532 height 43
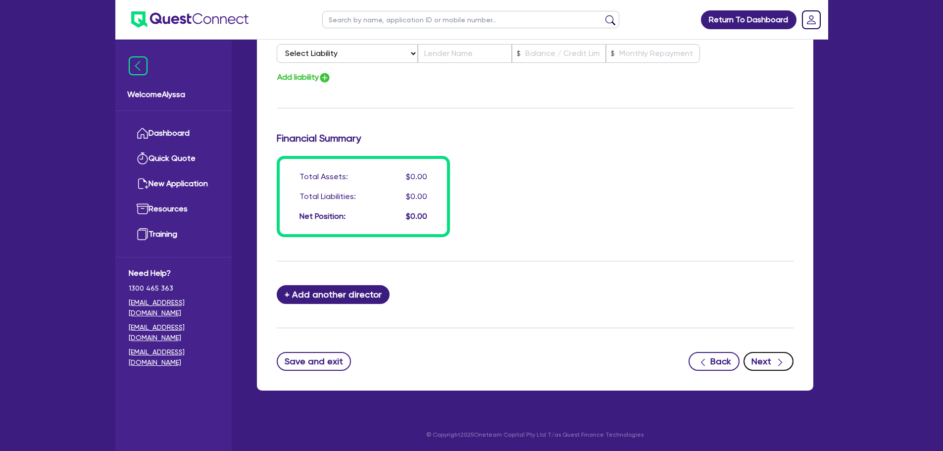
click at [753, 344] on button "Next" at bounding box center [769, 361] width 50 height 19
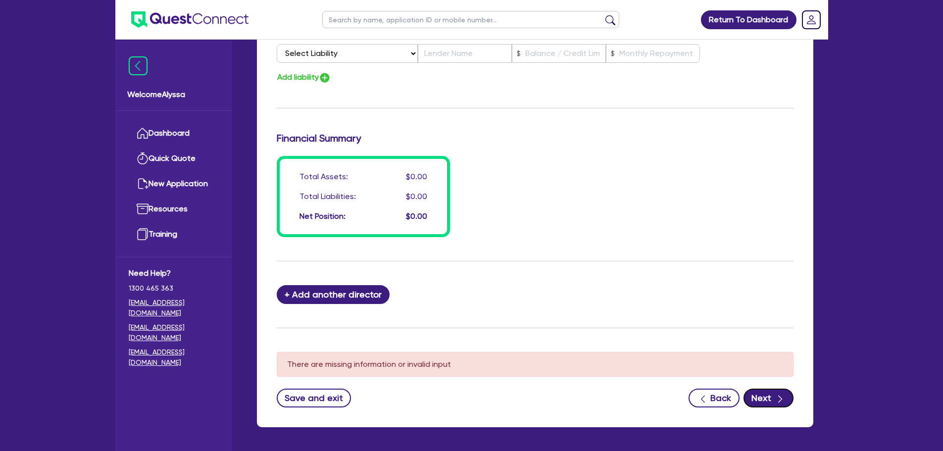
scroll to position [0, 0]
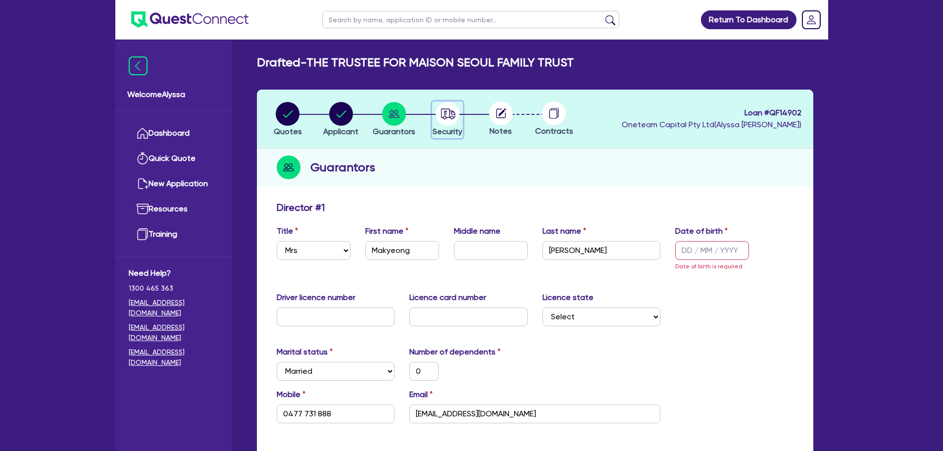
click at [445, 119] on icon "button" at bounding box center [448, 113] width 14 height 10
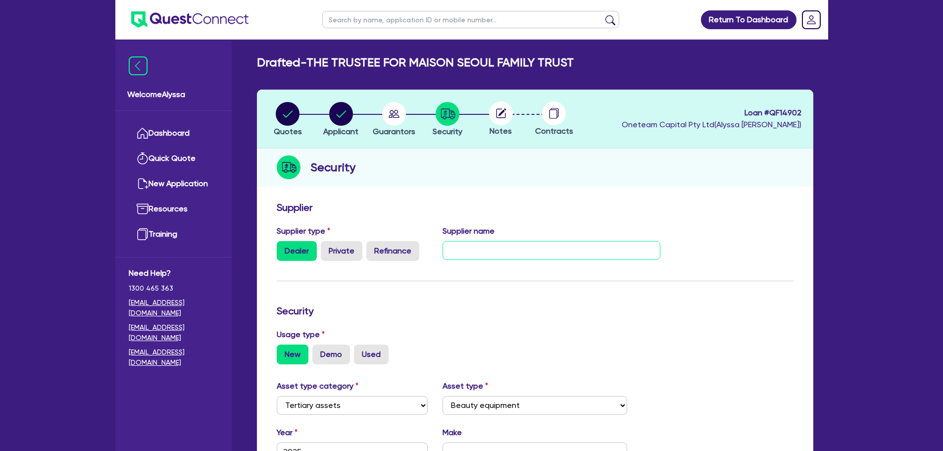
click at [473, 250] on input "text" at bounding box center [552, 250] width 218 height 19
click at [503, 115] on circle at bounding box center [501, 114] width 24 height 24
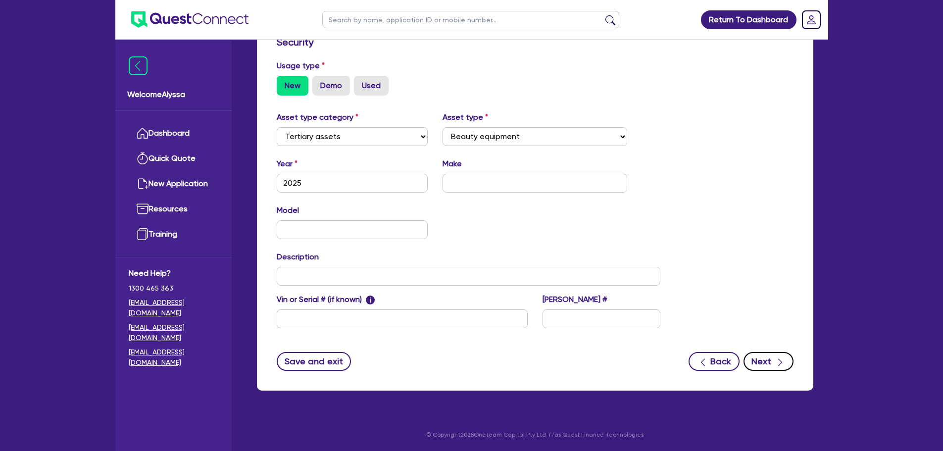
click at [753, 344] on button "Next" at bounding box center [769, 361] width 50 height 19
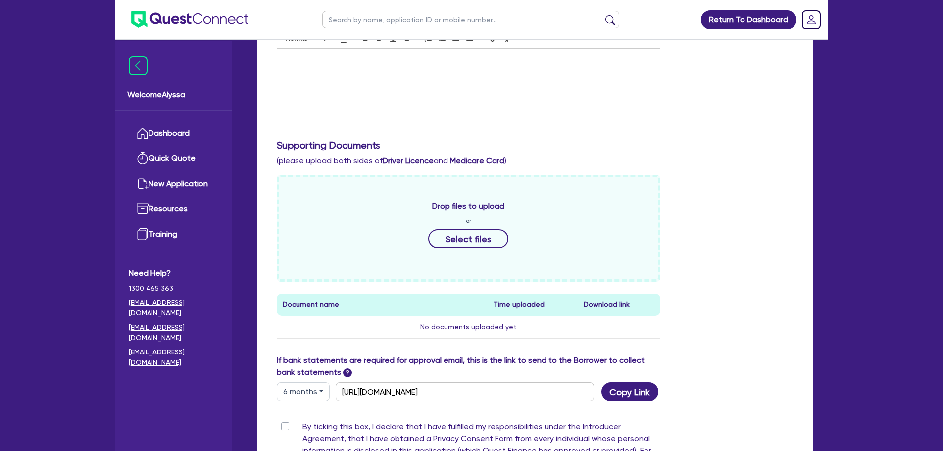
scroll to position [432, 0]
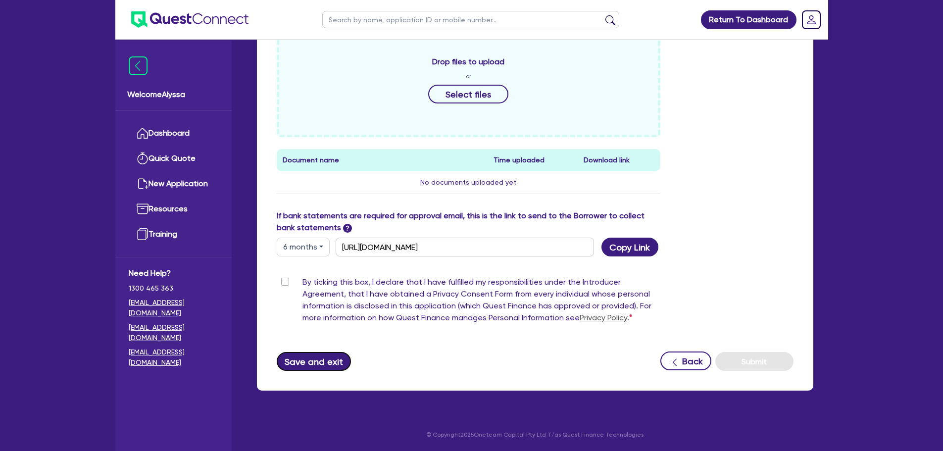
click at [302, 344] on button "Save and exit" at bounding box center [314, 361] width 75 height 19
